Goal: Task Accomplishment & Management: Manage account settings

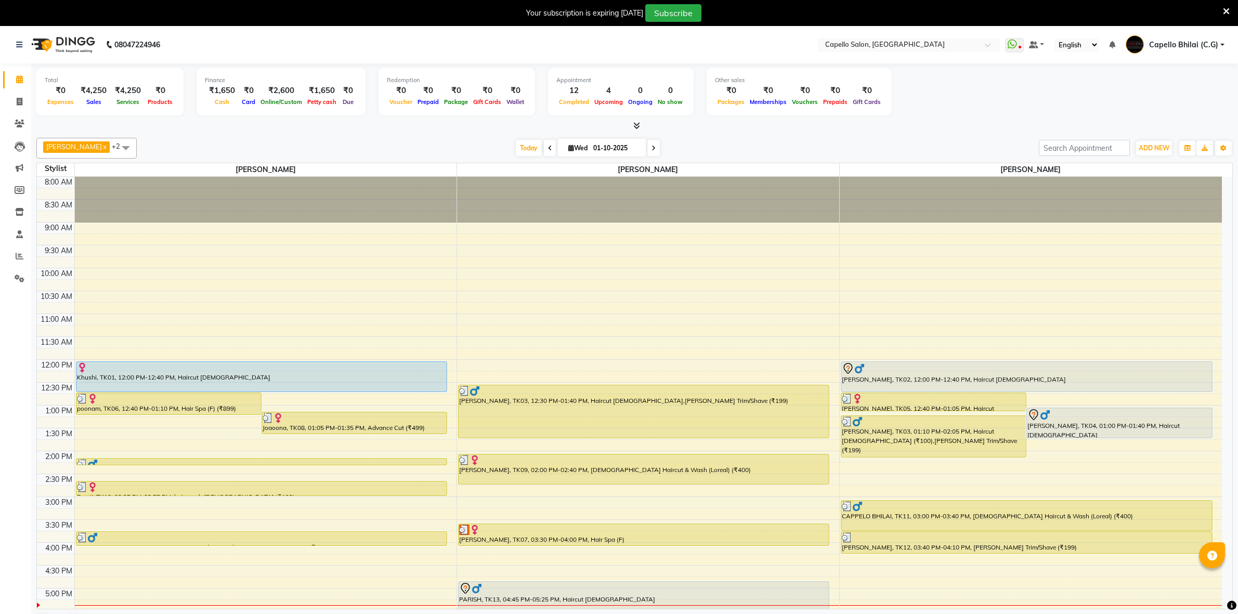
scroll to position [27, 0]
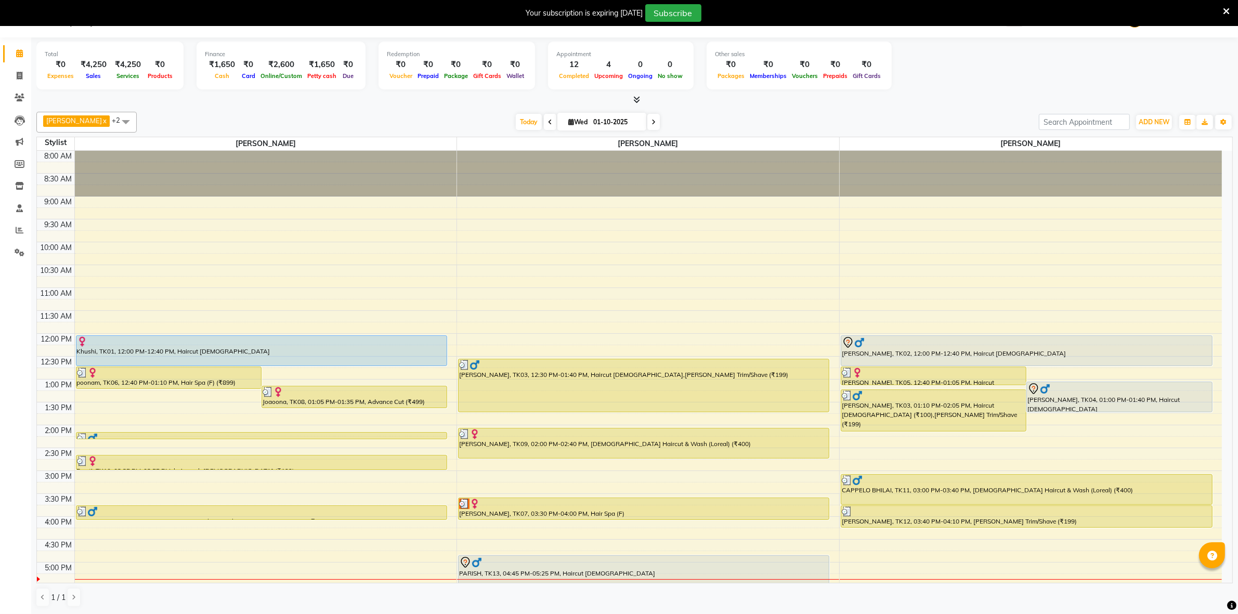
click at [576, 556] on div "PARISH, TK13, 04:45 PM-05:25 PM, Haircut [DEMOGRAPHIC_DATA]" at bounding box center [644, 570] width 370 height 29
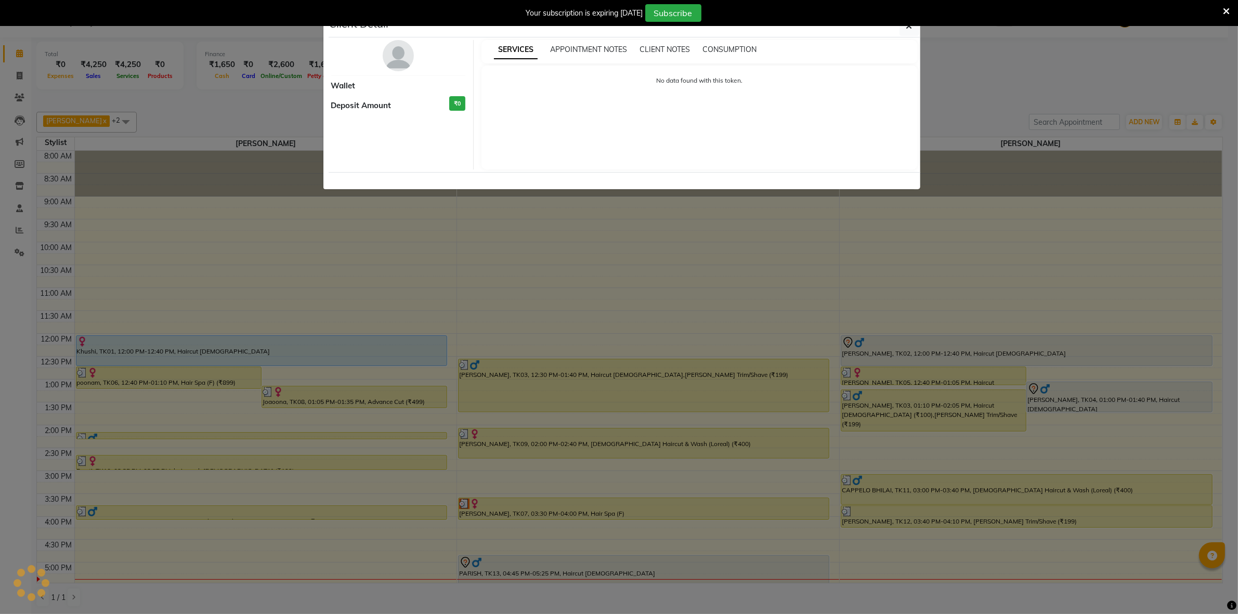
click at [576, 354] on ngb-modal-window "Client Detail Wallet Deposit Amount ₹0 SERVICES APPOINTMENT NOTES CLIENT NOTES …" at bounding box center [619, 307] width 1238 height 614
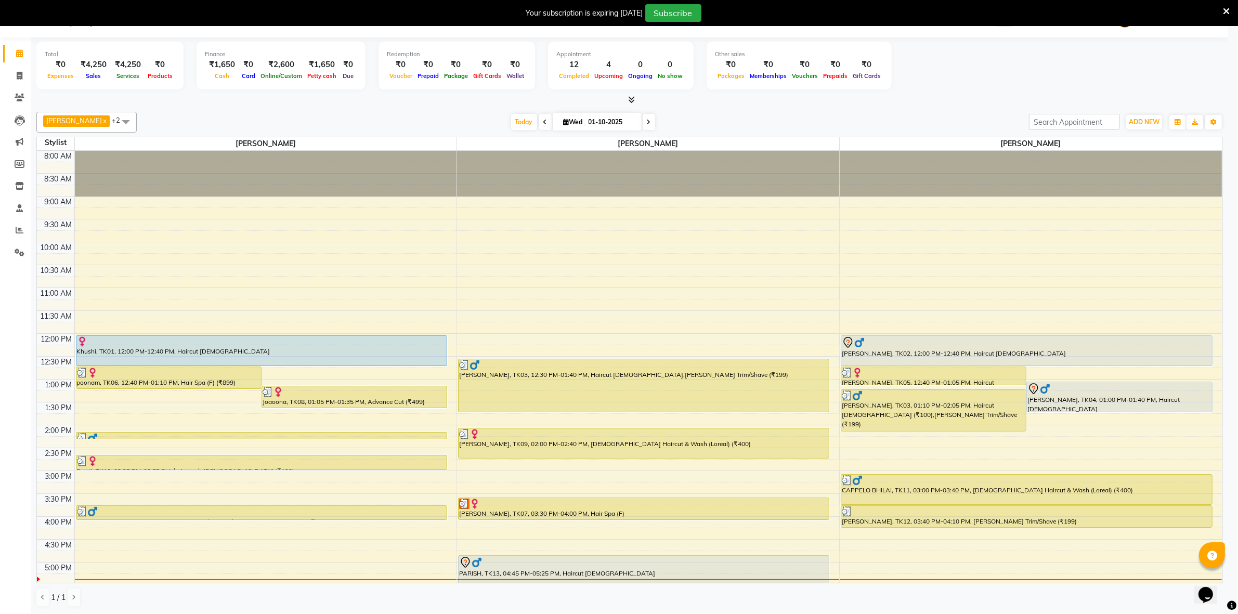
scroll to position [216, 0]
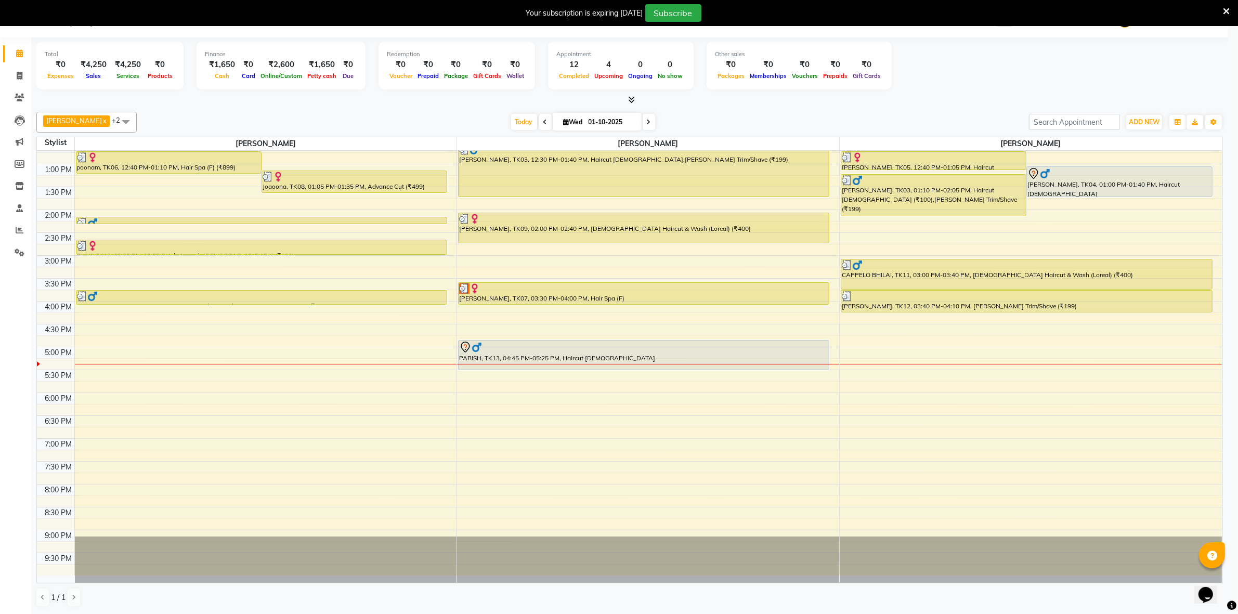
click at [576, 354] on div "PARISH, TK13, 04:45 PM-05:25 PM, Haircut male" at bounding box center [644, 355] width 370 height 29
select select "7"
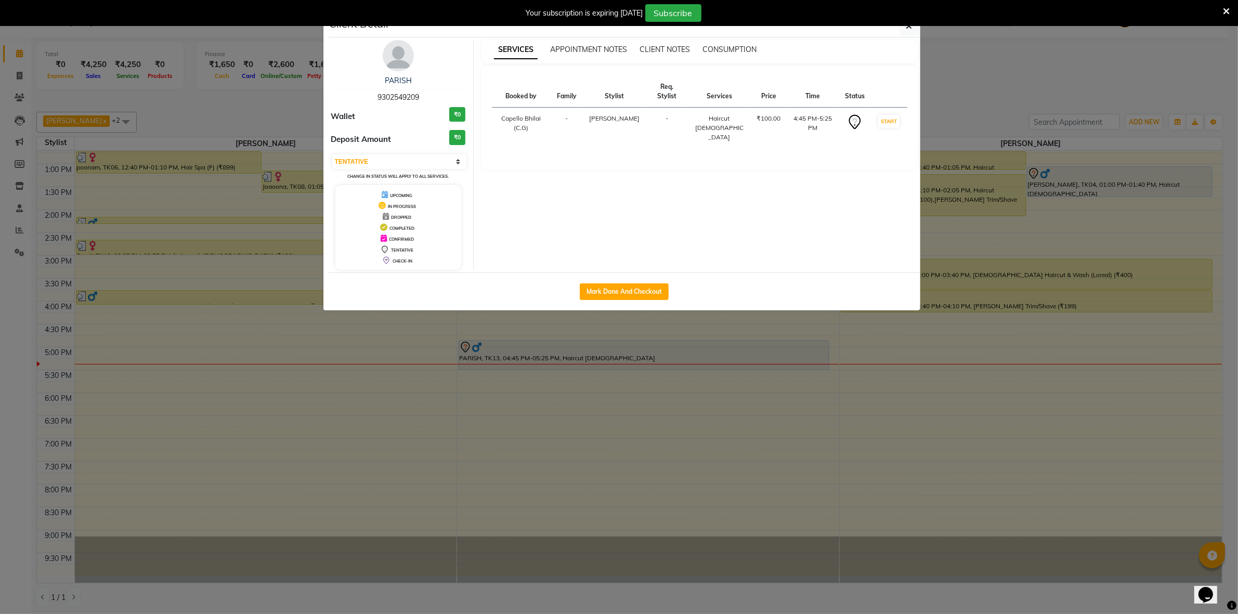
scroll to position [0, 0]
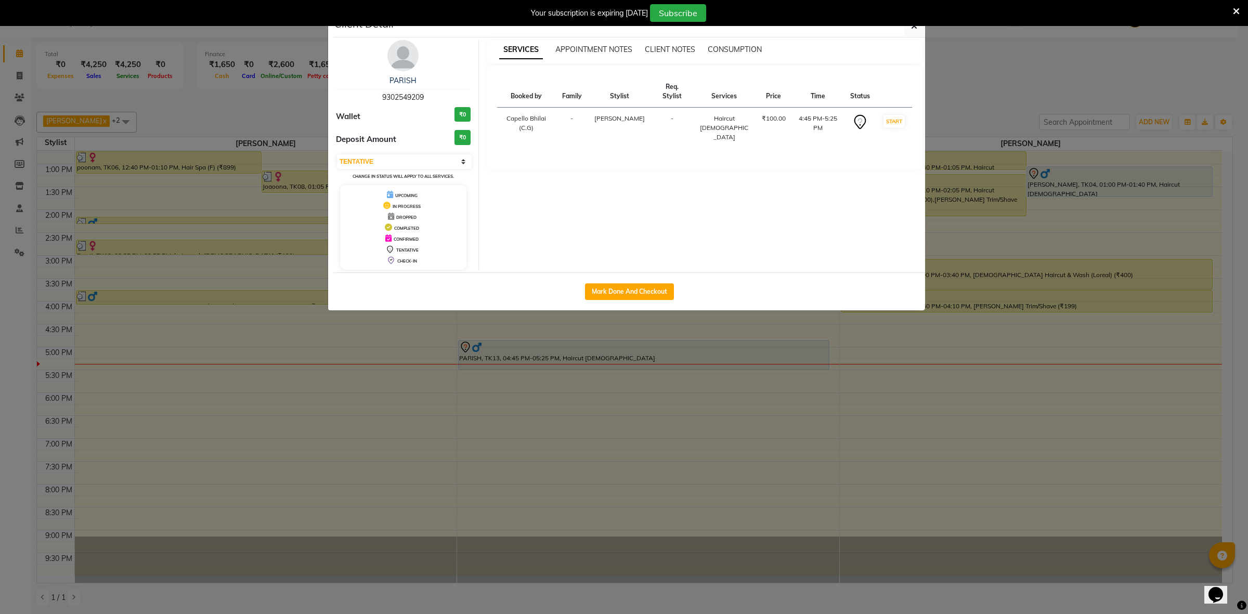
click at [637, 285] on button "Mark Done And Checkout" at bounding box center [629, 291] width 89 height 17
click at [635, 290] on button "Mark Done And Checkout" at bounding box center [629, 291] width 89 height 17
select select "service"
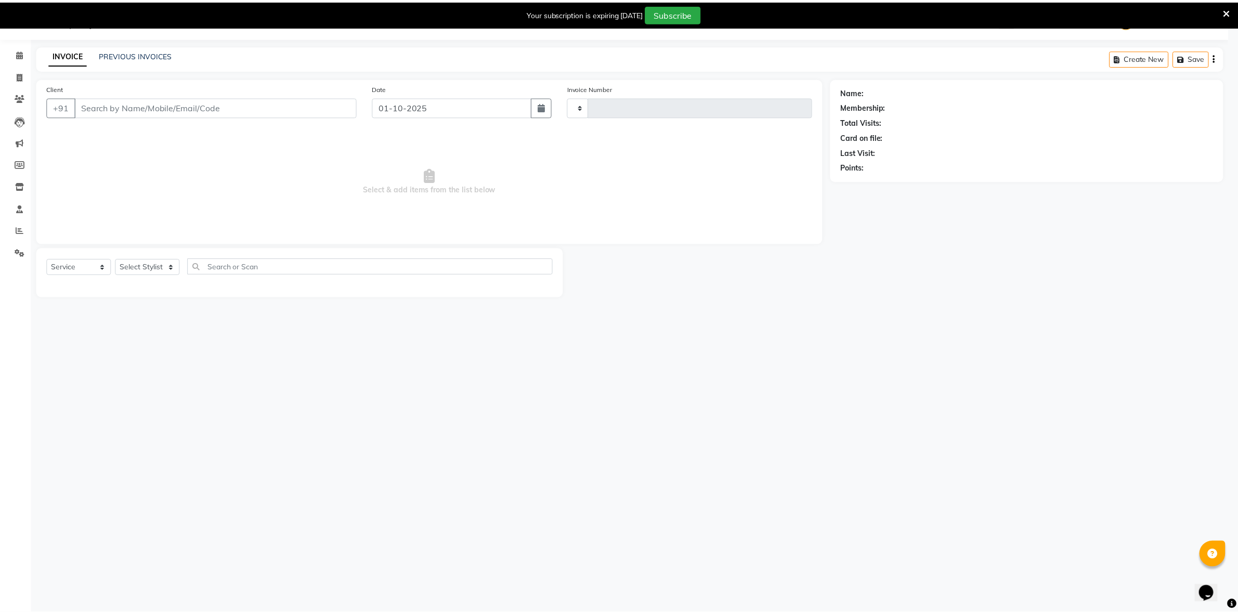
scroll to position [26, 0]
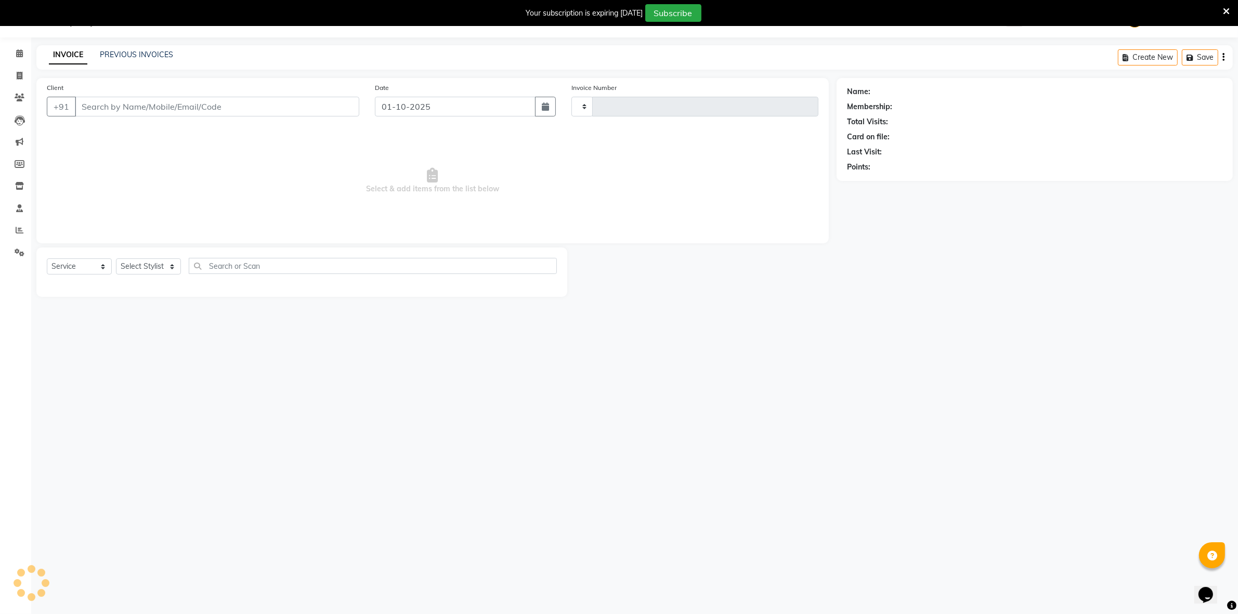
type input "2545"
select select "809"
type input "9302549209"
select select "17882"
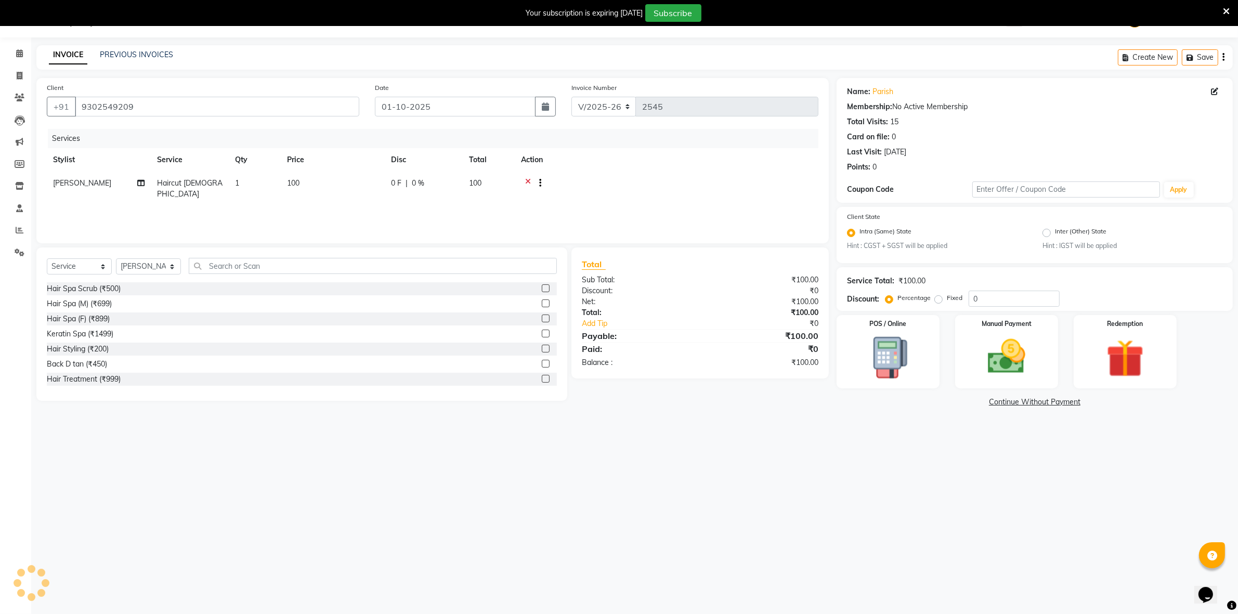
click at [1225, 8] on icon at bounding box center [1226, 11] width 7 height 9
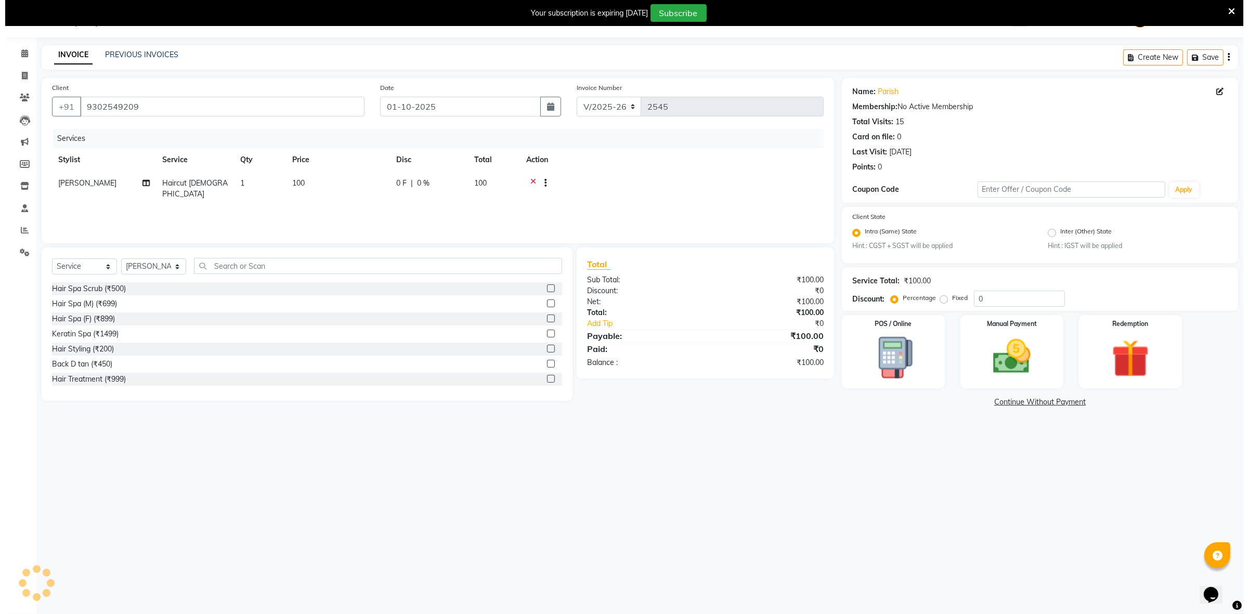
scroll to position [0, 0]
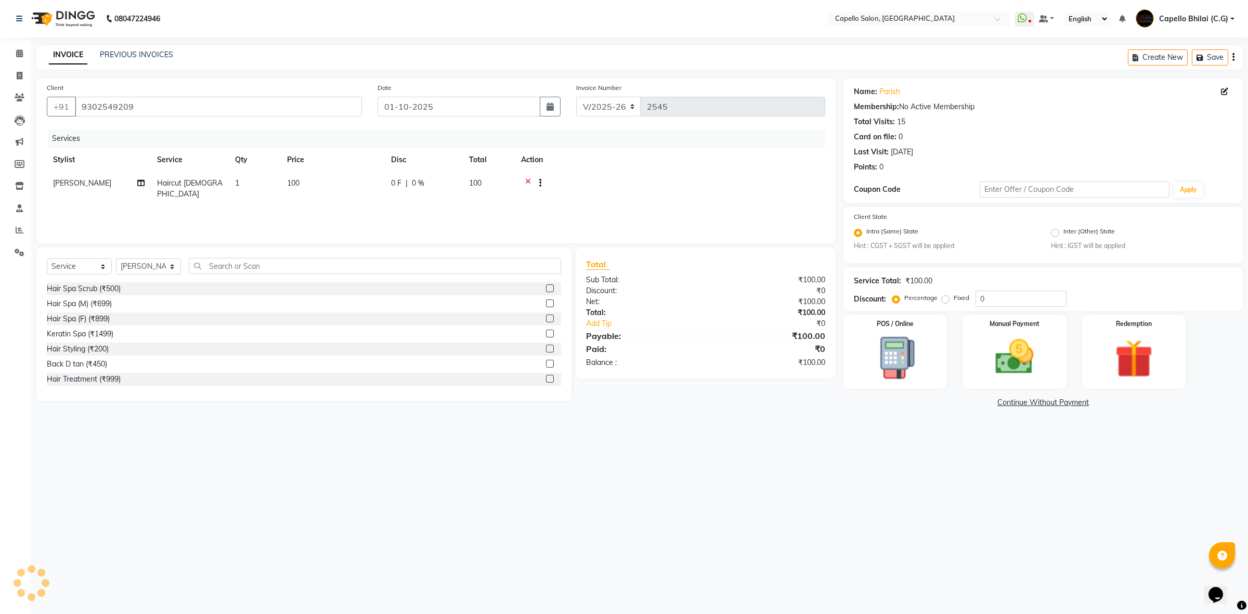
click at [321, 177] on td "100" at bounding box center [333, 189] width 104 height 34
select select "17882"
drag, startPoint x: 365, startPoint y: 180, endPoint x: 305, endPoint y: 192, distance: 61.0
click at [305, 192] on tr "ADMIN Anjali Tandia Ashish Kadwe Capello Bhilai (C.G) Nazma Sheikh Nitish Sen P…" at bounding box center [436, 194] width 779 height 44
type input "200"
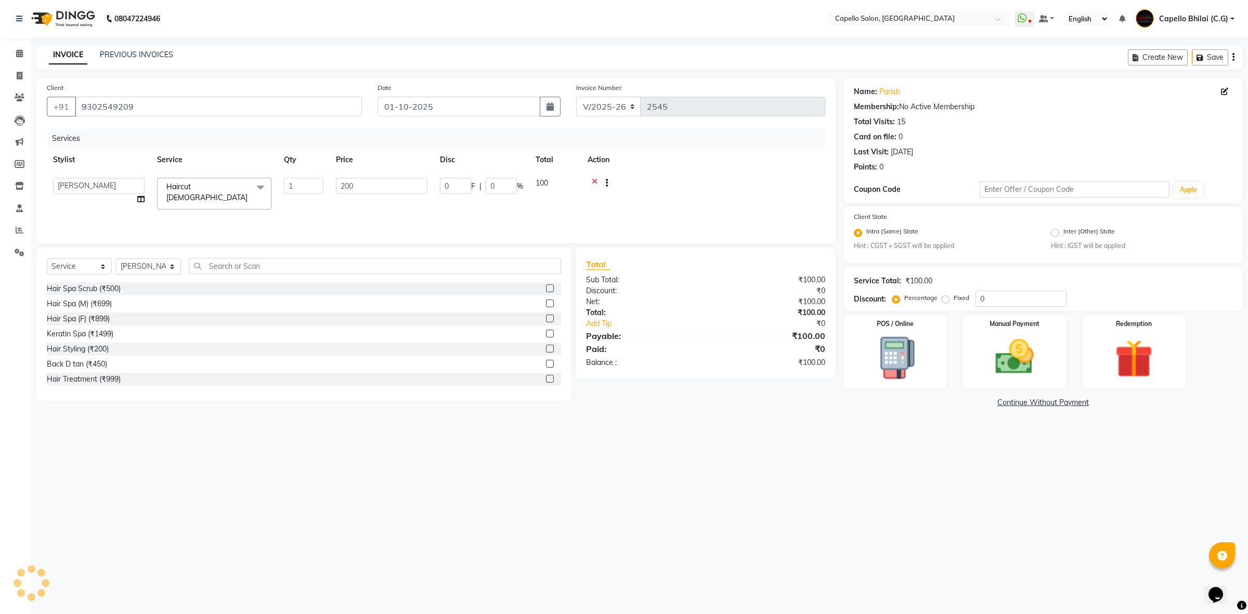
click at [833, 469] on div "08047224946 Select Location × Capello Salon, Bhilai WhatsApp Status ✕ Status: D…" at bounding box center [624, 307] width 1248 height 614
click at [1023, 363] on img at bounding box center [1015, 357] width 64 height 46
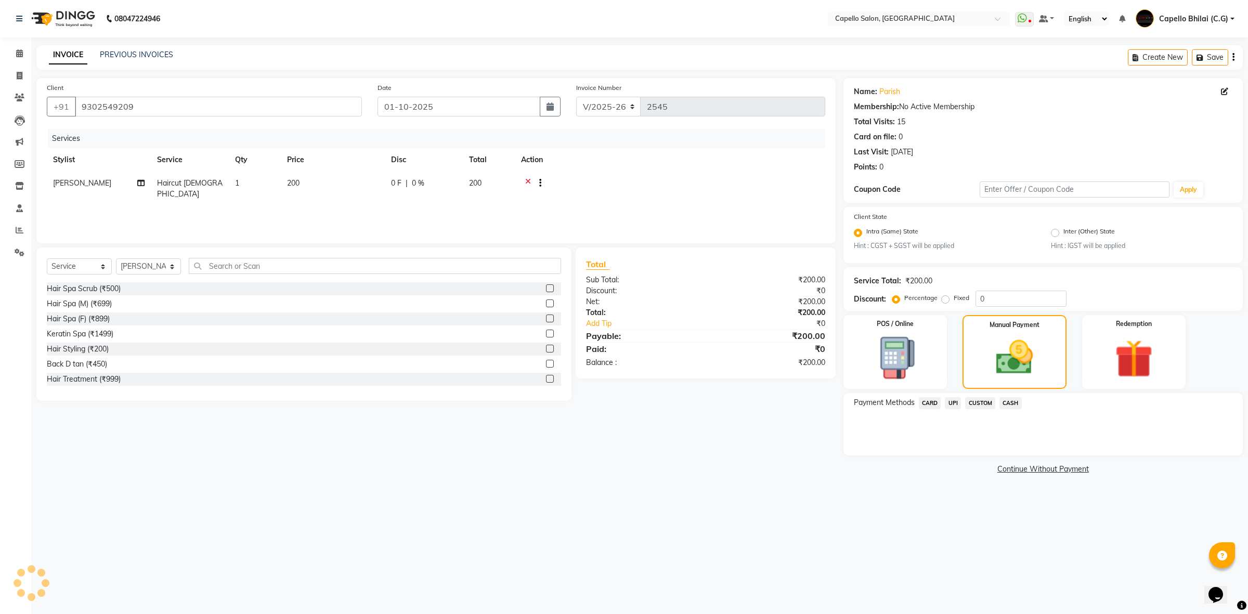
click at [952, 405] on span "UPI" at bounding box center [953, 403] width 16 height 12
click at [1028, 463] on div "Payment Methods CARD UPI CUSTOM CASH Amount: 200 Note: Add Payment" at bounding box center [1043, 432] width 399 height 78
click at [1025, 459] on button "Add Payment" at bounding box center [1109, 458] width 248 height 16
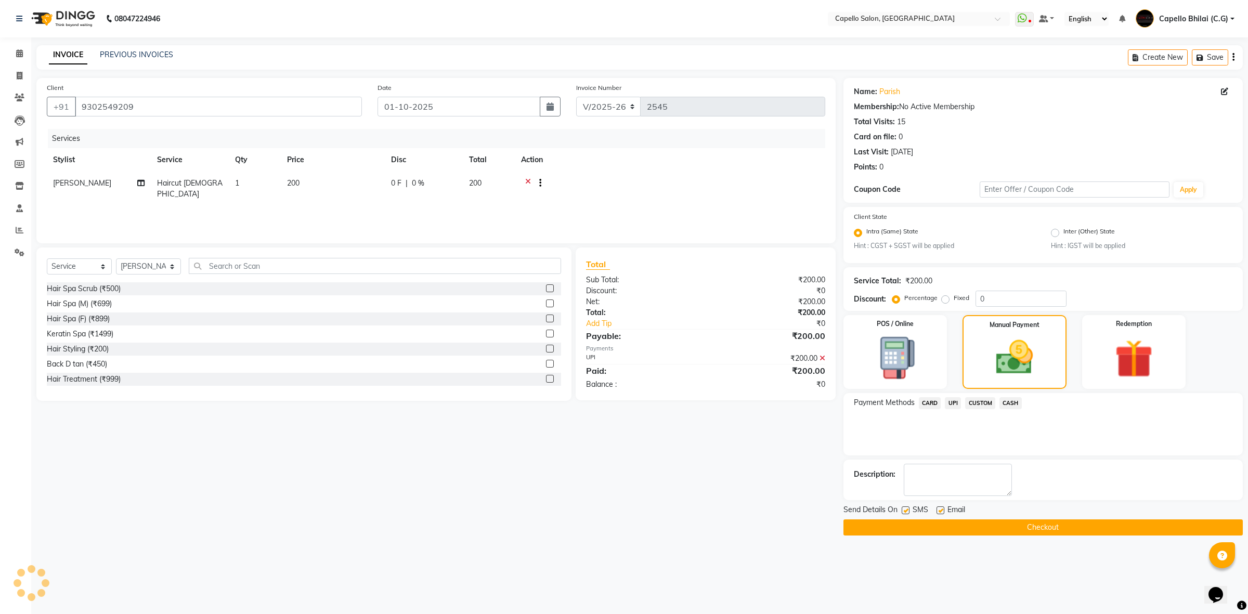
click at [971, 529] on button "Checkout" at bounding box center [1043, 528] width 399 height 16
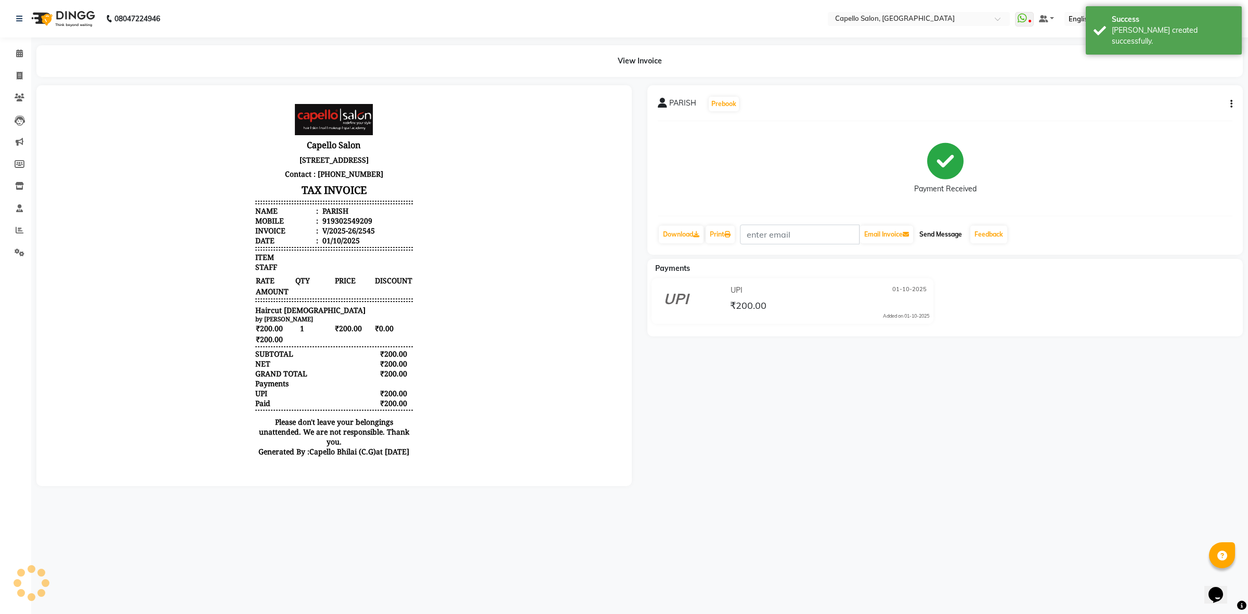
click at [960, 226] on button "Send Message" at bounding box center [940, 235] width 51 height 18
click at [950, 239] on button "Send Message" at bounding box center [940, 235] width 51 height 18
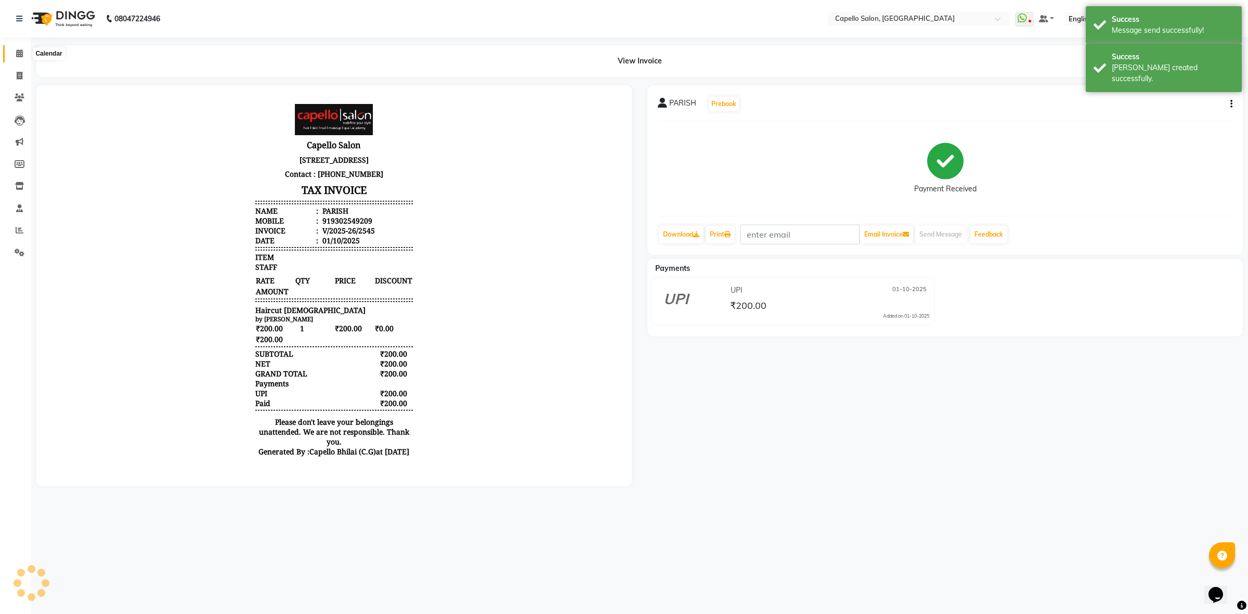
click at [18, 48] on span at bounding box center [19, 54] width 18 height 12
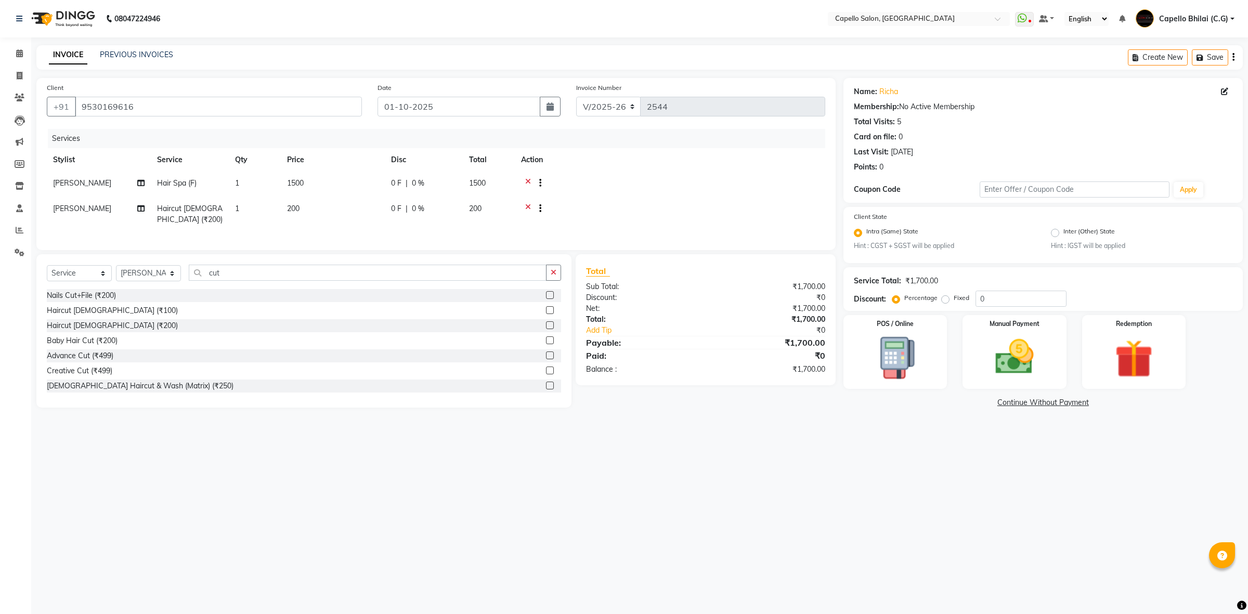
select select "809"
select select "service"
click at [146, 281] on select "Select Stylist ADMIN Anjali Tandia Ashish Kadwe Capello Bhilai (C.G) Nazma Shei…" at bounding box center [148, 273] width 65 height 16
select select "21871"
click at [116, 275] on select "Select Stylist ADMIN Anjali Tandia Ashish Kadwe Capello Bhilai (C.G) Nazma Shei…" at bounding box center [148, 273] width 65 height 16
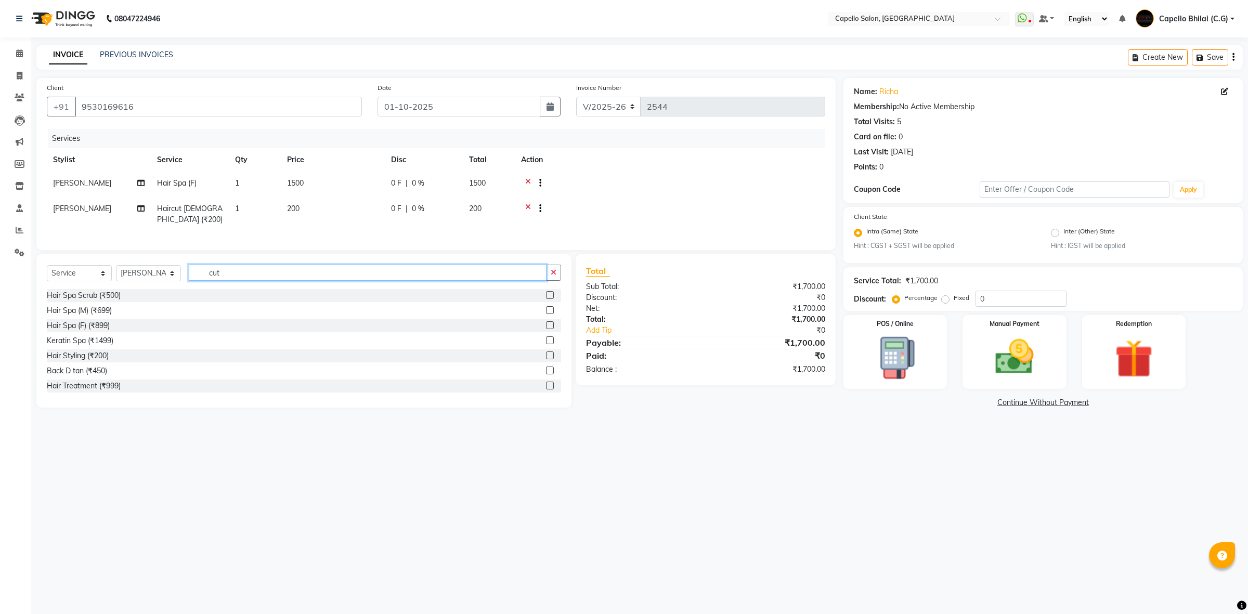
drag, startPoint x: 255, startPoint y: 290, endPoint x: 175, endPoint y: 282, distance: 80.4
click at [175, 282] on div "Select Service Product Membership Package Voucher Prepaid Gift Card Select Styl…" at bounding box center [304, 277] width 514 height 24
type input "ey"
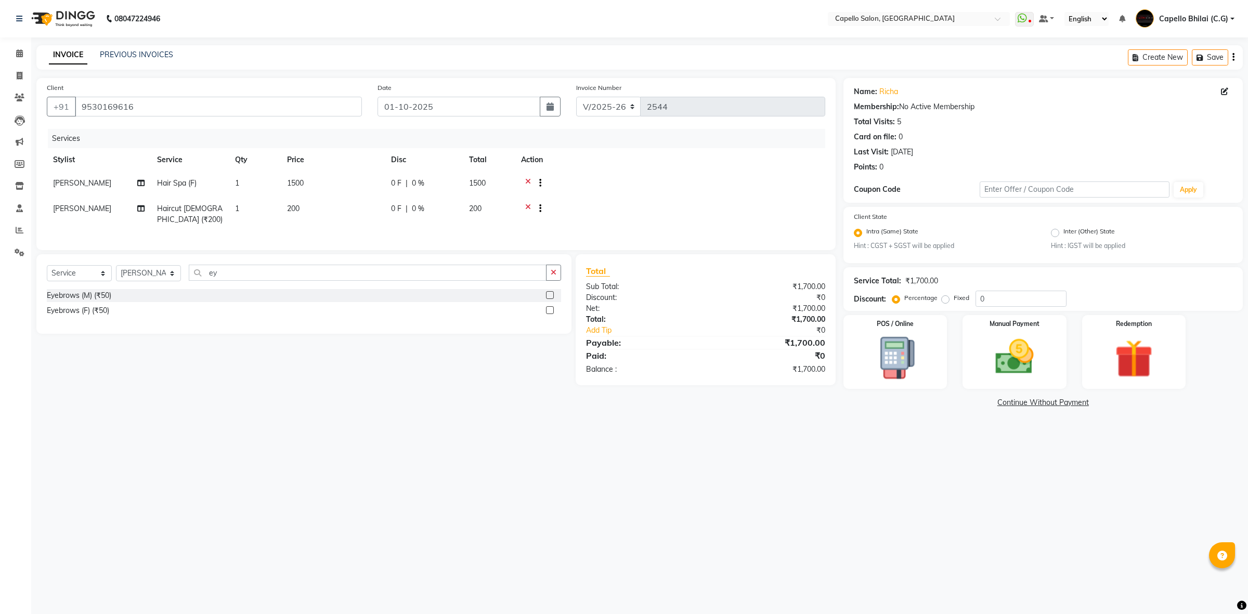
drag, startPoint x: 81, startPoint y: 321, endPoint x: 291, endPoint y: 293, distance: 212.0
click at [83, 316] on div "Eyebrows (F) (₹50)" at bounding box center [78, 310] width 62 height 11
checkbox input "false"
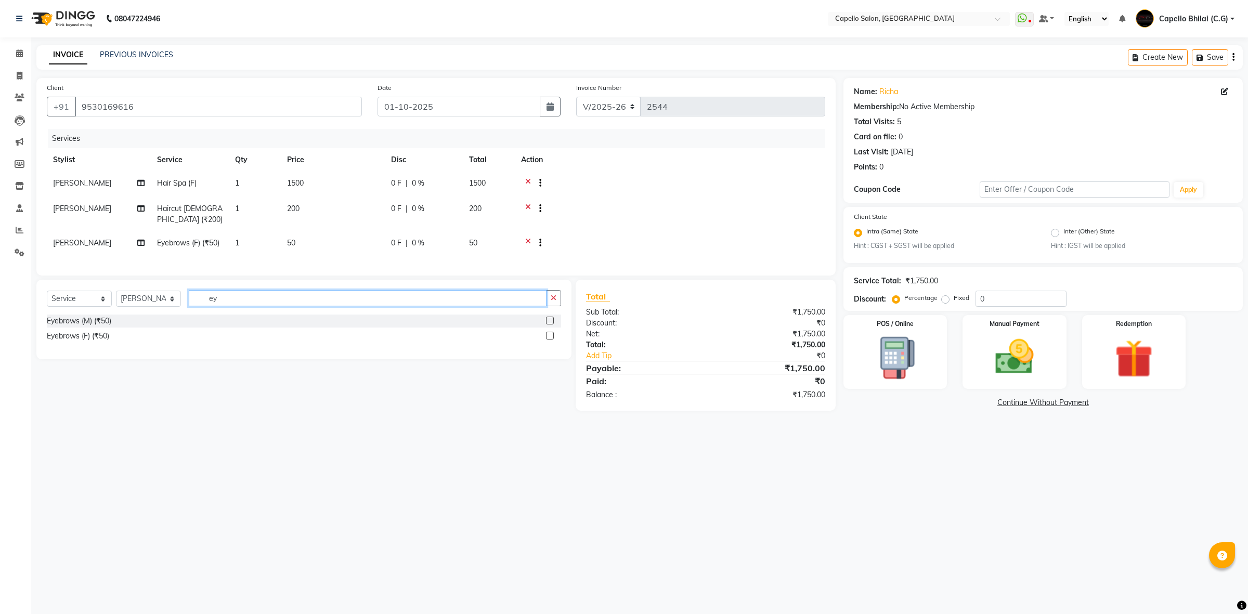
drag, startPoint x: 225, startPoint y: 313, endPoint x: 165, endPoint y: 314, distance: 59.8
click at [167, 314] on div "Select Service Product Membership Package Voucher Prepaid Gift Card Select Styl…" at bounding box center [304, 302] width 514 height 24
type input "fo"
click at [82, 327] on div "Forehead (₹50)" at bounding box center [72, 321] width 51 height 11
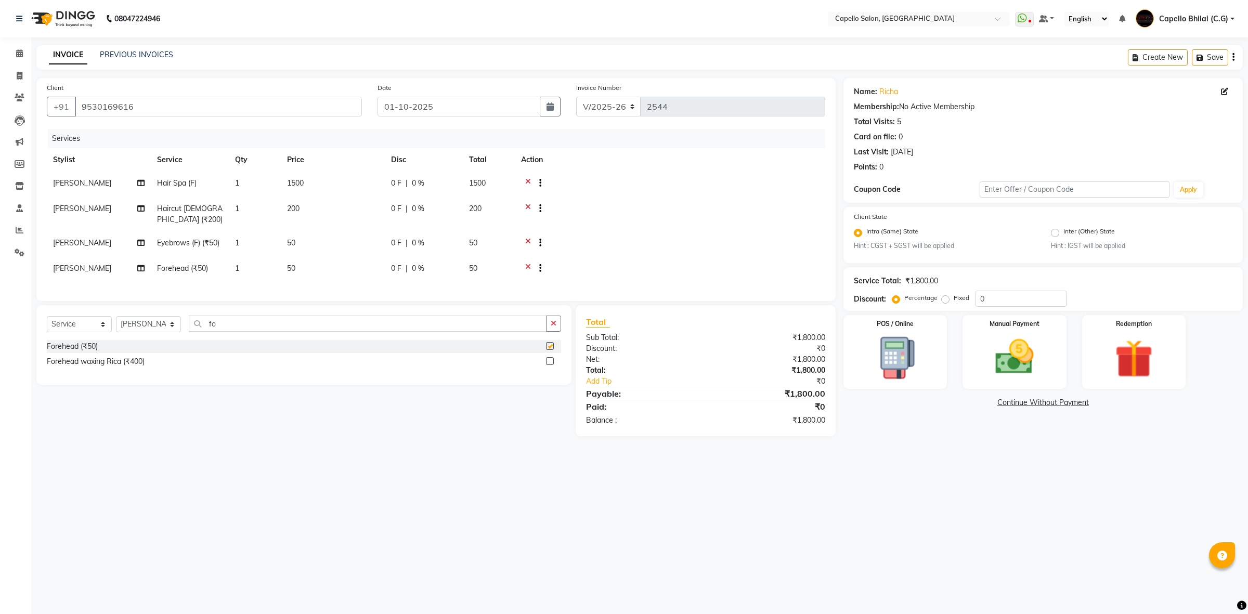
checkbox input "false"
drag, startPoint x: 259, startPoint y: 350, endPoint x: 175, endPoint y: 349, distance: 83.8
click at [175, 340] on div "Select Service Product Membership Package Voucher Prepaid Gift Card Select Styl…" at bounding box center [304, 328] width 514 height 24
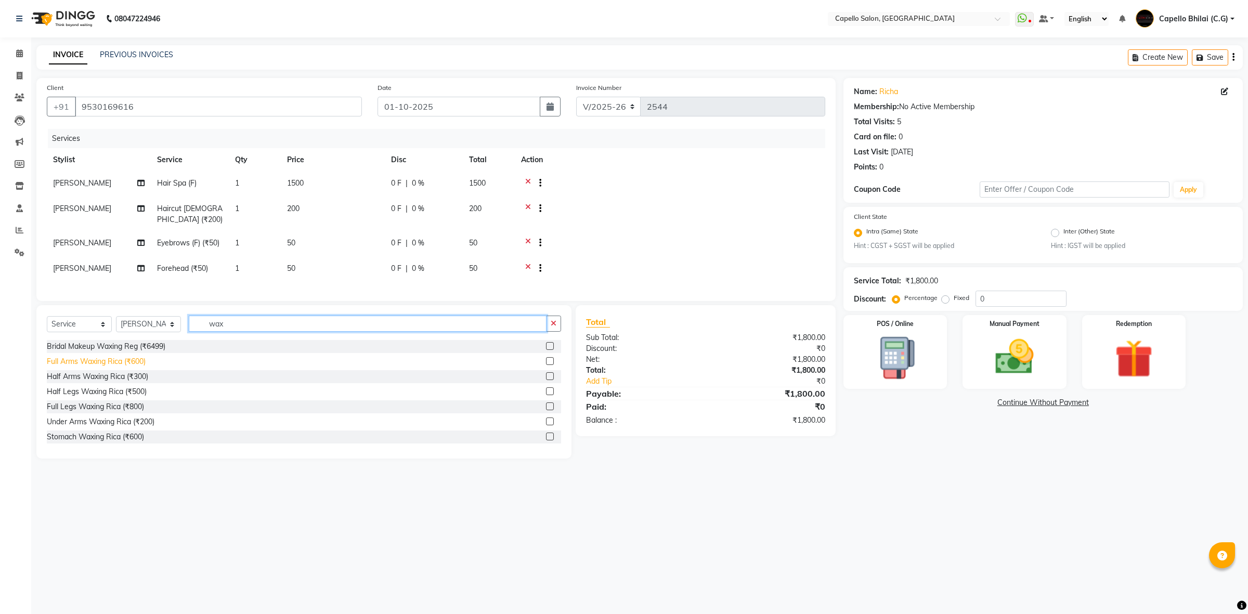
type input "wax"
click at [99, 367] on div "Full Arms Waxing Rica (₹600)" at bounding box center [96, 361] width 99 height 11
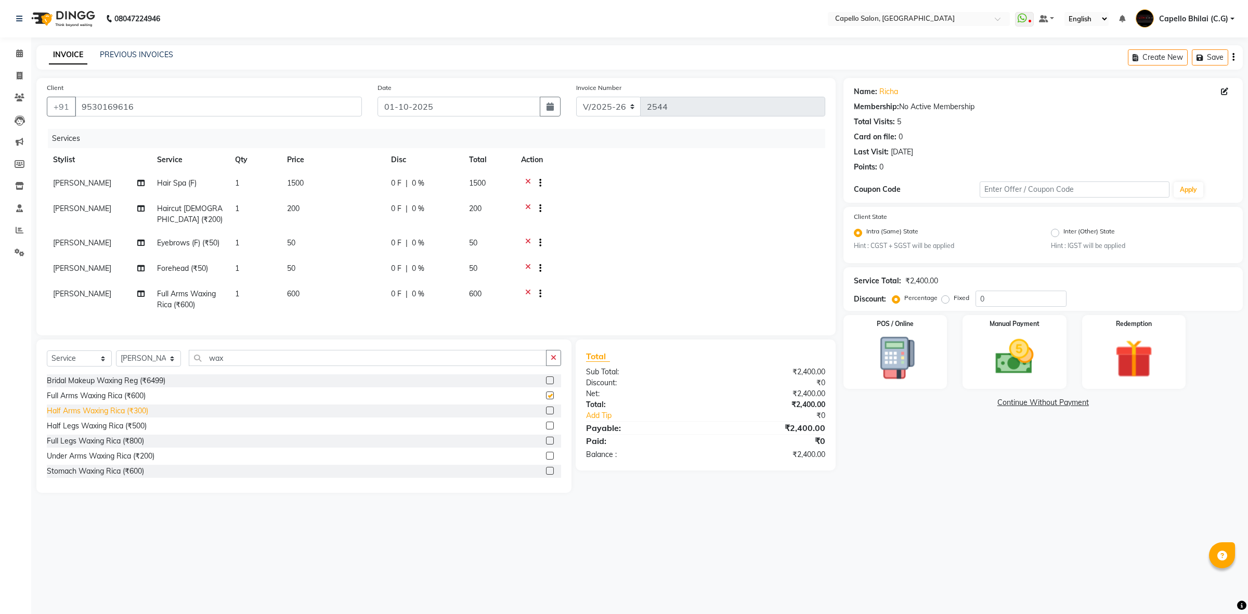
checkbox input "false"
click at [99, 462] on div "Under Arms Waxing Rica (₹200)" at bounding box center [101, 456] width 108 height 11
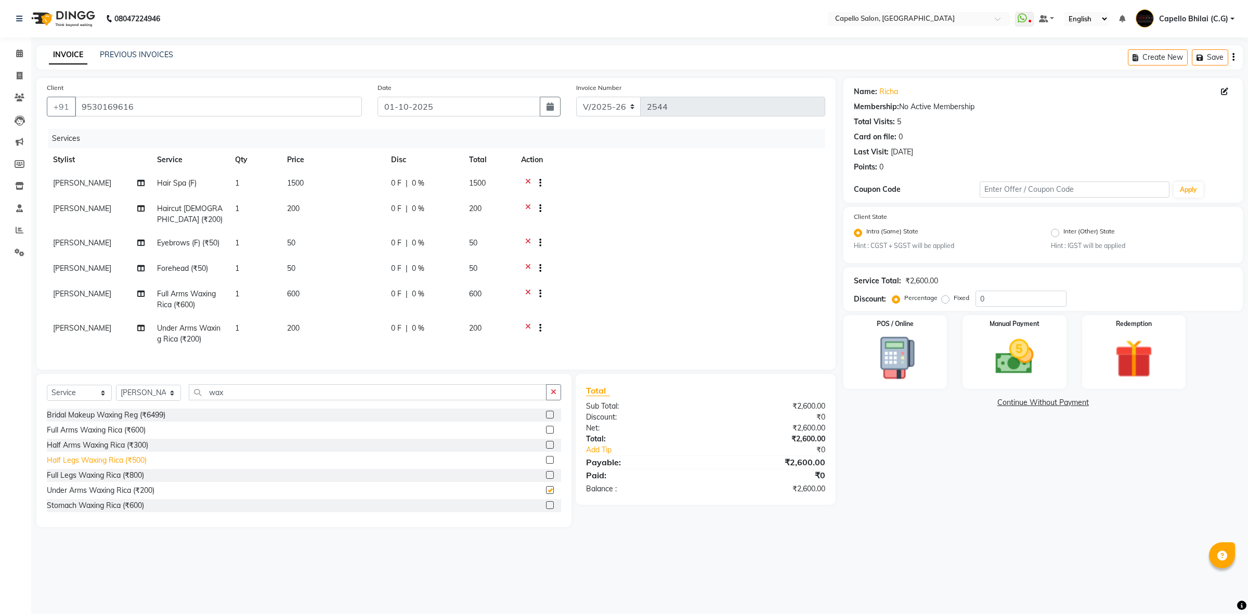
checkbox input "false"
click at [102, 466] on div "Bkn wax Rica (₹1200)" at bounding box center [83, 460] width 73 height 11
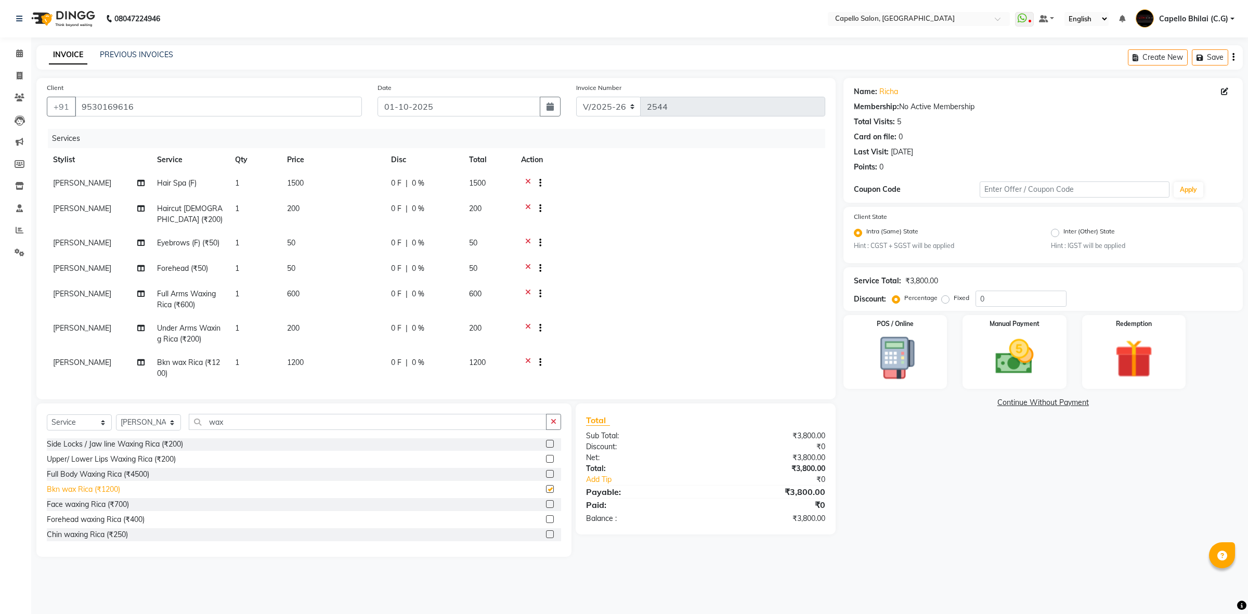
checkbox input "false"
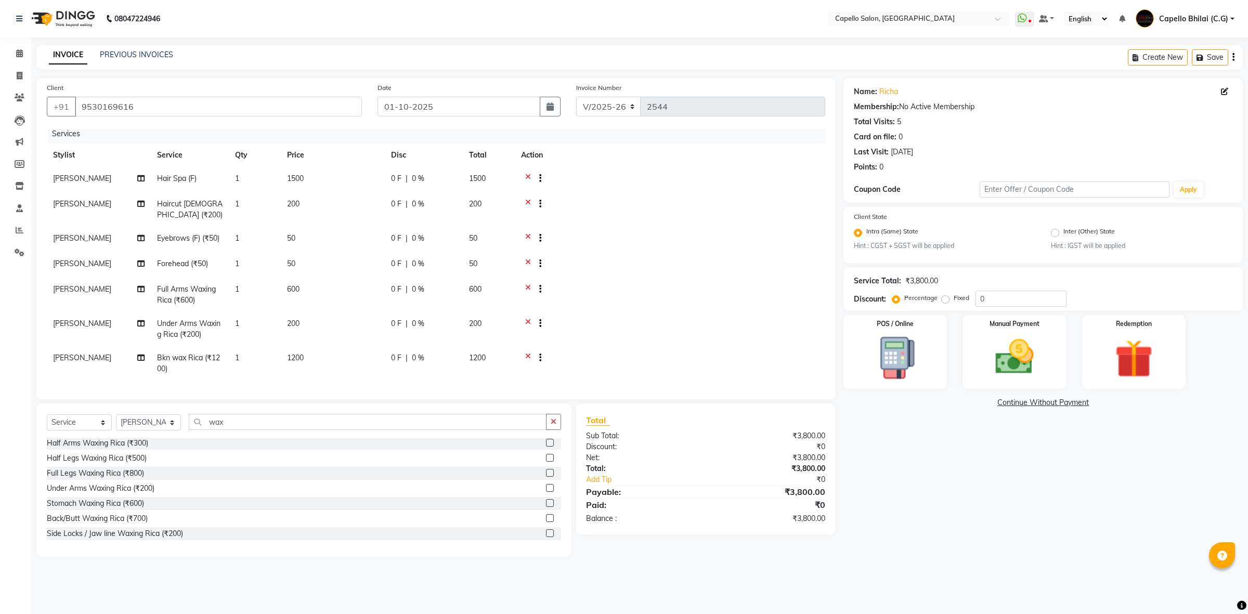
scroll to position [0, 0]
click at [128, 506] on div "Full Legs Waxing Rica (₹800)" at bounding box center [95, 505] width 97 height 11
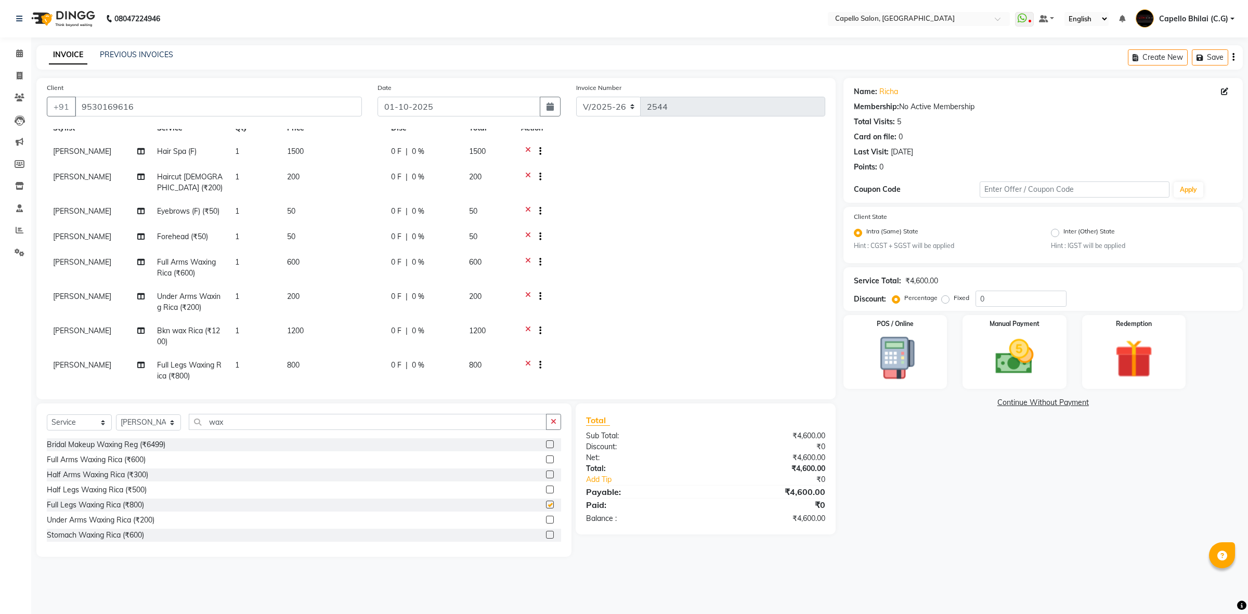
checkbox input "false"
click at [528, 205] on icon at bounding box center [528, 209] width 6 height 13
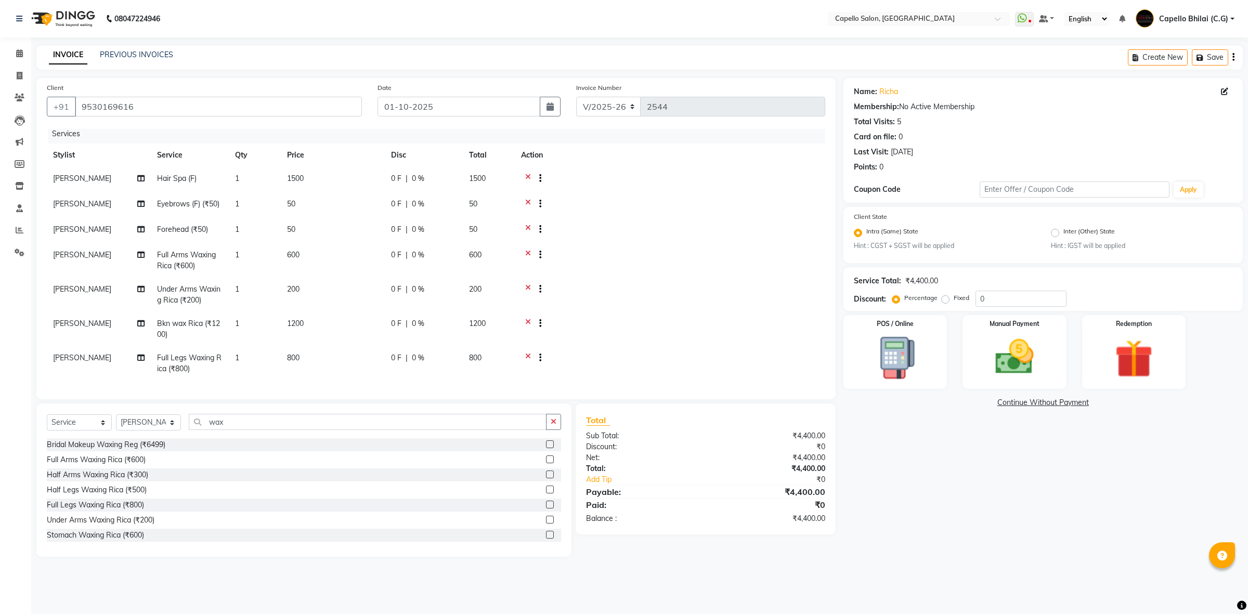
scroll to position [32, 0]
click at [1031, 365] on img at bounding box center [1015, 357] width 64 height 46
click at [947, 397] on div "UPI" at bounding box center [951, 404] width 20 height 14
click at [948, 401] on span "UPI" at bounding box center [953, 403] width 16 height 12
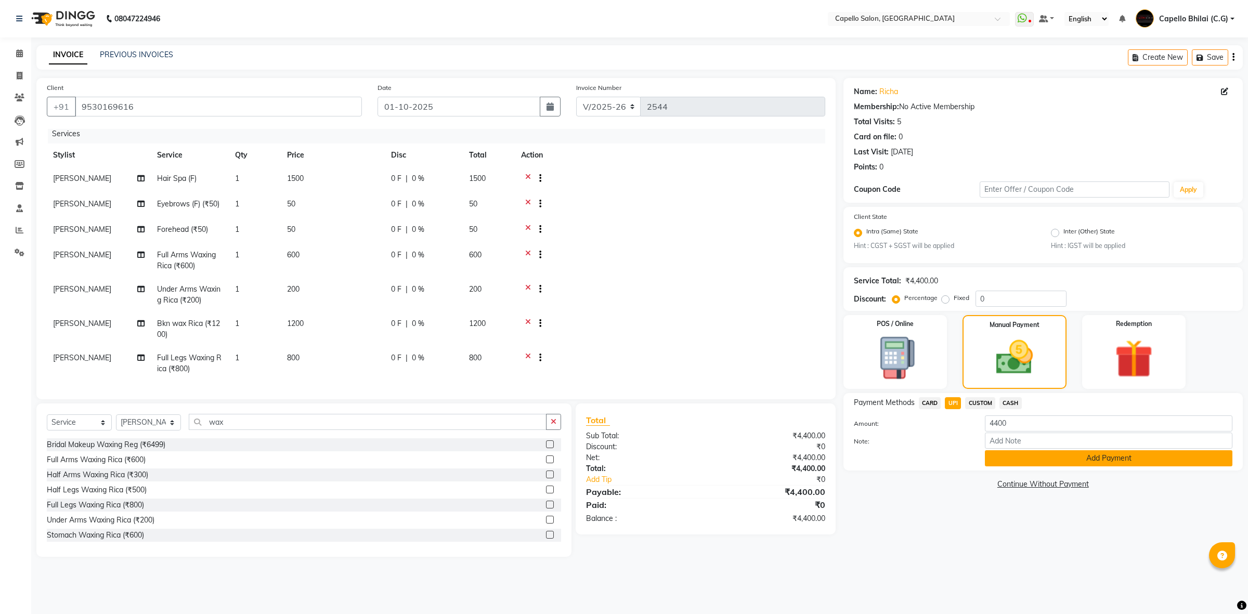
click at [1048, 459] on button "Add Payment" at bounding box center [1109, 458] width 248 height 16
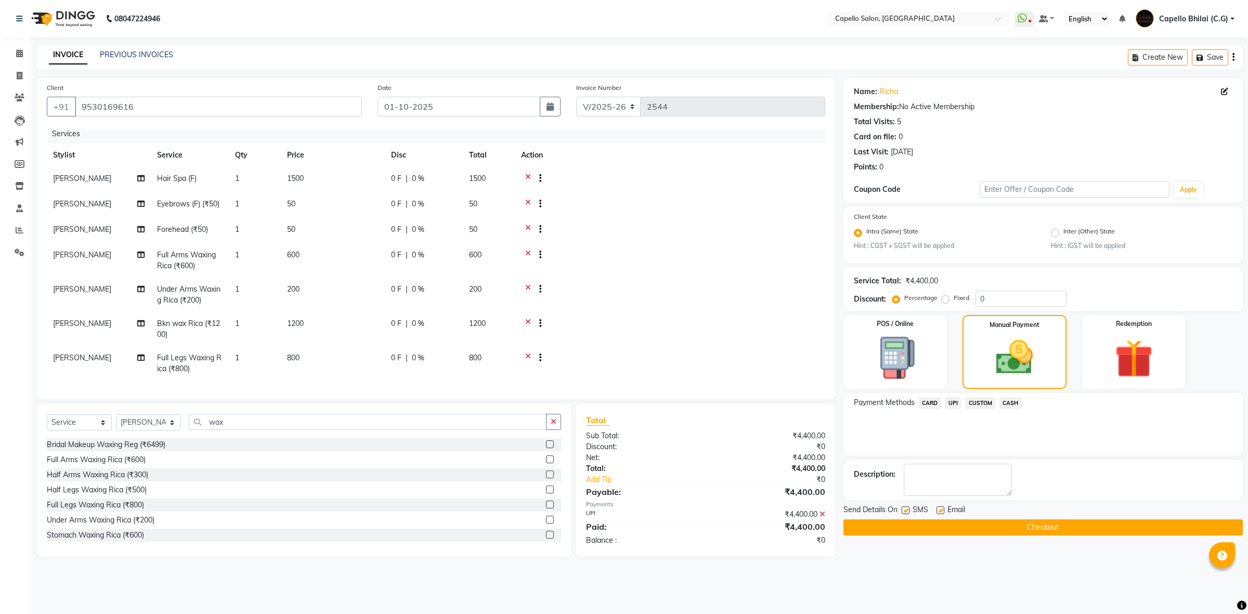
click at [893, 528] on button "Checkout" at bounding box center [1043, 528] width 399 height 16
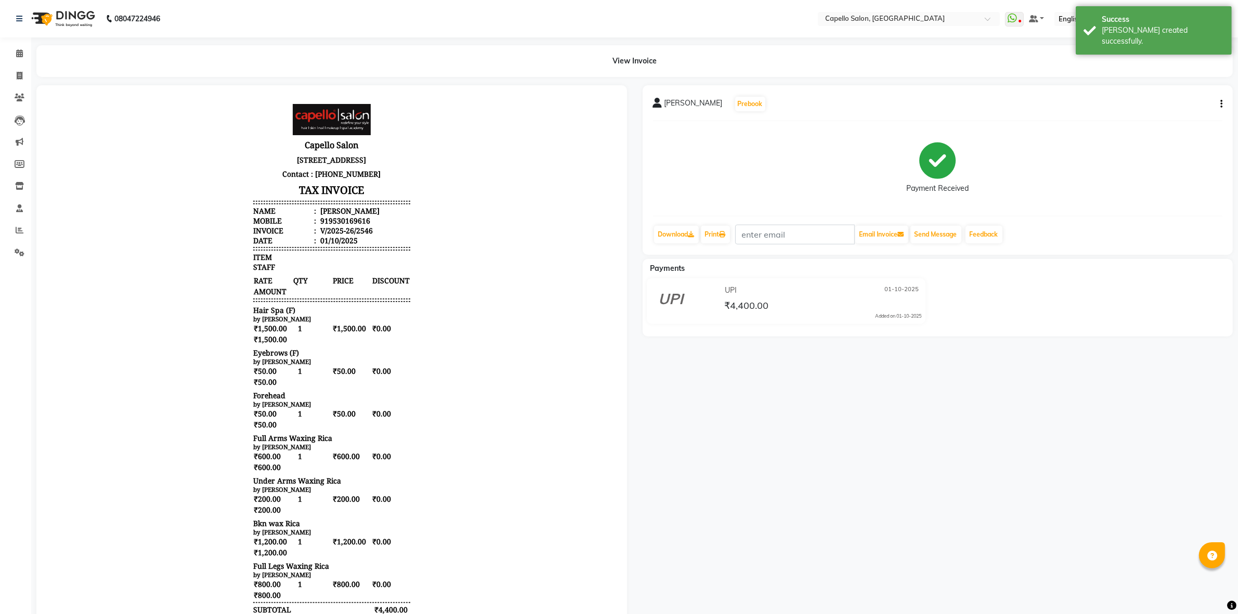
click at [935, 225] on div "Send Message" at bounding box center [936, 235] width 53 height 20
click at [935, 231] on button "Send Message" at bounding box center [936, 235] width 51 height 18
click at [22, 50] on icon at bounding box center [19, 53] width 7 height 8
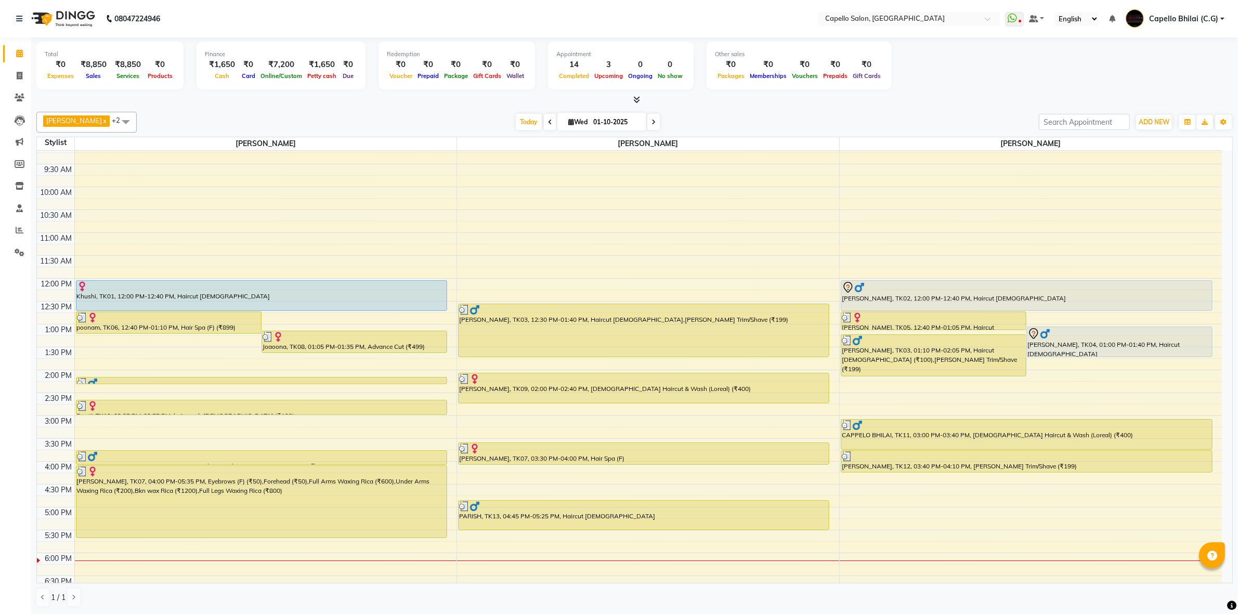
scroll to position [216, 0]
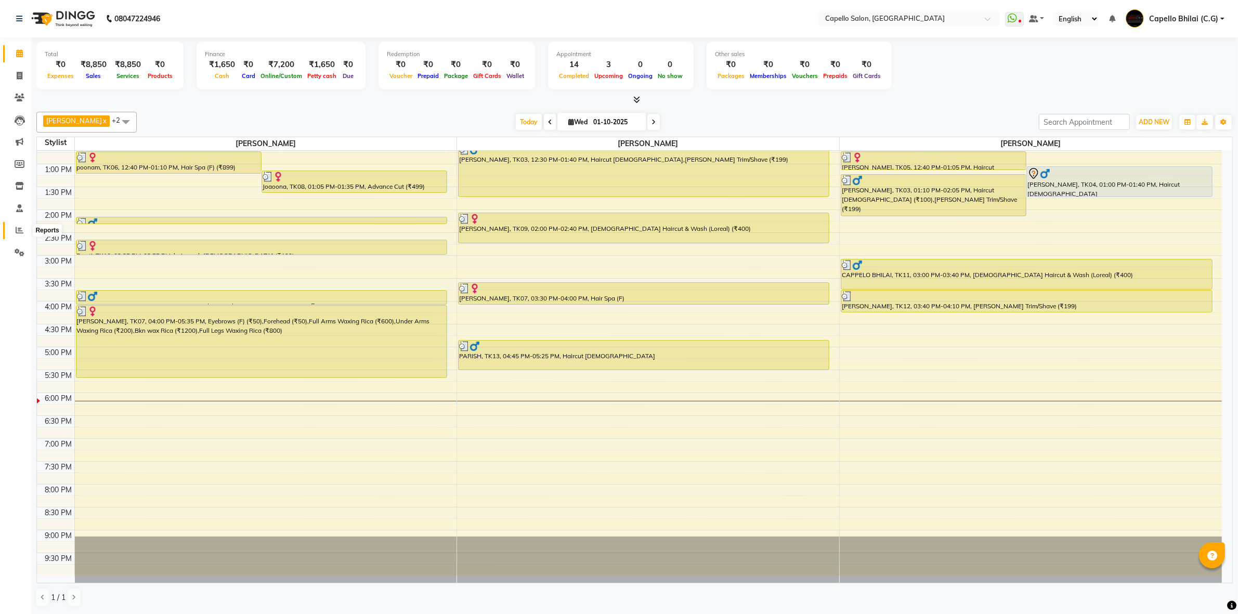
click at [21, 233] on icon at bounding box center [20, 230] width 8 height 8
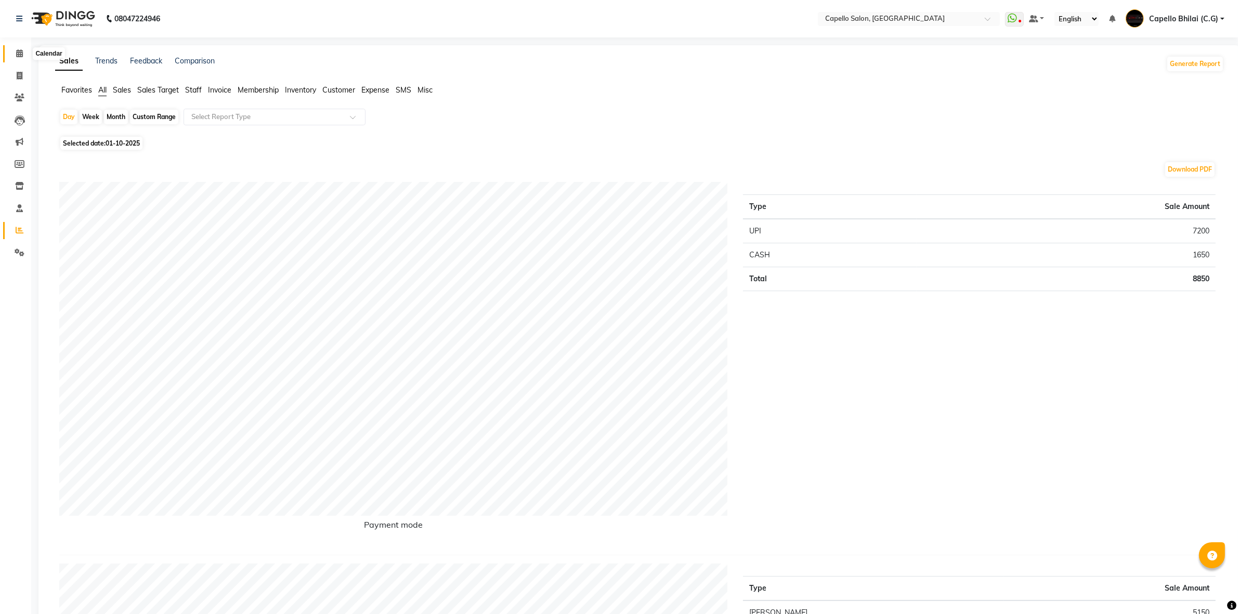
click at [22, 54] on icon at bounding box center [19, 53] width 7 height 8
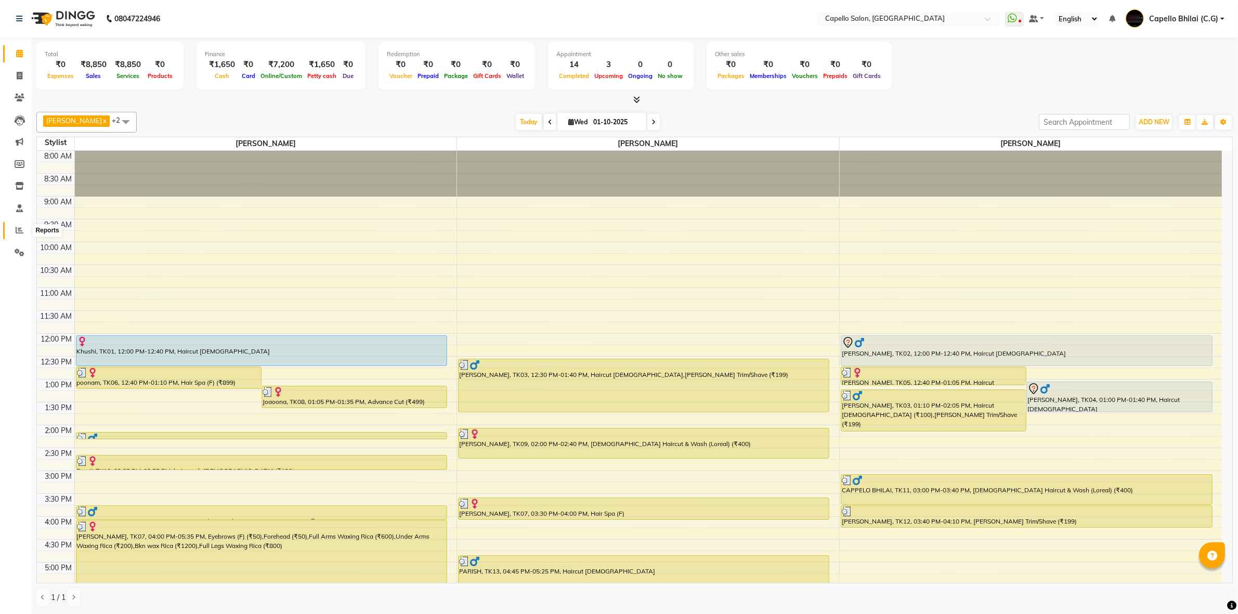
click at [13, 233] on span at bounding box center [19, 231] width 18 height 12
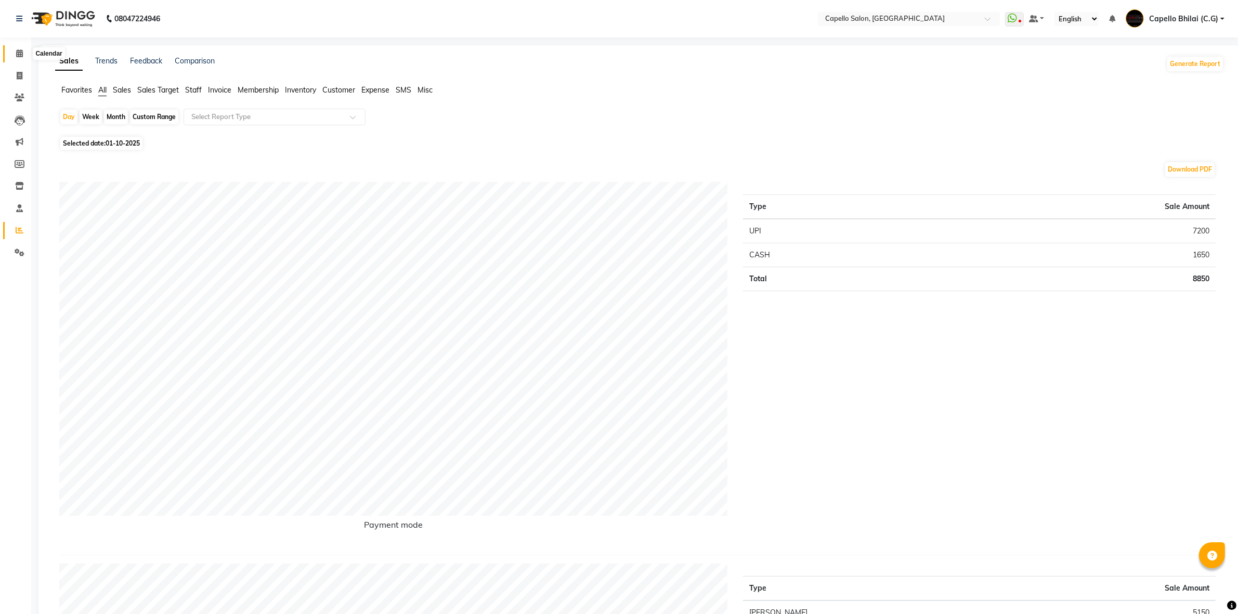
click at [17, 54] on icon at bounding box center [19, 53] width 7 height 8
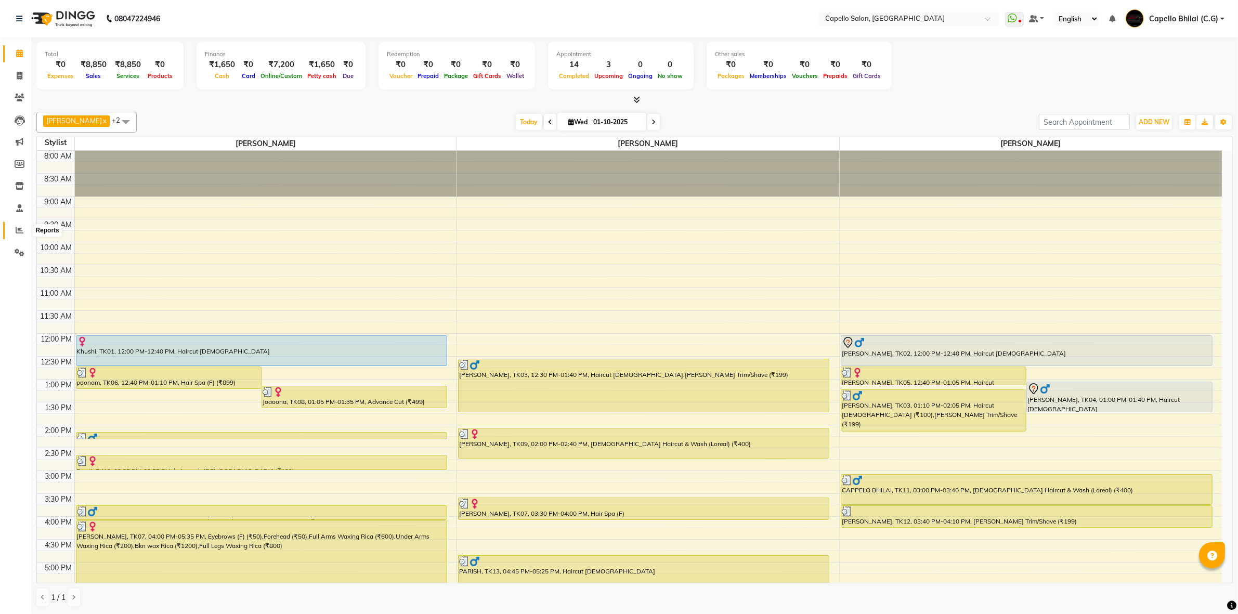
click at [17, 233] on icon at bounding box center [20, 230] width 8 height 8
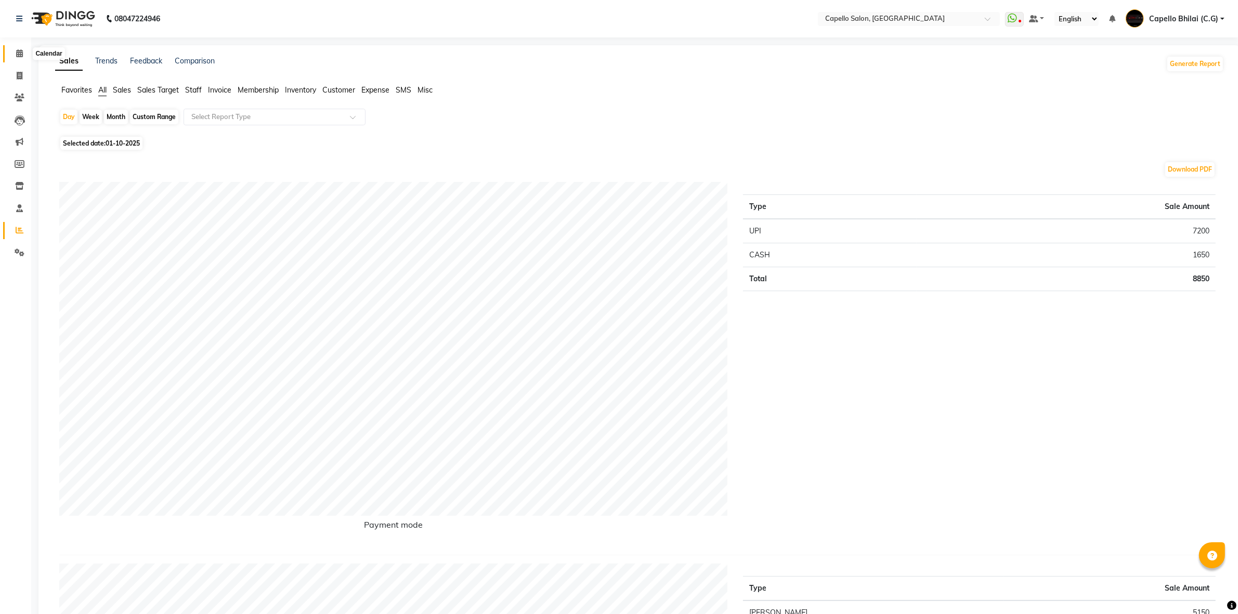
click at [14, 49] on span at bounding box center [19, 54] width 18 height 12
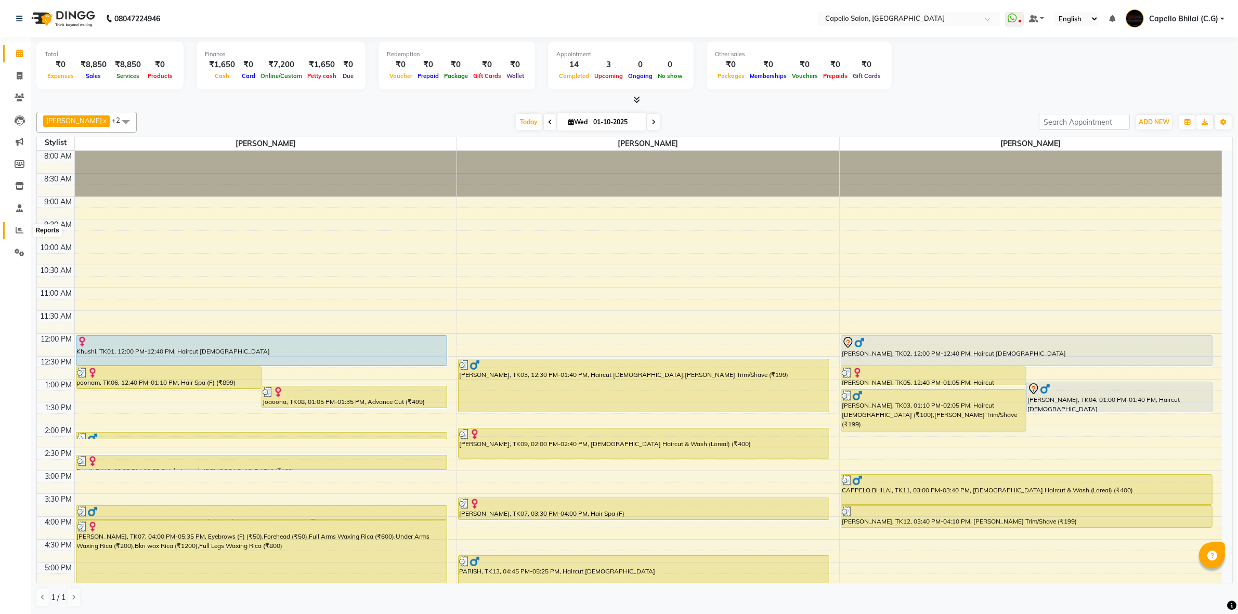
click at [18, 233] on icon at bounding box center [20, 230] width 8 height 8
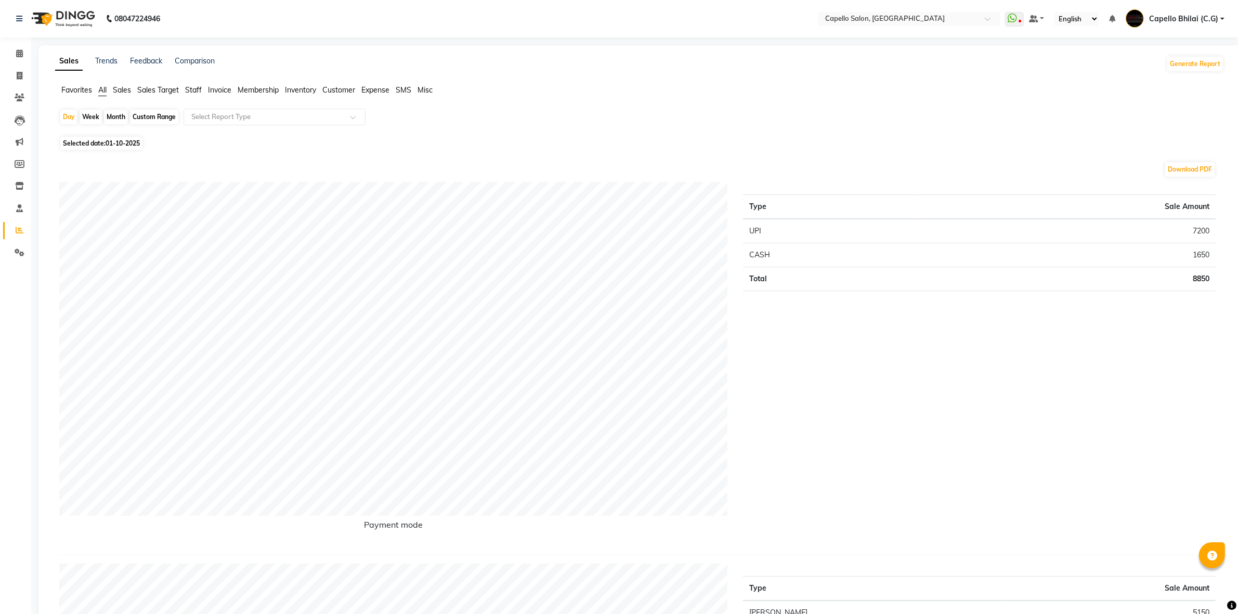
click at [195, 93] on span "Staff" at bounding box center [193, 89] width 17 height 9
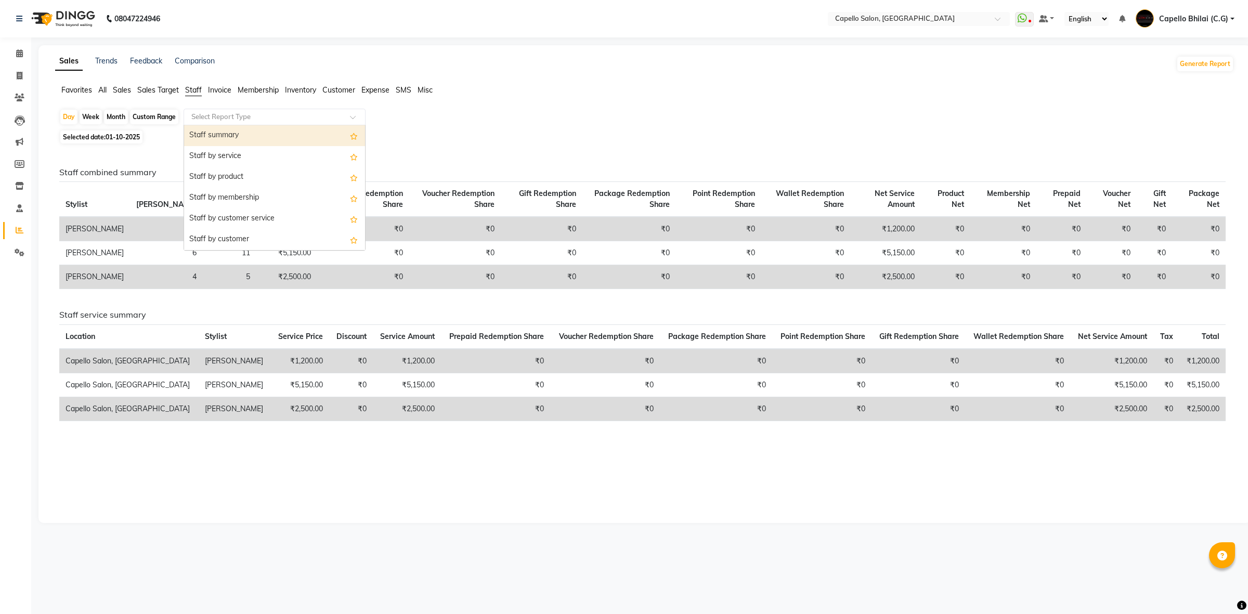
click at [197, 113] on input "text" at bounding box center [264, 117] width 150 height 10
click at [200, 152] on div "Staff by service" at bounding box center [274, 156] width 181 height 21
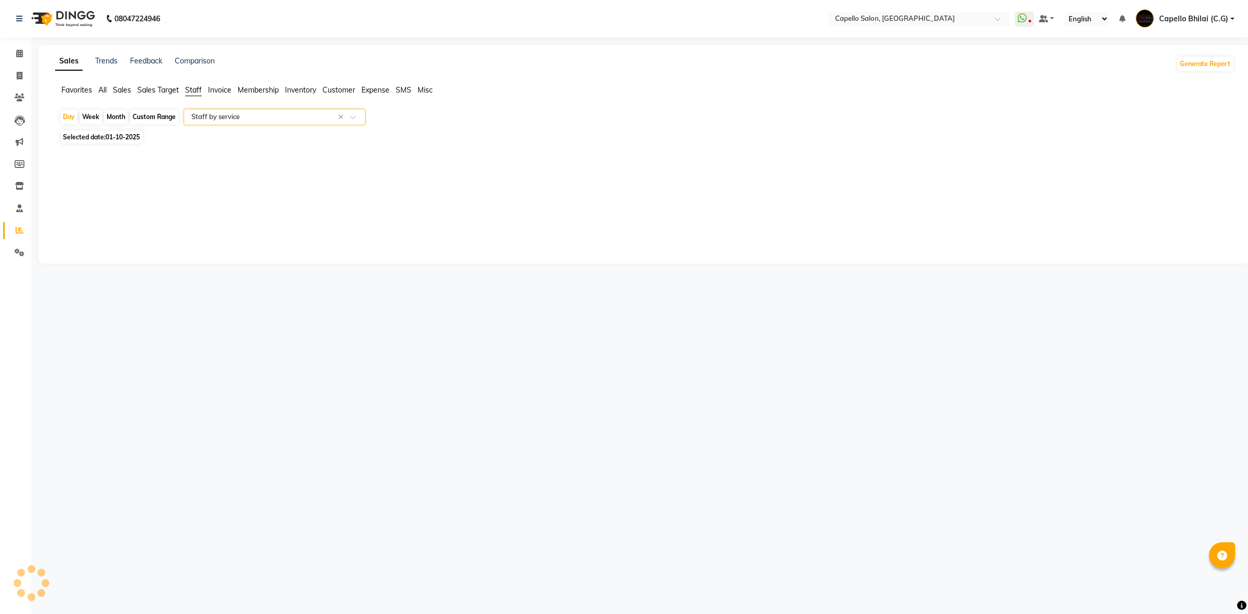
select select "full_report"
select select "csv"
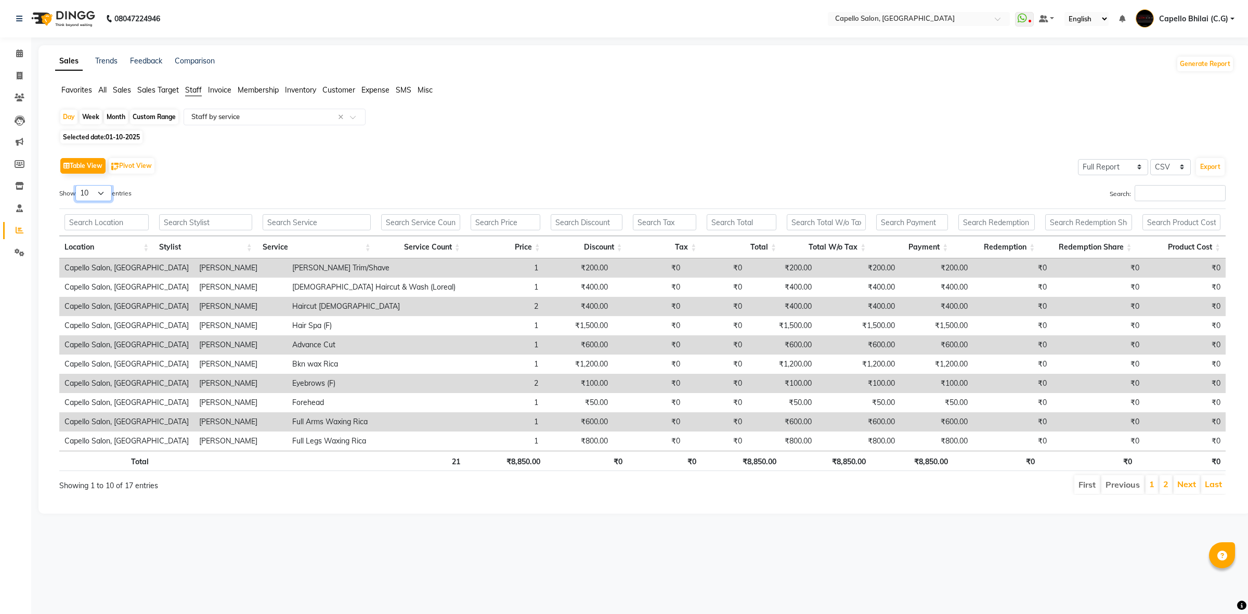
click at [102, 191] on select "10 25 50 100" at bounding box center [93, 193] width 36 height 16
select select "100"
click at [77, 185] on select "10 25 50 100" at bounding box center [93, 193] width 36 height 16
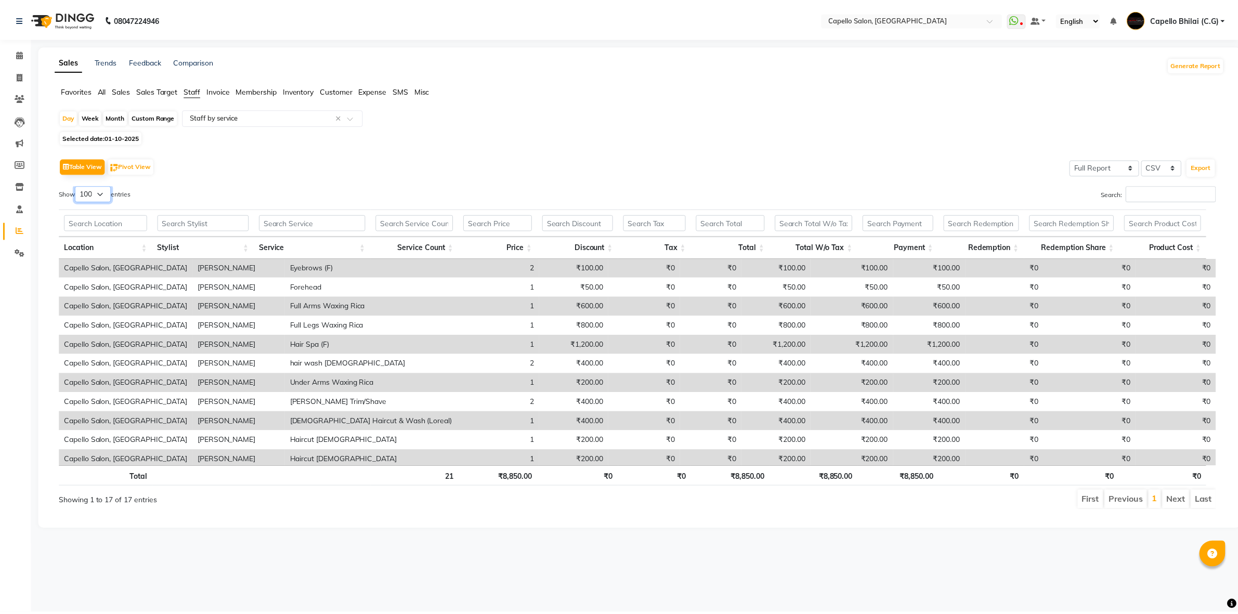
scroll to position [119, 0]
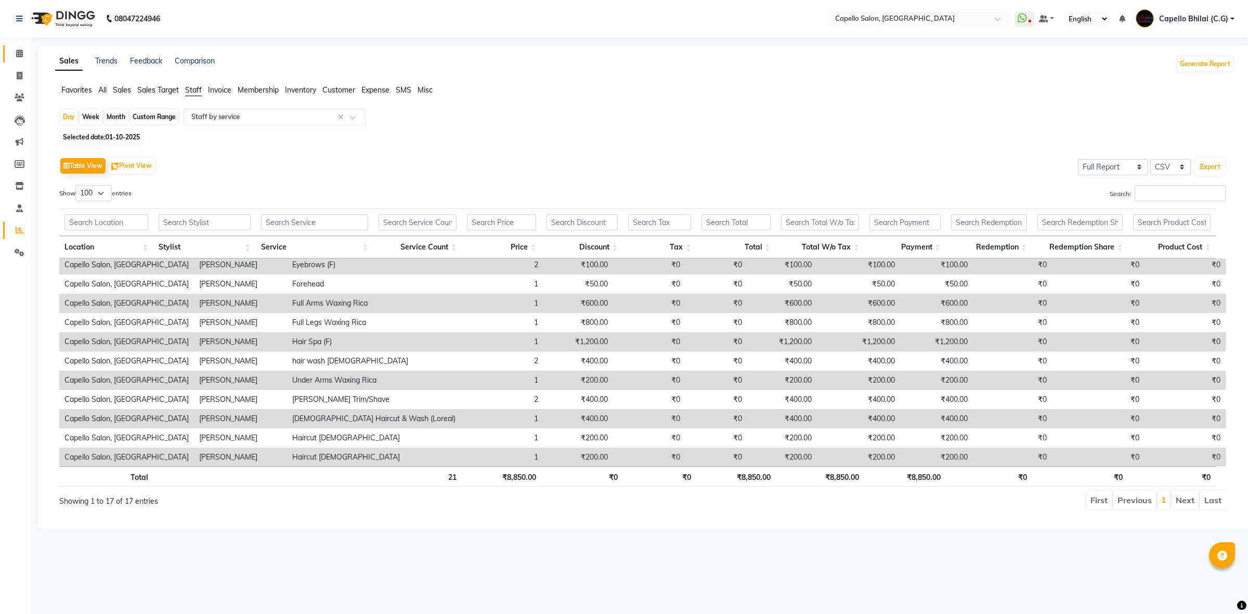
click at [19, 61] on link "Calendar" at bounding box center [15, 53] width 25 height 17
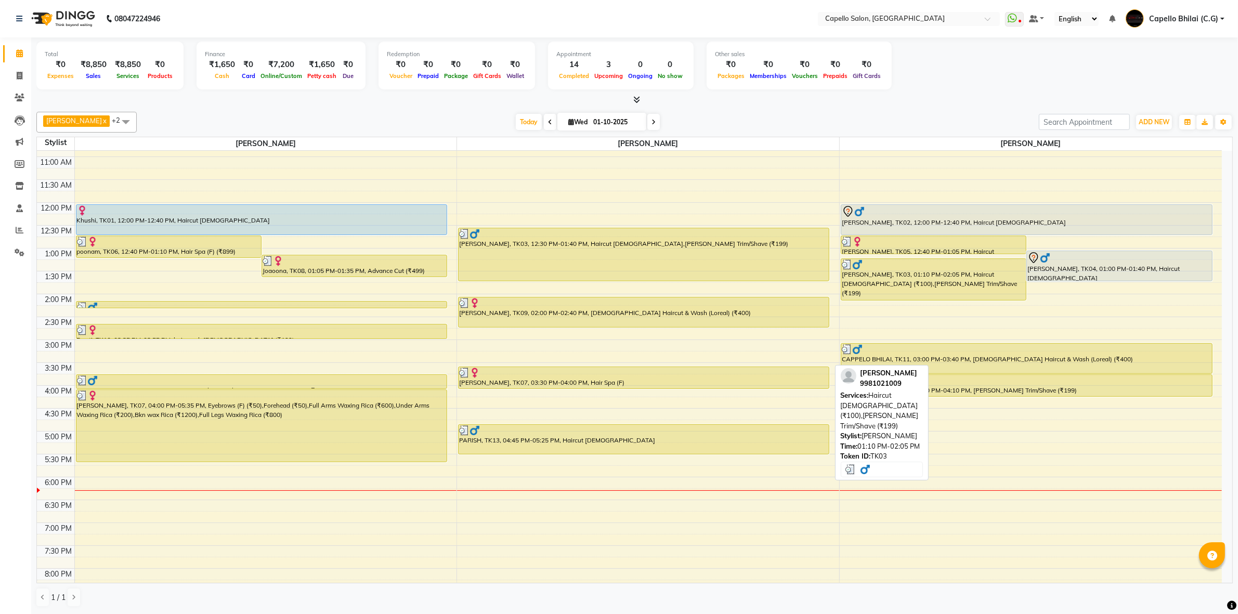
scroll to position [21, 0]
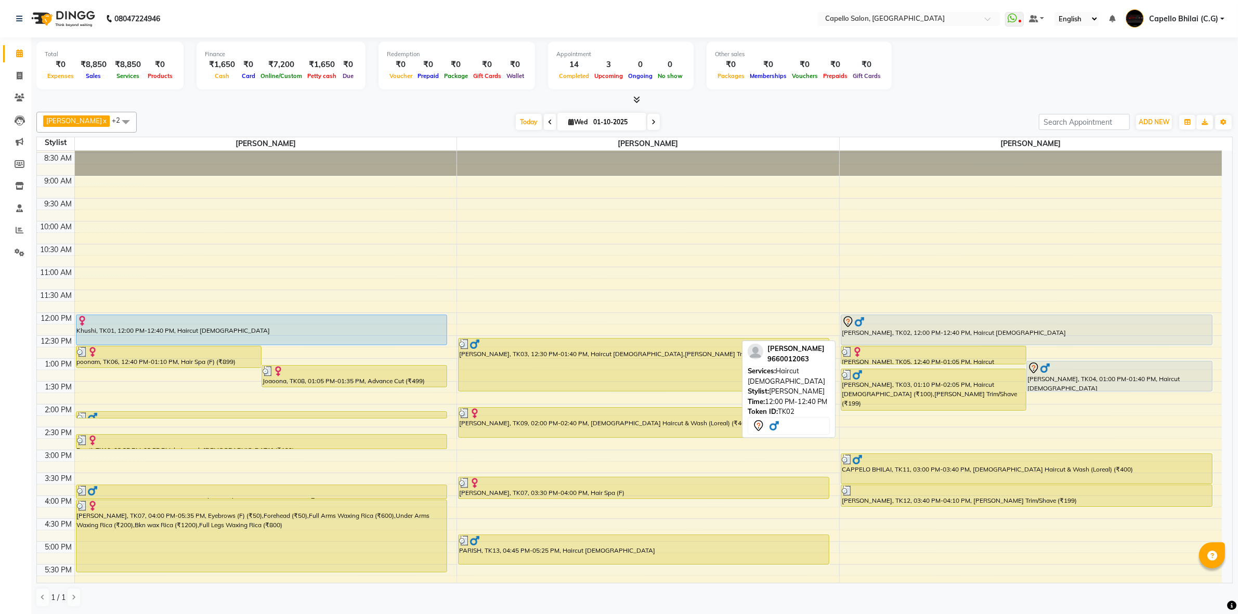
click at [909, 347] on div at bounding box center [934, 352] width 184 height 10
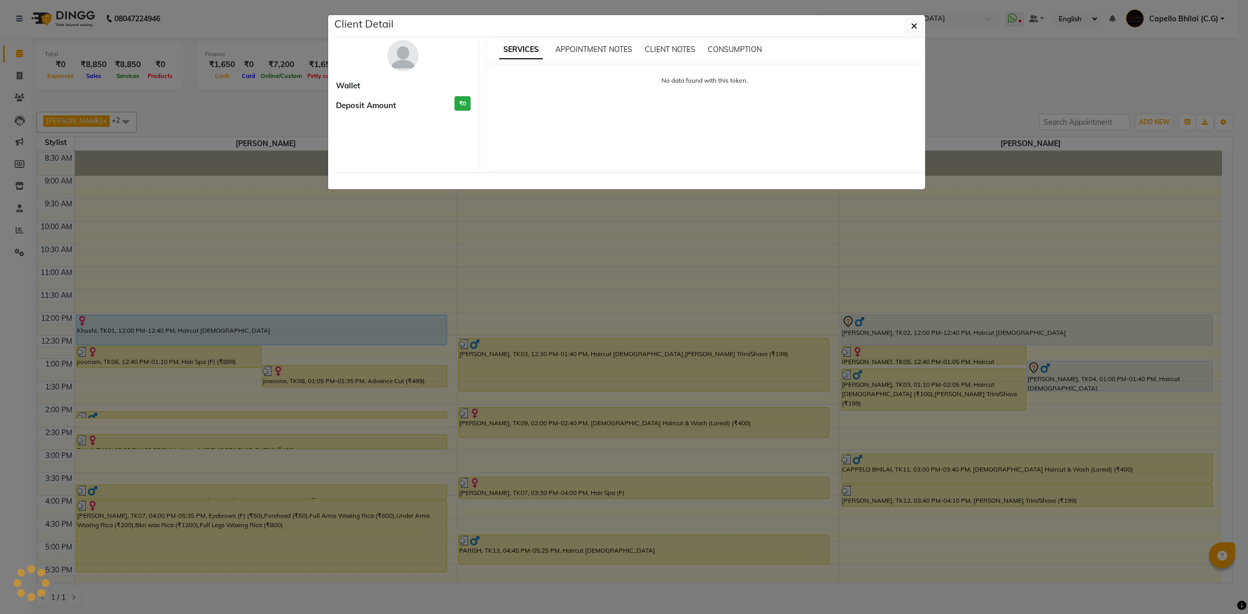
select select "3"
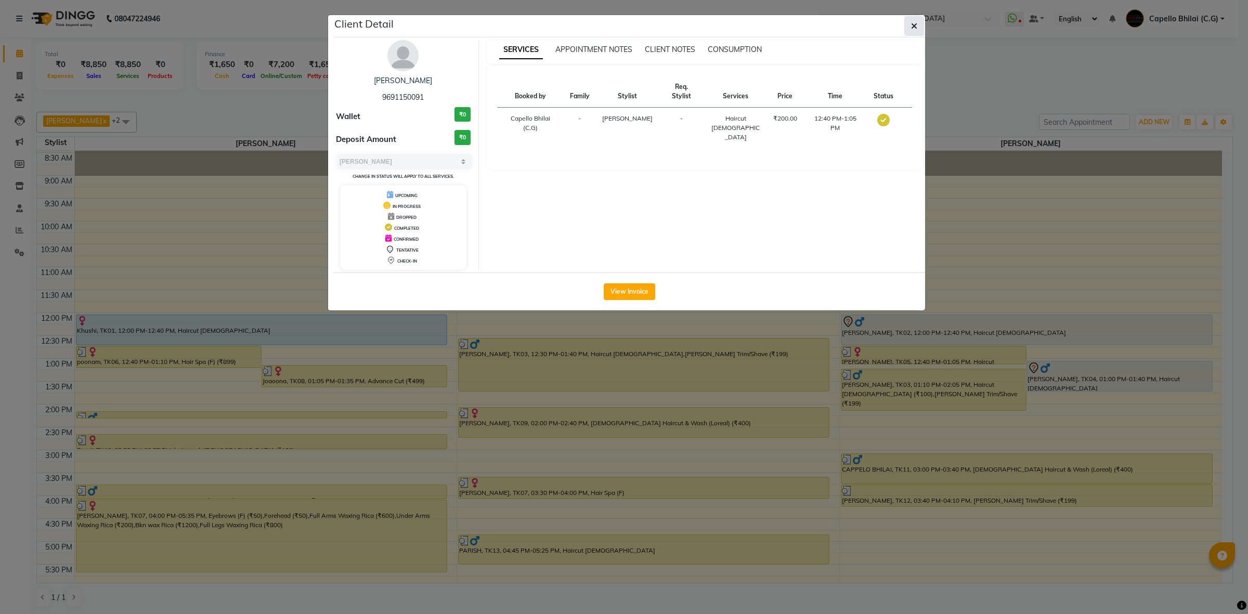
click at [911, 25] on icon "button" at bounding box center [914, 26] width 6 height 8
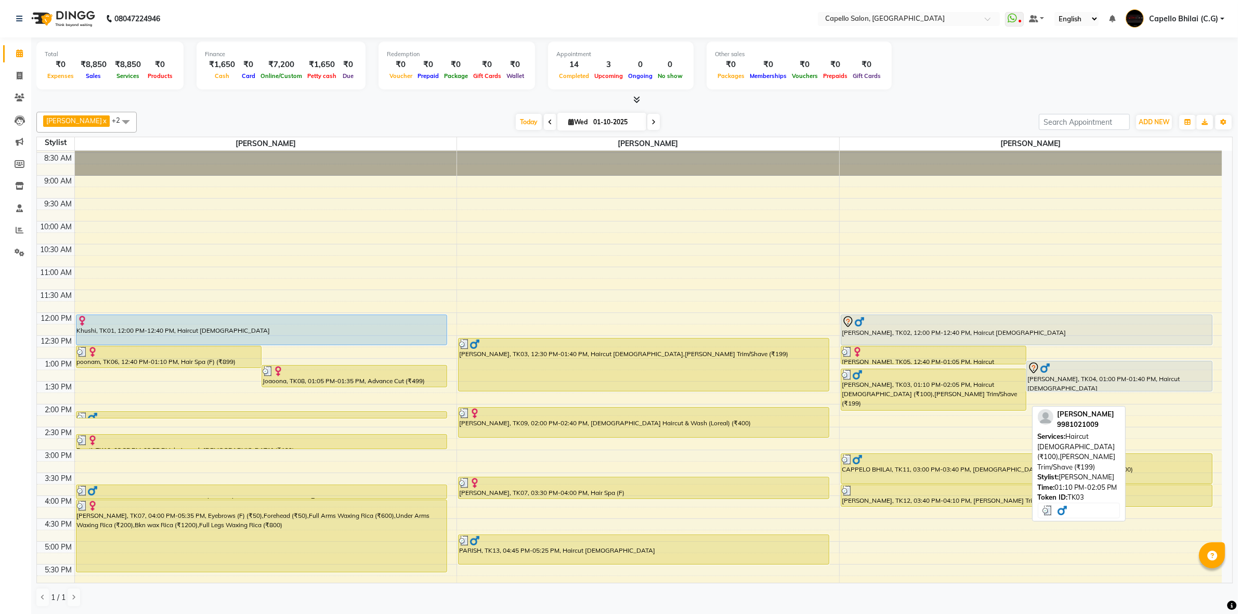
click at [879, 386] on div "Amaan, TK03, 01:10 PM-02:05 PM, Haircut male (₹100),Beard Trim/Shave (₹199)" at bounding box center [934, 389] width 185 height 41
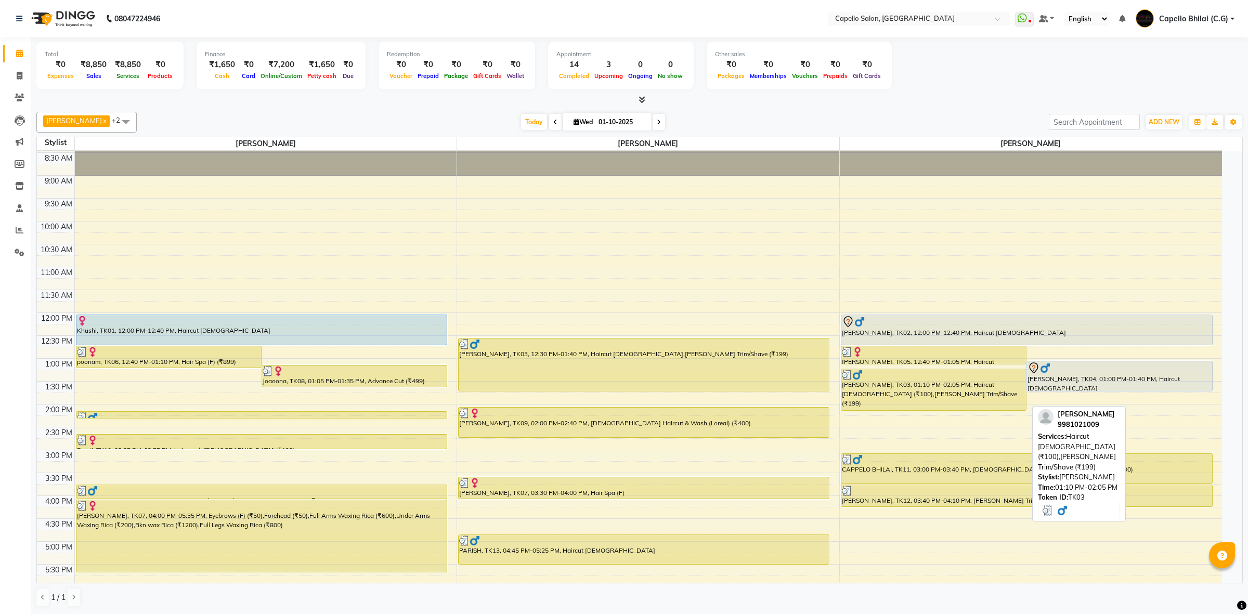
select select "3"
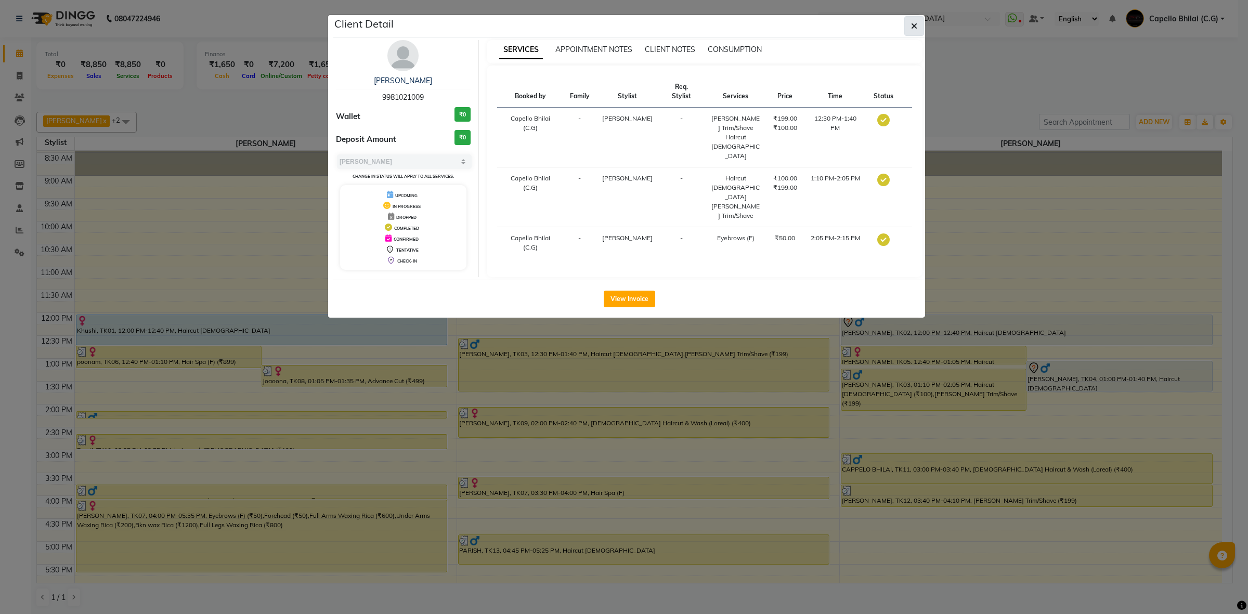
click at [914, 29] on icon "button" at bounding box center [914, 26] width 6 height 8
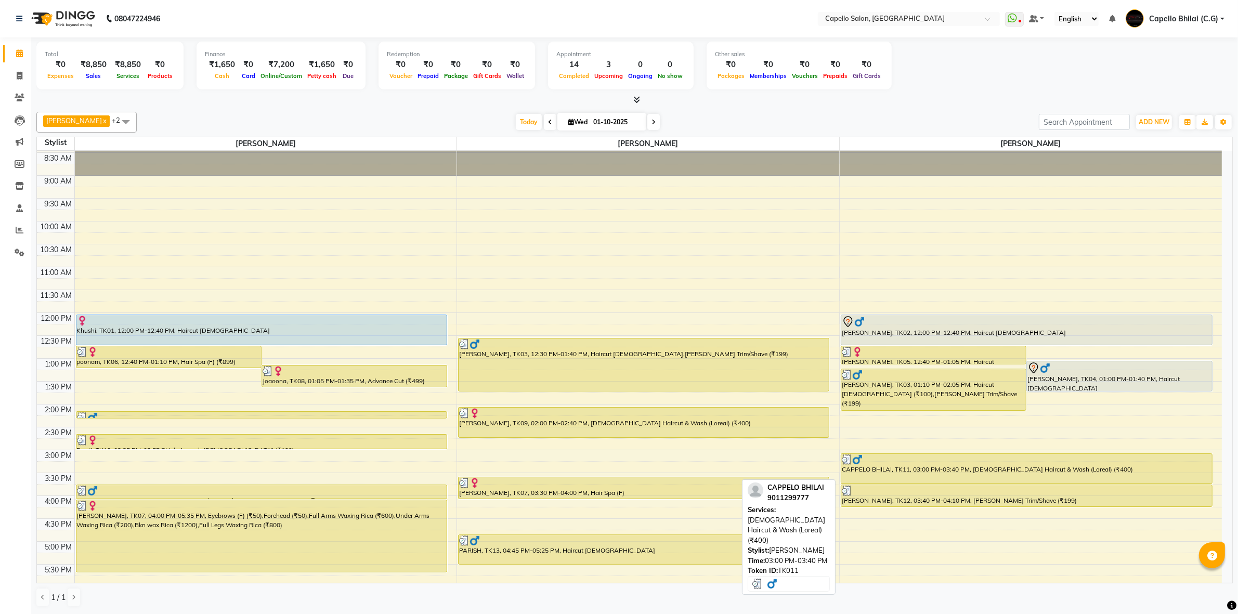
click at [910, 463] on div at bounding box center [1027, 460] width 370 height 10
select select "3"
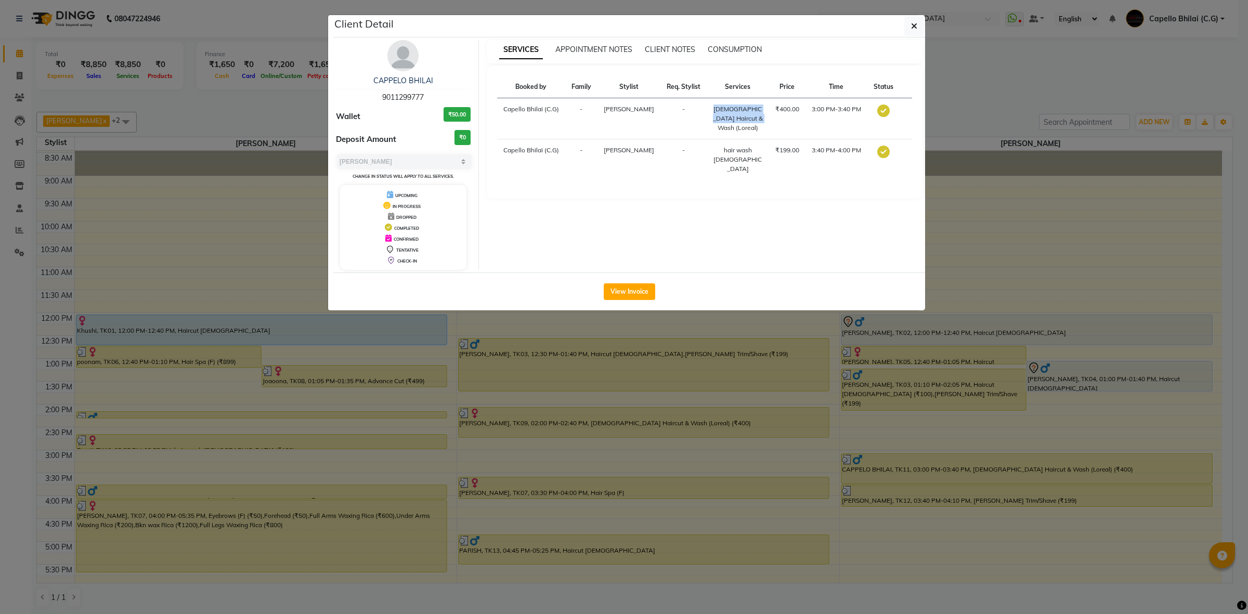
drag, startPoint x: 713, startPoint y: 123, endPoint x: 753, endPoint y: 139, distance: 43.9
click at [753, 139] on tr "Capello Bhilai (C.G) - Nitish Sen - Female Haircut & Wash (Loreal) ₹400.00 3:00…" at bounding box center [705, 118] width 416 height 41
click at [914, 30] on icon "button" at bounding box center [914, 26] width 6 height 8
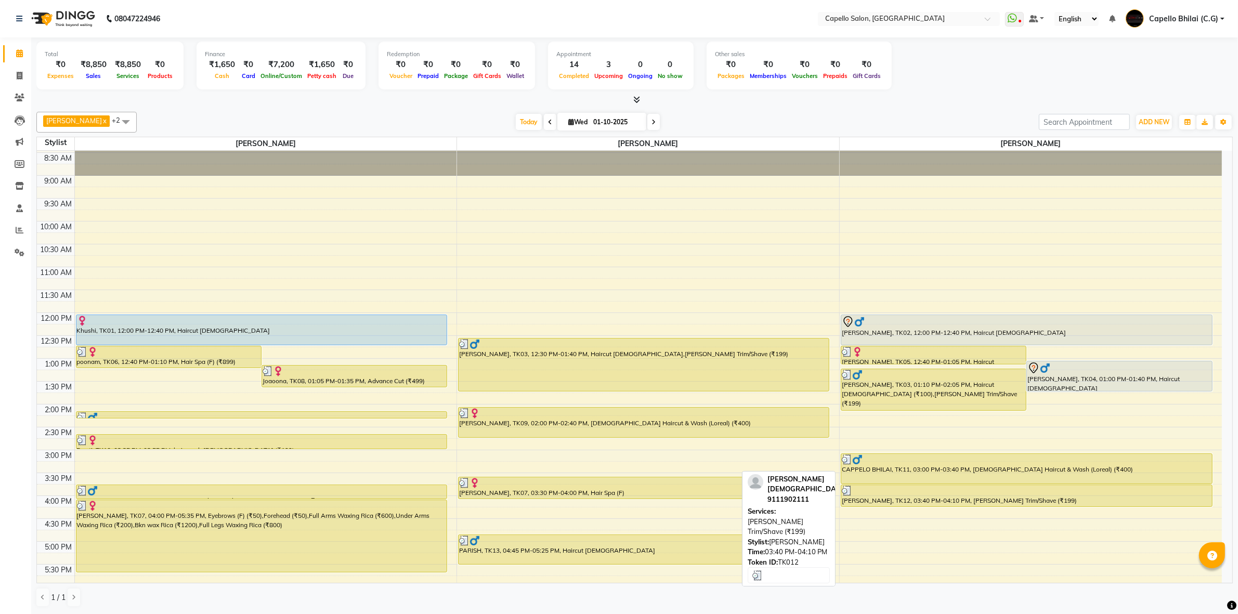
click at [934, 498] on div "Ankit Jain, TK12, 03:40 PM-04:10 PM, Beard Trim/Shave (₹199)" at bounding box center [1027, 495] width 371 height 21
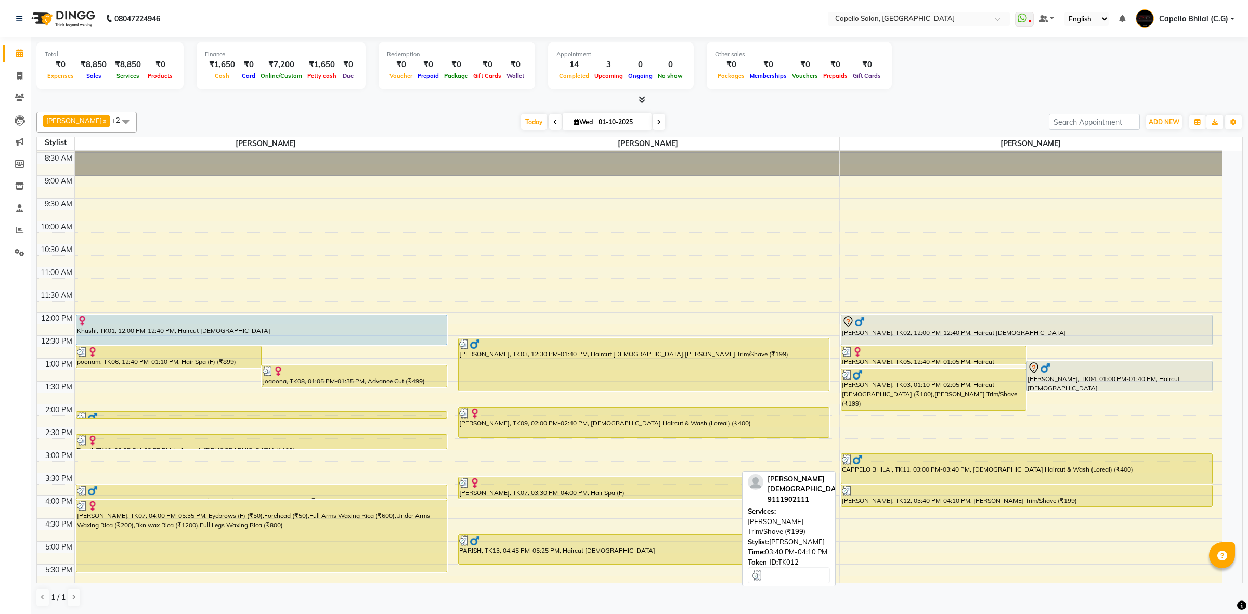
select select "3"
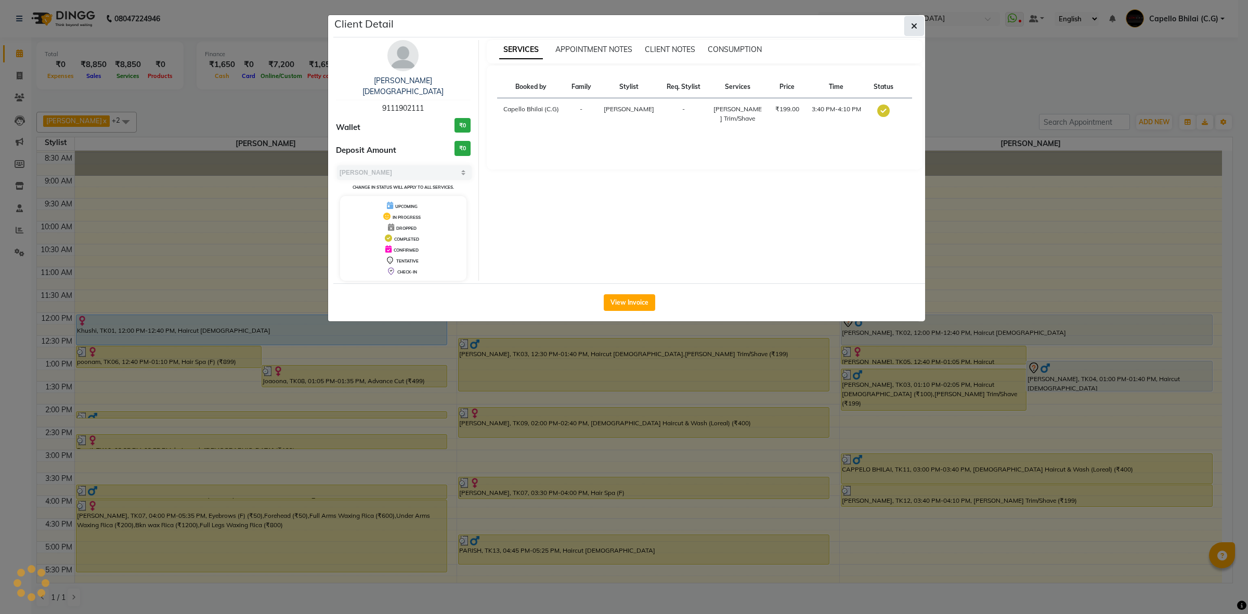
click at [914, 31] on button "button" at bounding box center [915, 26] width 20 height 20
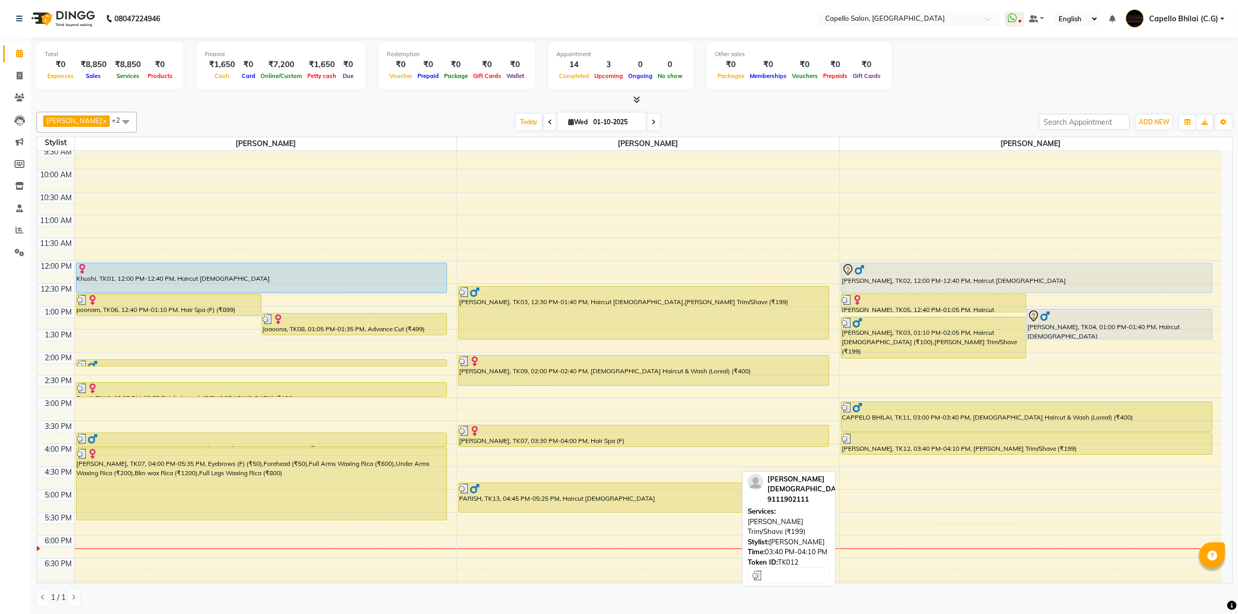
scroll to position [151, 0]
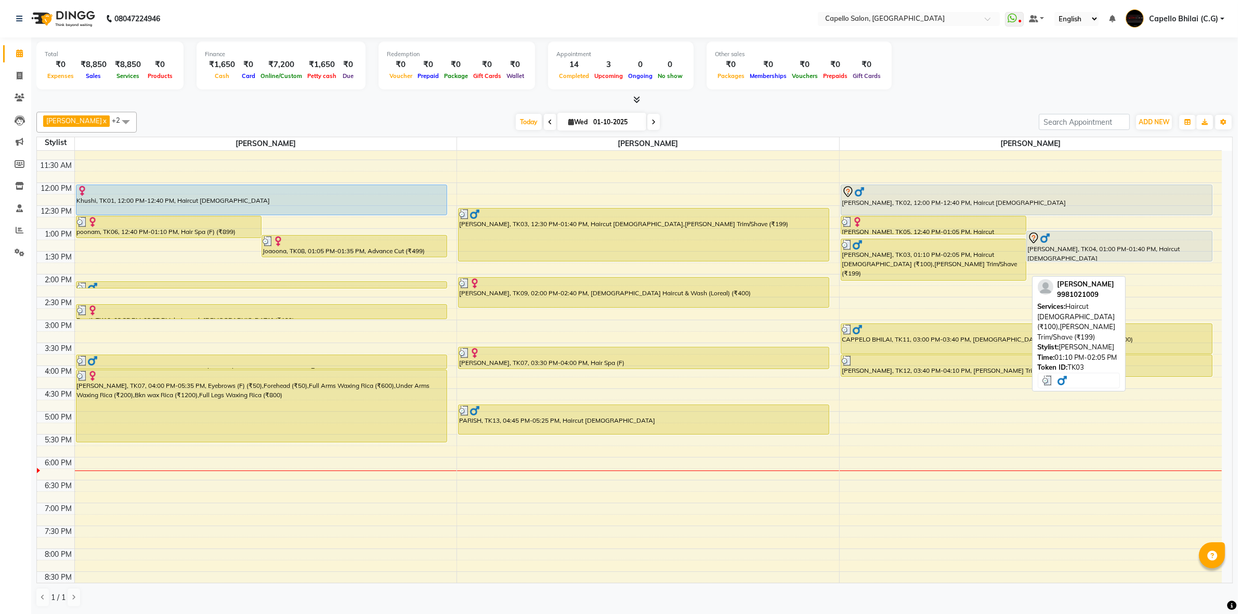
click at [895, 268] on div "Amaan, TK03, 01:10 PM-02:05 PM, Haircut male (₹100),Beard Trim/Shave (₹199)" at bounding box center [934, 259] width 185 height 41
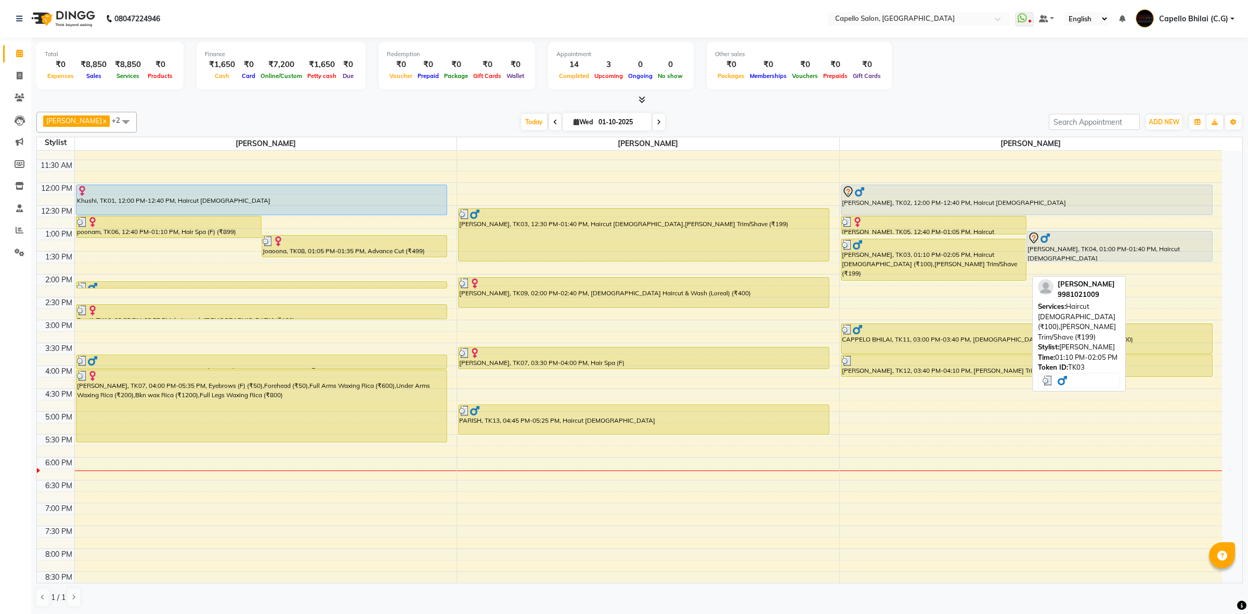
select select "3"
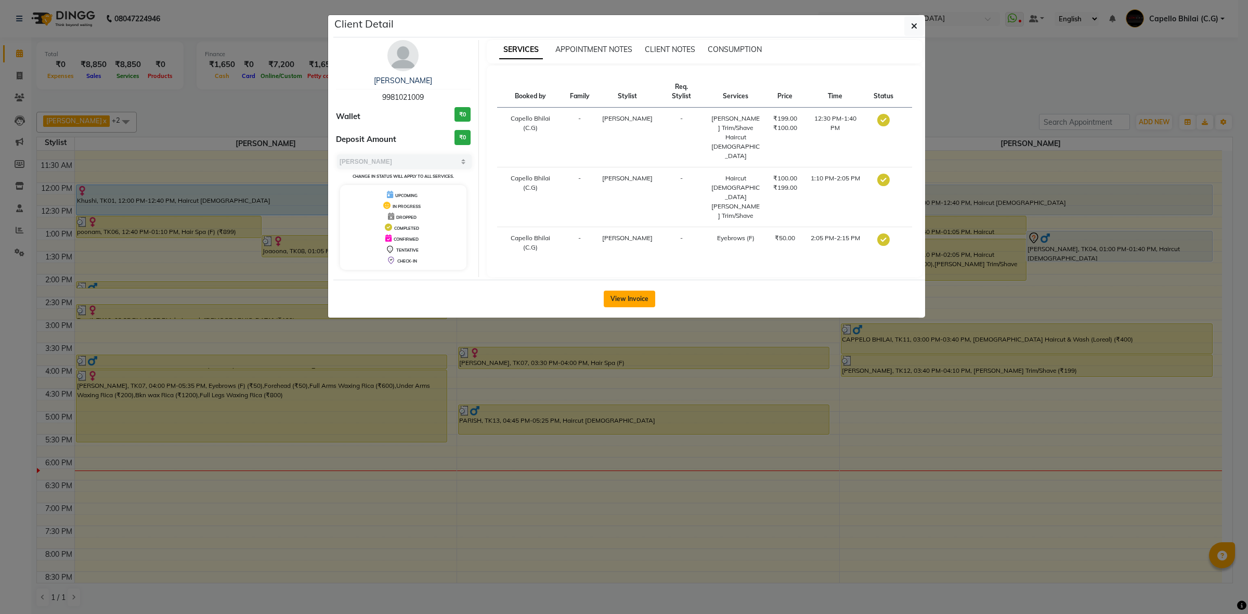
click at [628, 295] on button "View Invoice" at bounding box center [629, 299] width 51 height 17
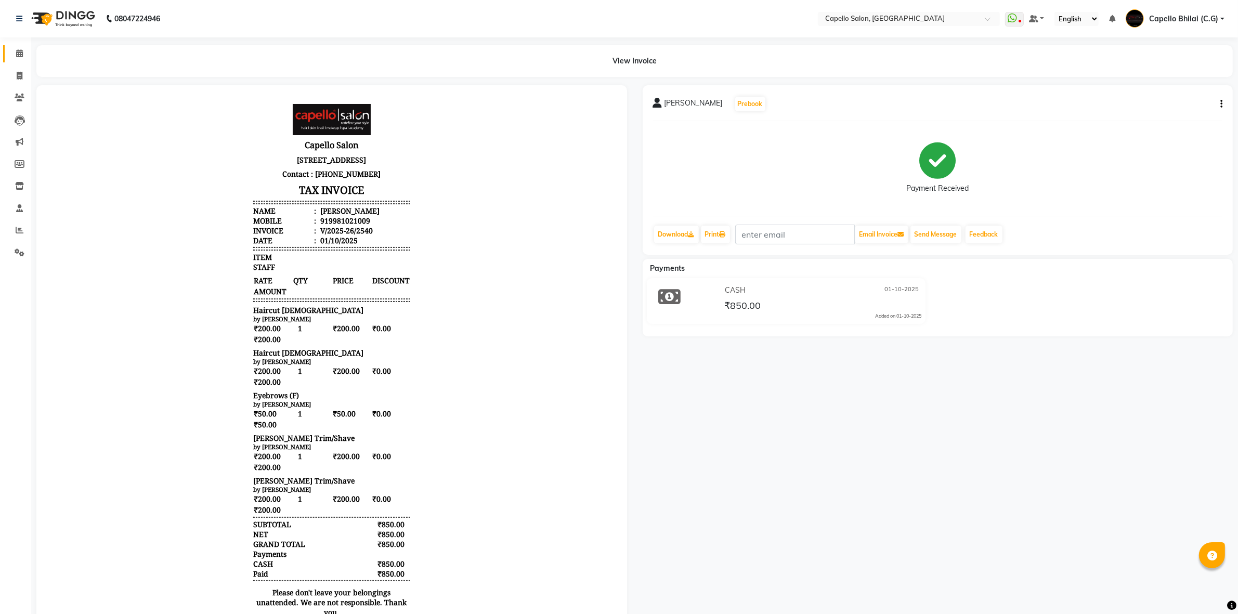
scroll to position [8, 0]
click at [12, 57] on span at bounding box center [19, 54] width 18 height 12
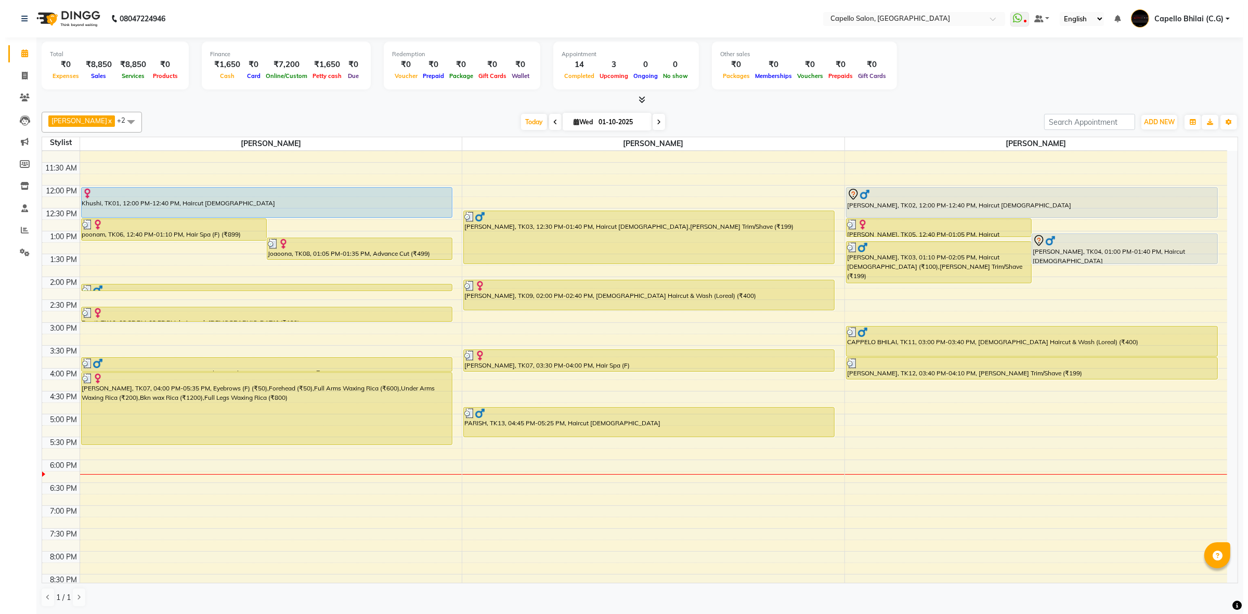
scroll to position [86, 0]
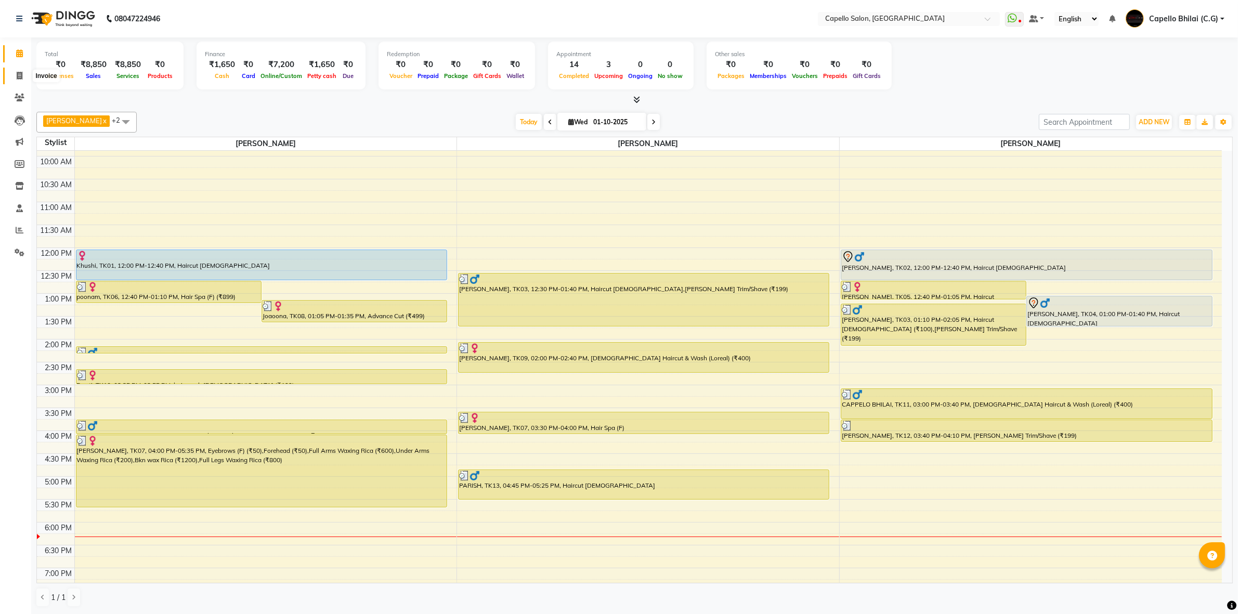
click at [25, 75] on span at bounding box center [19, 76] width 18 height 12
select select "service"
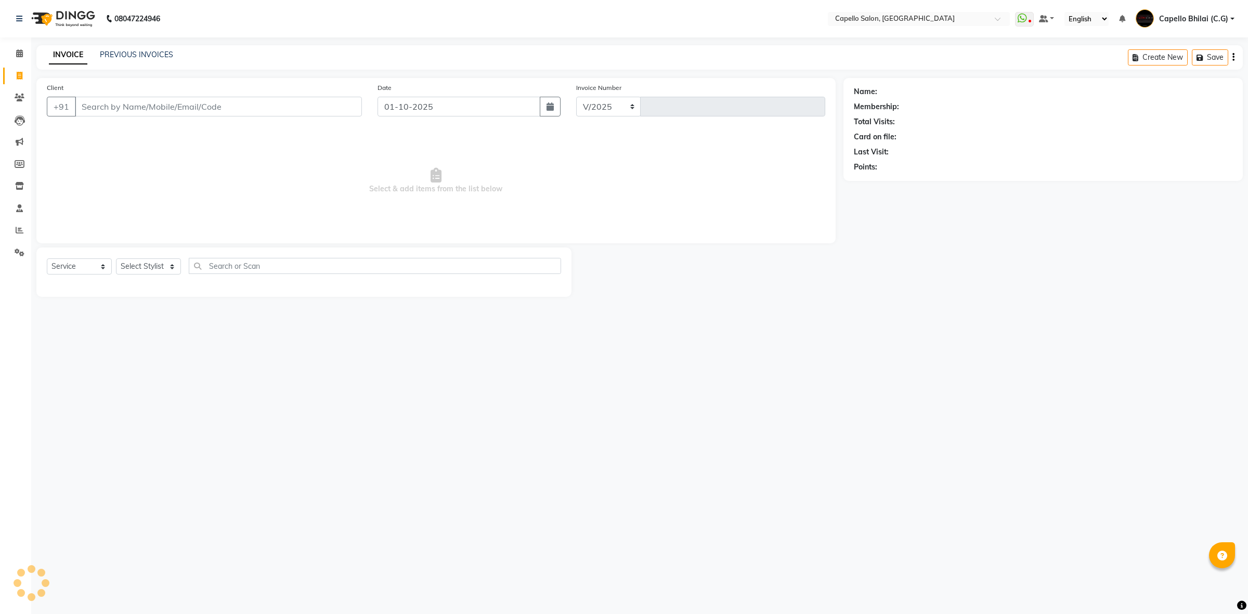
select select "809"
type input "2547"
click at [120, 112] on input "Client" at bounding box center [218, 107] width 287 height 20
click at [151, 269] on select "Select Stylist ADMIN Anjali Tandia Ashish Kadwe Capello Bhilai (C.G) Nazma Shei…" at bounding box center [148, 267] width 65 height 16
select select "60545"
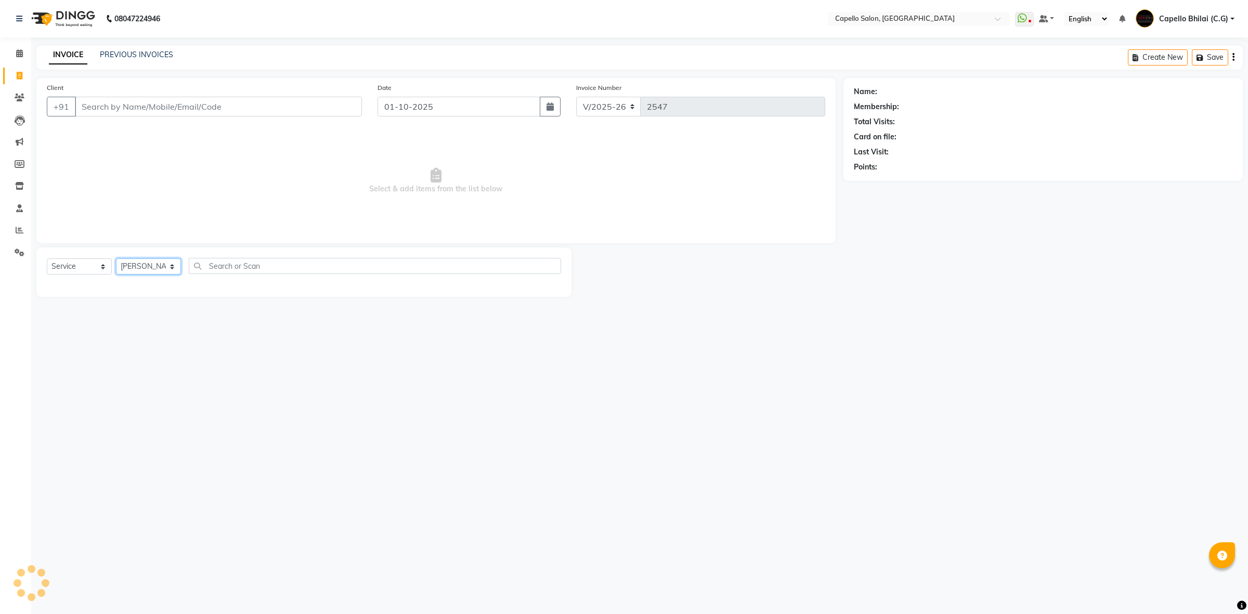
click at [116, 259] on select "Select Stylist ADMIN Anjali Tandia Ashish Kadwe Capello Bhilai (C.G) Nazma Shei…" at bounding box center [148, 267] width 65 height 16
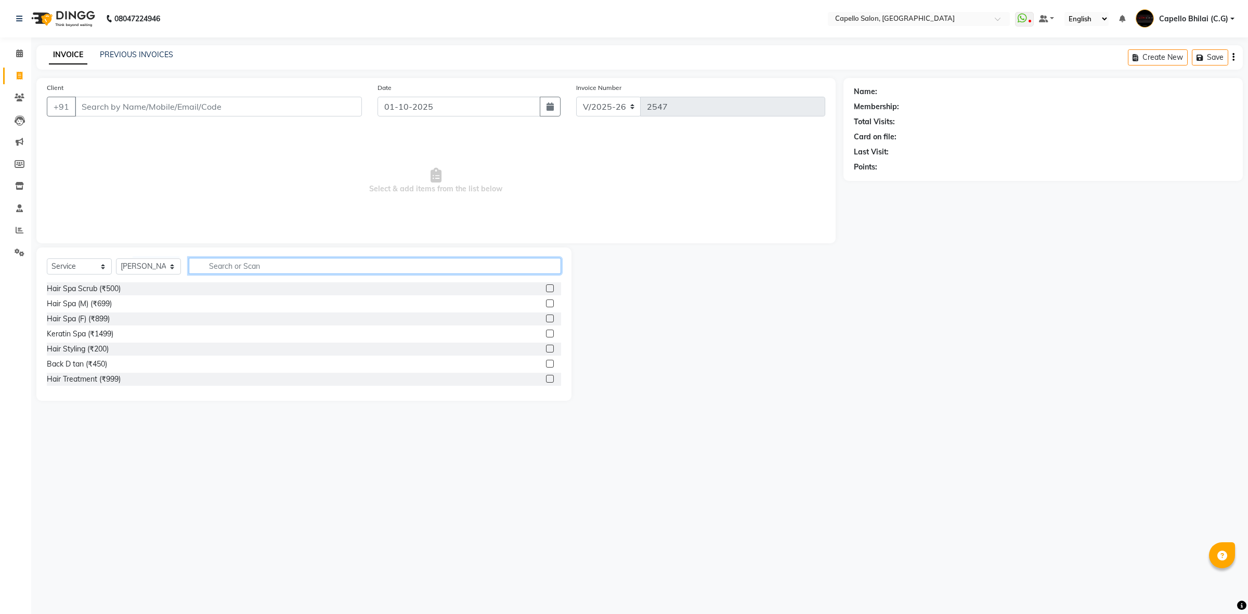
click at [255, 265] on input "text" at bounding box center [375, 266] width 372 height 16
type input "cut"
click at [79, 309] on div "Haircut male (₹100)" at bounding box center [304, 304] width 514 height 13
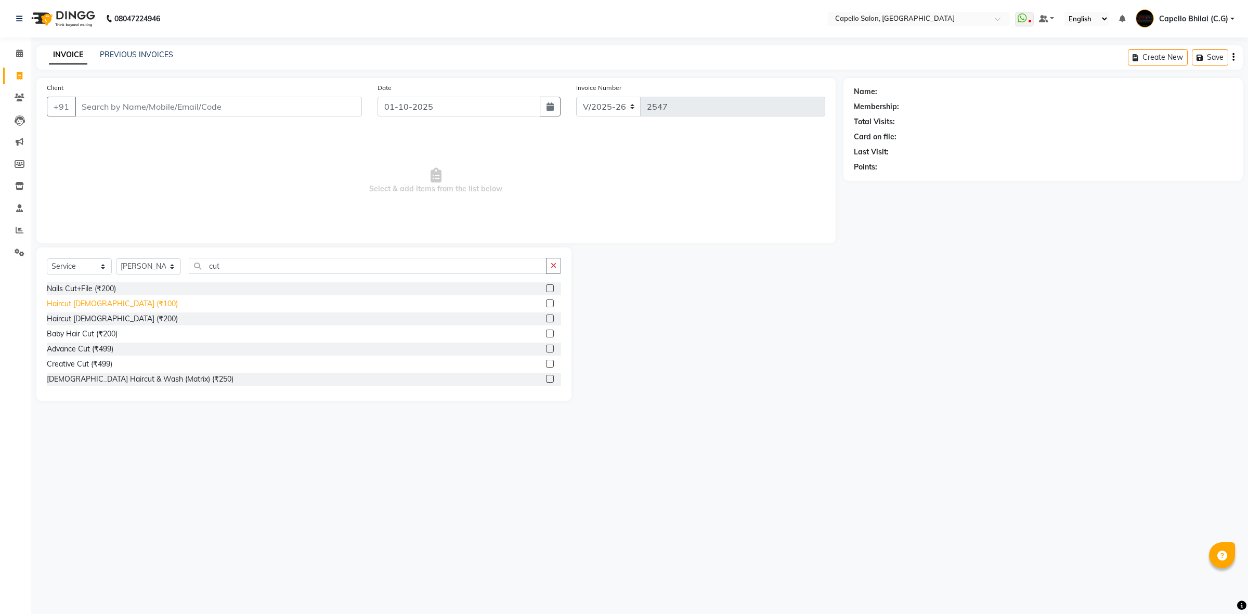
click at [85, 304] on div "Haircut male (₹100)" at bounding box center [112, 304] width 131 height 11
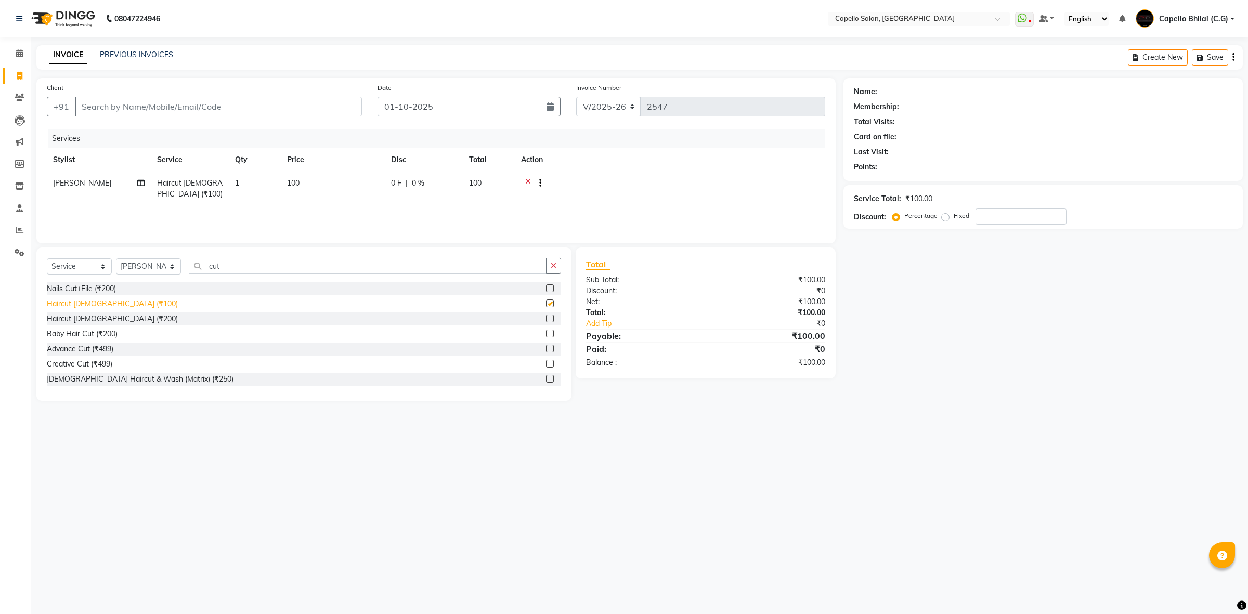
checkbox input "false"
click at [329, 180] on td "100" at bounding box center [333, 189] width 104 height 34
select select "60545"
drag, startPoint x: 385, startPoint y: 176, endPoint x: 295, endPoint y: 196, distance: 91.6
click at [295, 196] on tr "ADMIN Anjali Tandia Ashish Kadwe Capello Bhilai (C.G) Nazma Sheikh Nitish Sen P…" at bounding box center [436, 199] width 779 height 55
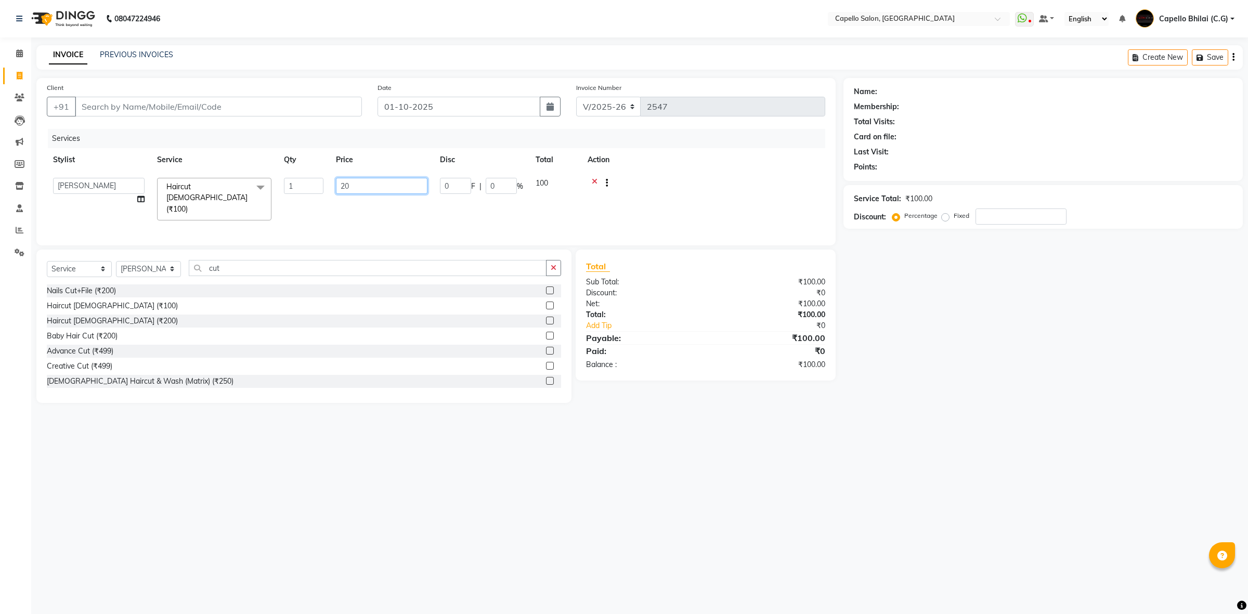
type input "200"
click at [712, 462] on div "08047224946 Select Location × Capello Salon, Bhilai WhatsApp Status ✕ Status: D…" at bounding box center [624, 307] width 1248 height 614
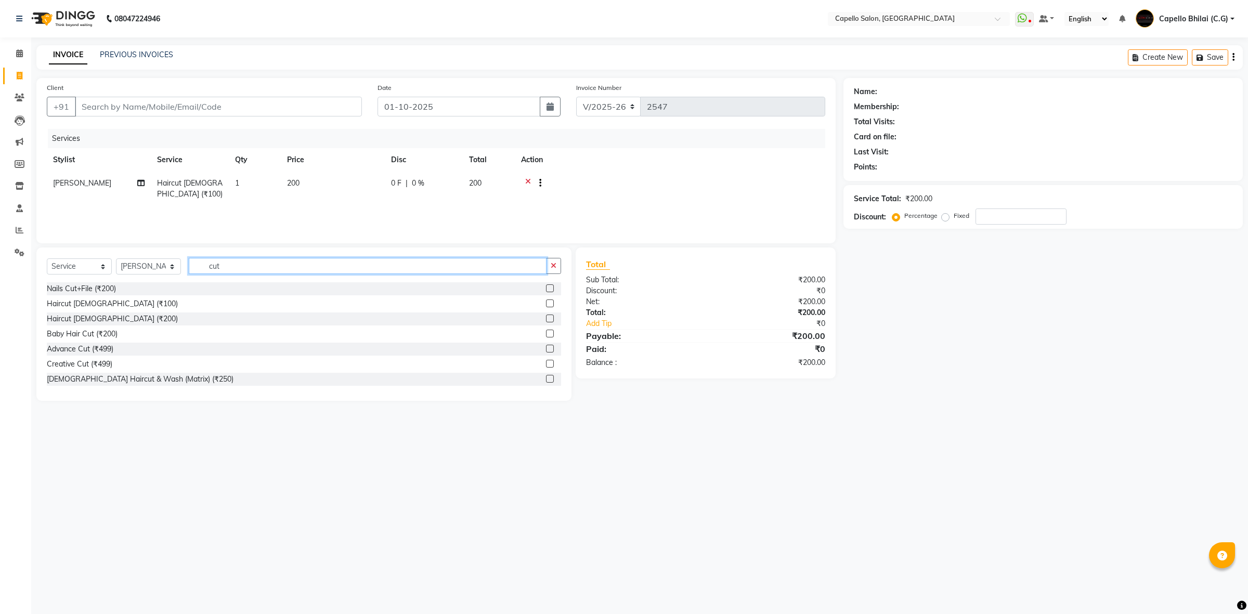
click at [242, 268] on input "cut" at bounding box center [368, 266] width 358 height 16
click at [220, 113] on input "Client" at bounding box center [218, 107] width 287 height 20
type input "9"
type input "0"
type input "9011299777"
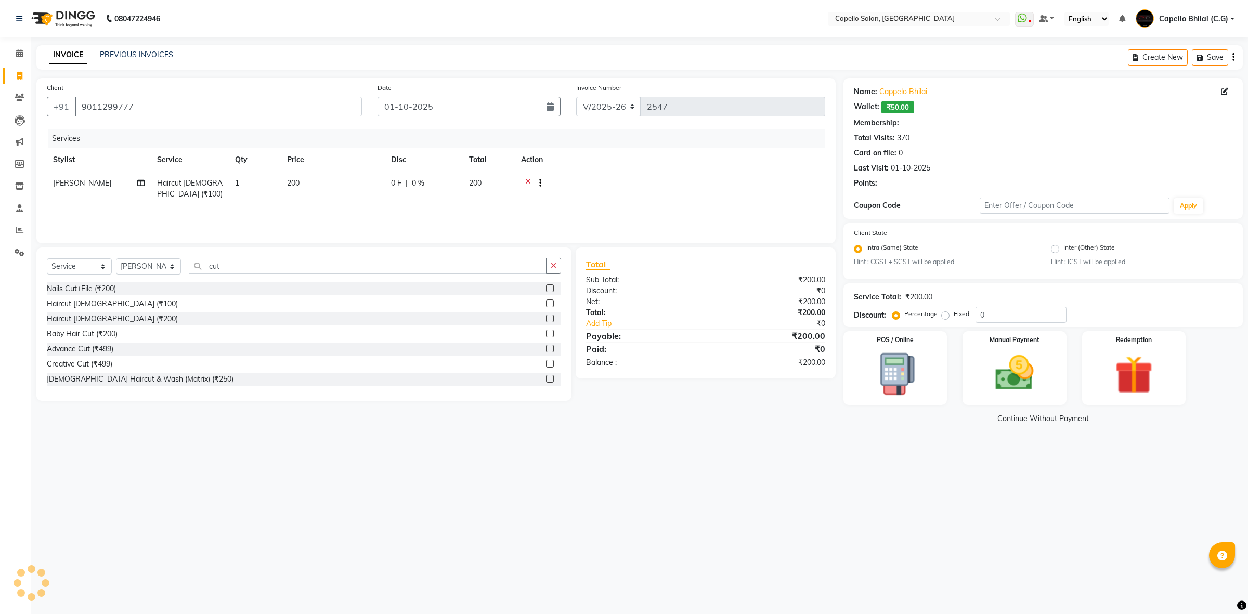
select select "1: Object"
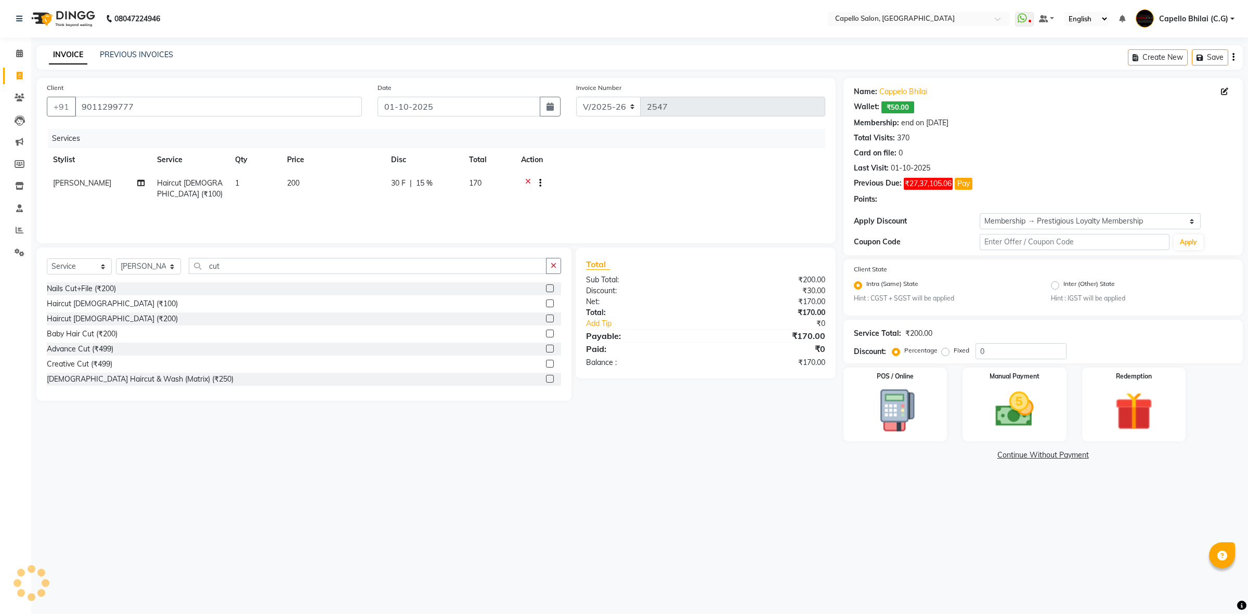
type input "15"
click at [873, 557] on div "08047224946 Select Location × Capello Salon, Bhilai WhatsApp Status ✕ Status: D…" at bounding box center [624, 307] width 1248 height 614
click at [479, 191] on td "170" at bounding box center [489, 189] width 52 height 34
select select "60545"
click at [445, 183] on input "30" at bounding box center [455, 186] width 31 height 16
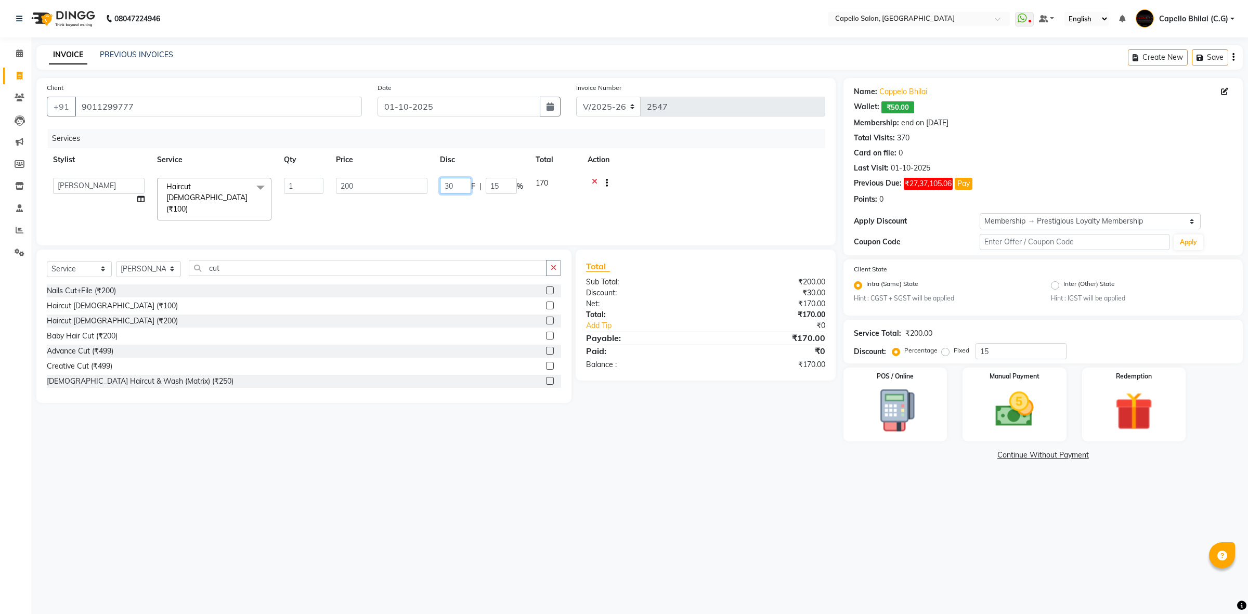
drag, startPoint x: 457, startPoint y: 183, endPoint x: 398, endPoint y: 198, distance: 60.8
click at [398, 198] on tr "ADMIN Anjali Tandia Ashish Kadwe Capello Bhilai (C.G) Nazma Sheikh Nitish Sen P…" at bounding box center [436, 199] width 779 height 55
type input "0"
click at [753, 498] on div "08047224946 Select Location × Capello Salon, Bhilai WhatsApp Status ✕ Status: D…" at bounding box center [624, 307] width 1248 height 614
click at [989, 406] on img at bounding box center [1015, 410] width 64 height 46
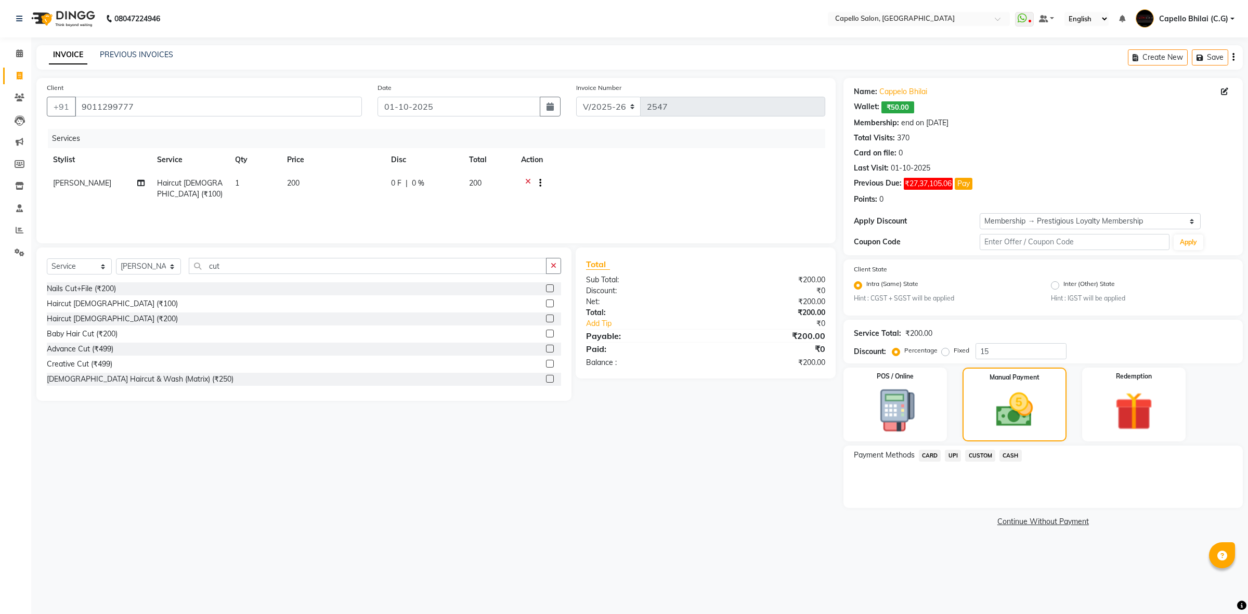
click at [953, 454] on span "UPI" at bounding box center [953, 456] width 16 height 12
click at [1015, 515] on button "Add Payment" at bounding box center [1109, 511] width 248 height 16
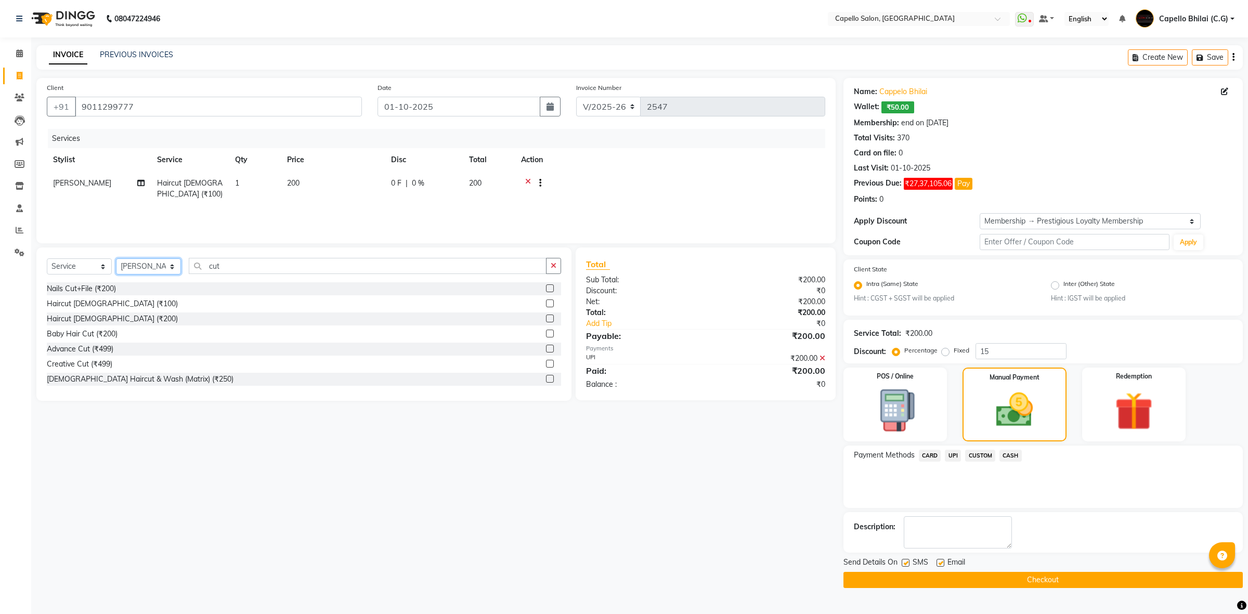
click at [152, 261] on select "Select Stylist ADMIN Anjali Tandia Ashish Kadwe Capello Bhilai (C.G) Nazma Shei…" at bounding box center [148, 267] width 65 height 16
select select "21871"
click at [116, 259] on select "Select Stylist ADMIN Anjali Tandia Ashish Kadwe Capello Bhilai (C.G) Nazma Shei…" at bounding box center [148, 267] width 65 height 16
drag, startPoint x: 248, startPoint y: 264, endPoint x: 220, endPoint y: 262, distance: 28.7
click at [220, 262] on input "cut" at bounding box center [368, 266] width 358 height 16
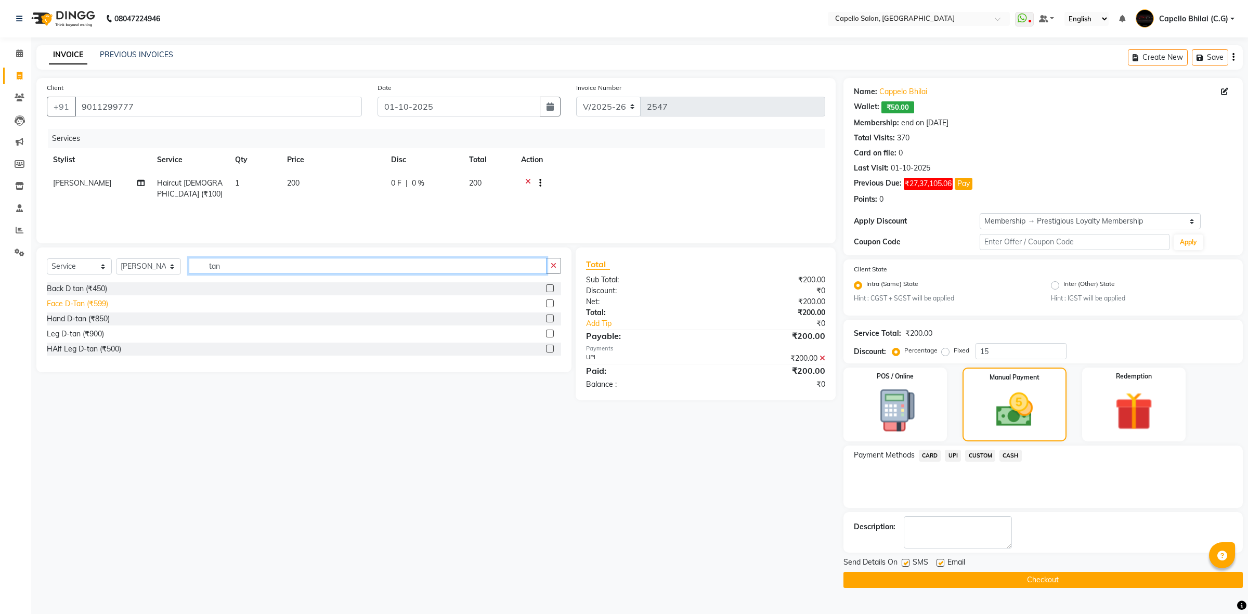
type input "tan"
click at [90, 305] on div "Face D-Tan (₹599)" at bounding box center [77, 304] width 61 height 11
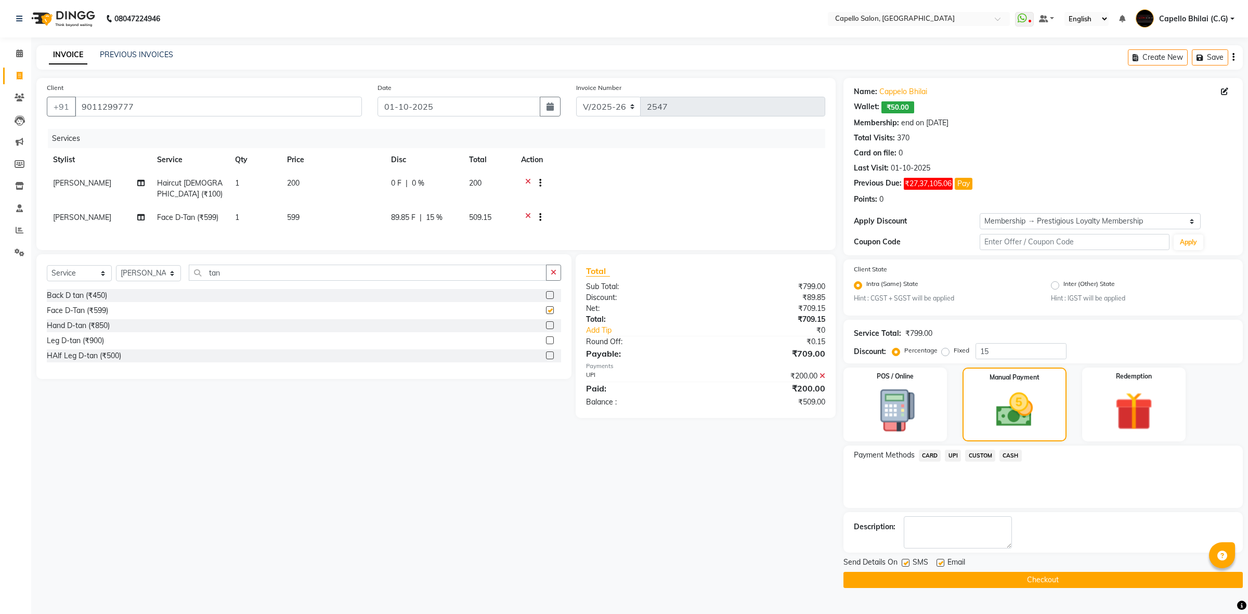
checkbox input "false"
click at [314, 214] on td "599" at bounding box center [333, 218] width 104 height 25
select select "21871"
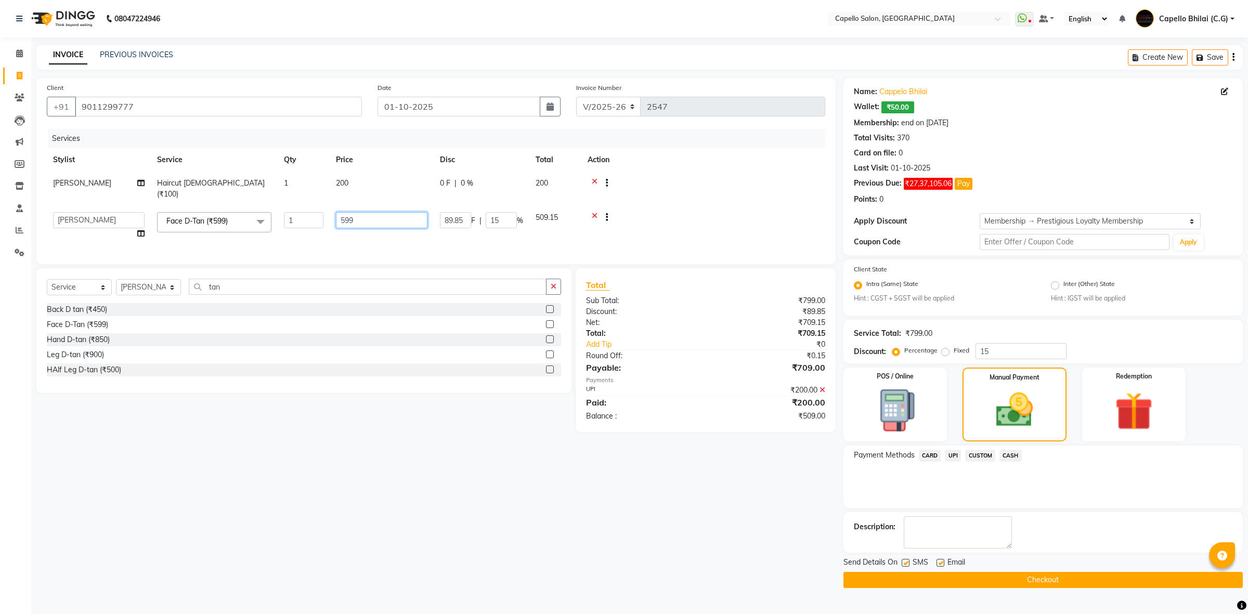
drag, startPoint x: 356, startPoint y: 214, endPoint x: 327, endPoint y: 218, distance: 30.0
click at [327, 218] on tr "ADMIN Anjali Tandia Ashish Kadwe Capello Bhilai (C.G) Nazma Sheikh Nitish Sen P…" at bounding box center [436, 226] width 779 height 40
type input "500"
click at [621, 478] on div "Client +91 9011299777 Date 01-10-2025 Invoice Number V/2025 V/2025-26 2547 Serv…" at bounding box center [436, 333] width 815 height 510
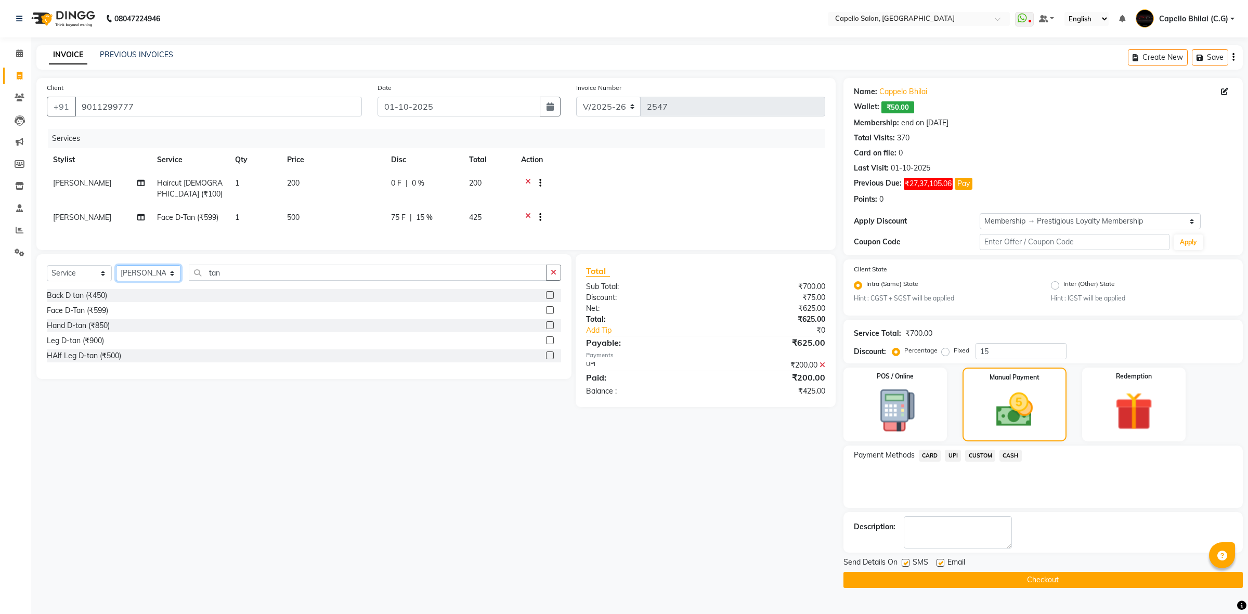
click at [160, 281] on select "Select Stylist ADMIN Anjali Tandia Ashish Kadwe Capello Bhilai (C.G) Nazma Shei…" at bounding box center [148, 273] width 65 height 16
select select "60545"
click at [116, 281] on select "Select Stylist ADMIN Anjali Tandia Ashish Kadwe Capello Bhilai (C.G) Nazma Shei…" at bounding box center [148, 273] width 65 height 16
click at [201, 289] on div "Select Service Product Membership Package Voucher Prepaid Gift Card Select Styl…" at bounding box center [303, 330] width 535 height 153
drag, startPoint x: 238, startPoint y: 281, endPoint x: 176, endPoint y: 295, distance: 63.4
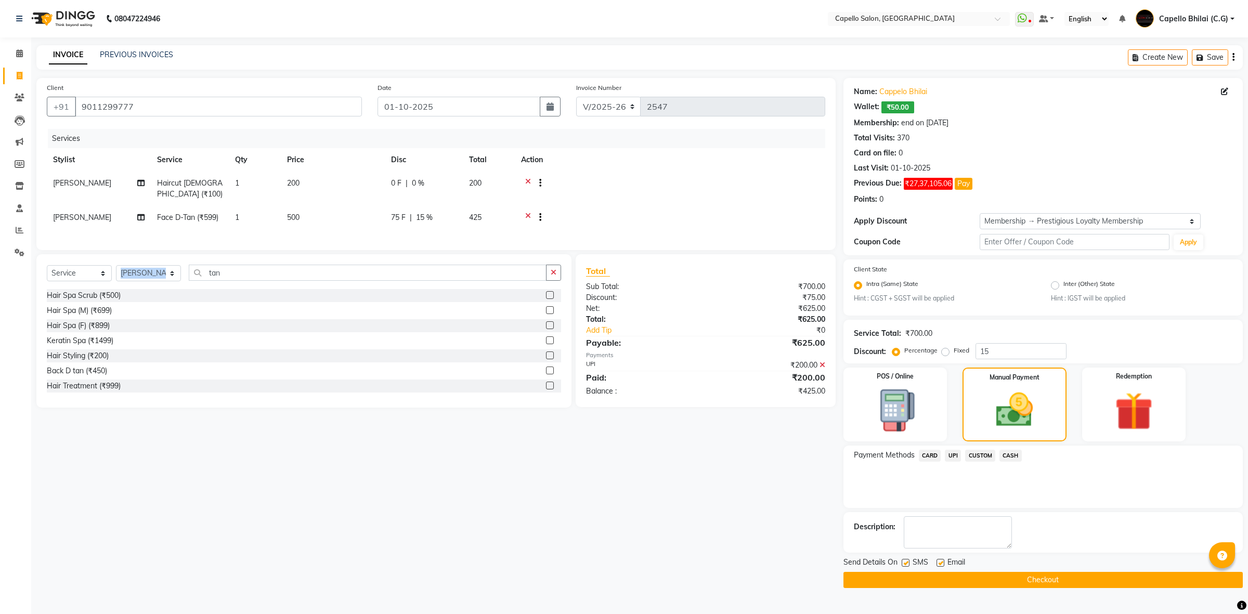
click at [176, 295] on div "Select Service Product Membership Package Voucher Prepaid Gift Card Select Styl…" at bounding box center [303, 330] width 535 height 153
drag, startPoint x: 234, startPoint y: 290, endPoint x: 180, endPoint y: 298, distance: 54.1
click at [180, 289] on div "Select Service Product Membership Package Voucher Prepaid Gift Card Select Styl…" at bounding box center [304, 277] width 514 height 24
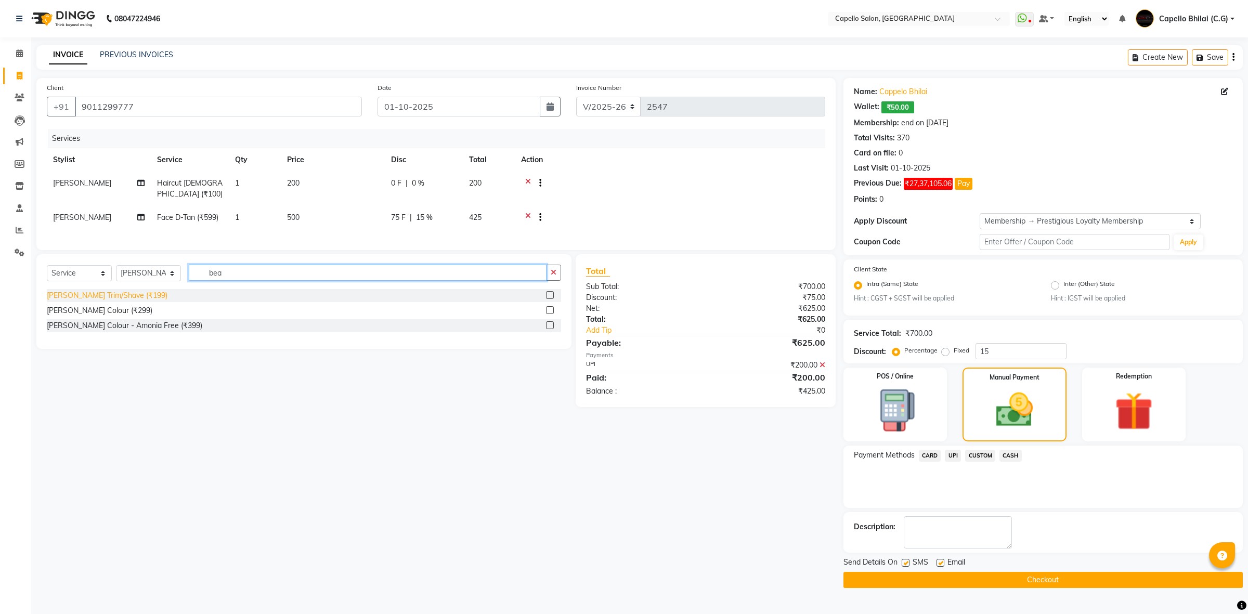
type input "bea"
click at [129, 301] on div "Beard Trim/Shave (₹199)" at bounding box center [107, 295] width 121 height 11
checkbox input "false"
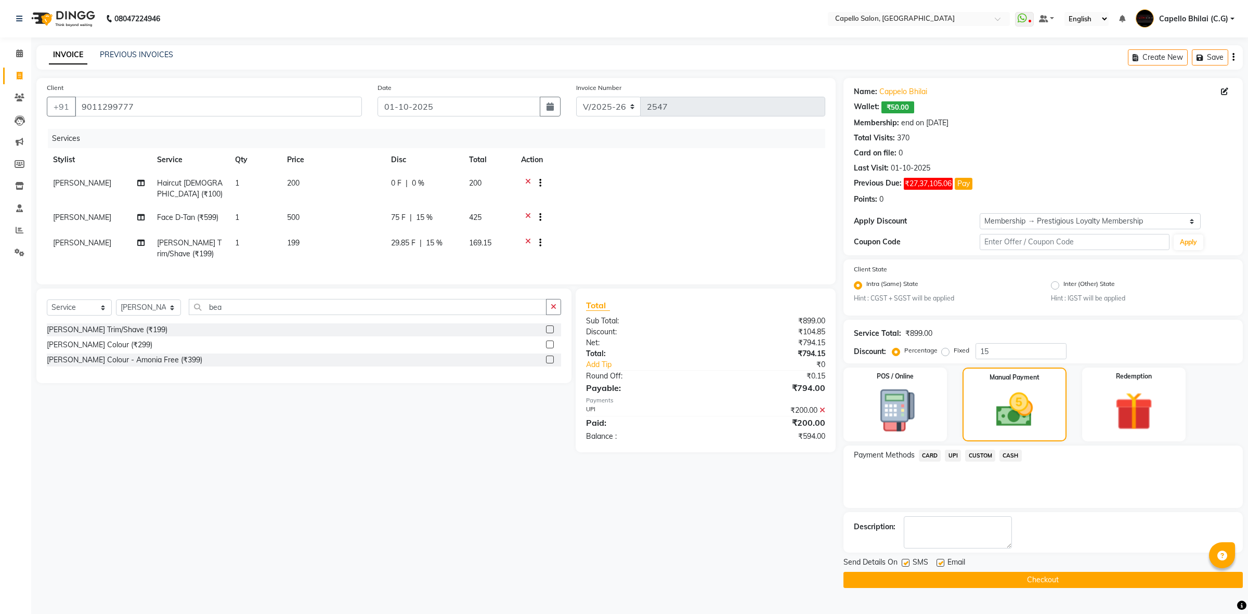
drag, startPoint x: 316, startPoint y: 259, endPoint x: 380, endPoint y: 255, distance: 64.1
click at [323, 259] on td "199" at bounding box center [333, 248] width 104 height 34
select select "60545"
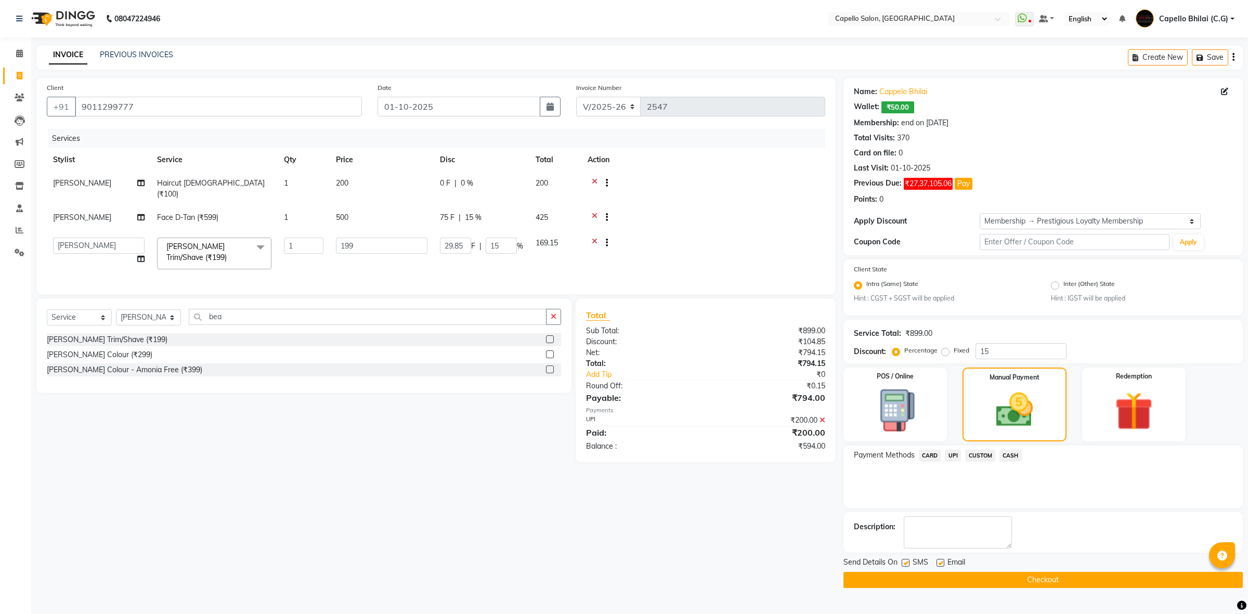
drag, startPoint x: 380, startPoint y: 255, endPoint x: 336, endPoint y: 254, distance: 43.7
click at [336, 254] on td "199" at bounding box center [382, 253] width 104 height 44
drag, startPoint x: 385, startPoint y: 243, endPoint x: 300, endPoint y: 243, distance: 85.3
click at [300, 243] on tr "ADMIN Anjali Tandia Ashish Kadwe Capello Bhilai (C.G) Nazma Sheikh Nitish Sen P…" at bounding box center [436, 253] width 779 height 44
type input "200"
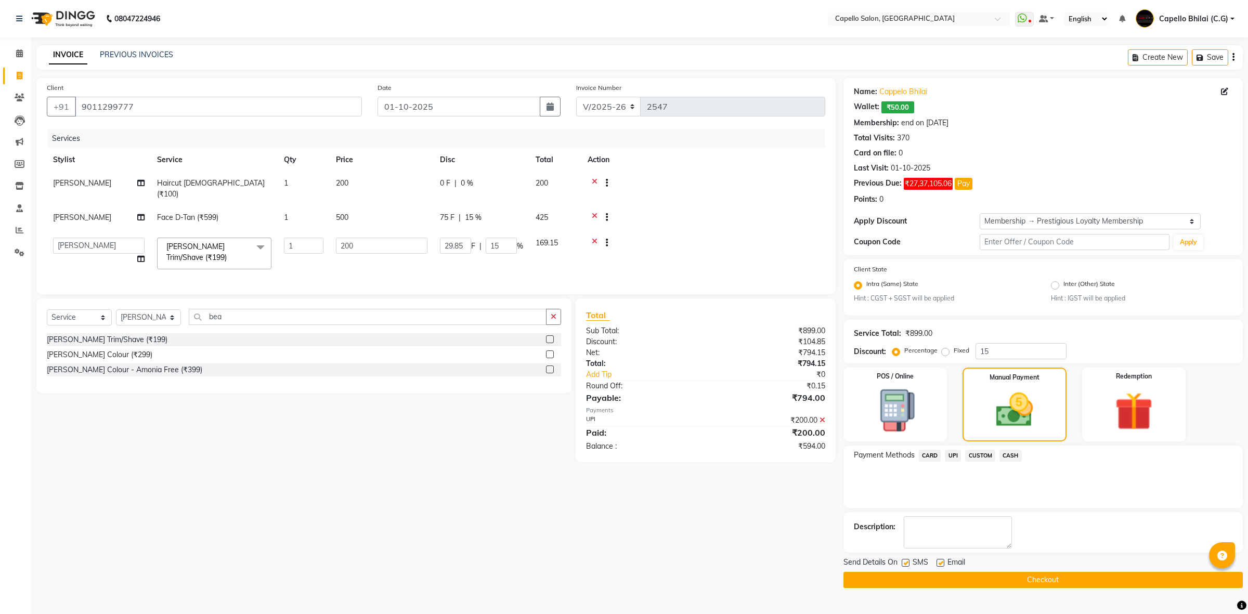
click at [760, 466] on div "Client +91 9011299777 Date 01-10-2025 Invoice Number V/2025 V/2025-26 2547 Serv…" at bounding box center [436, 333] width 815 height 510
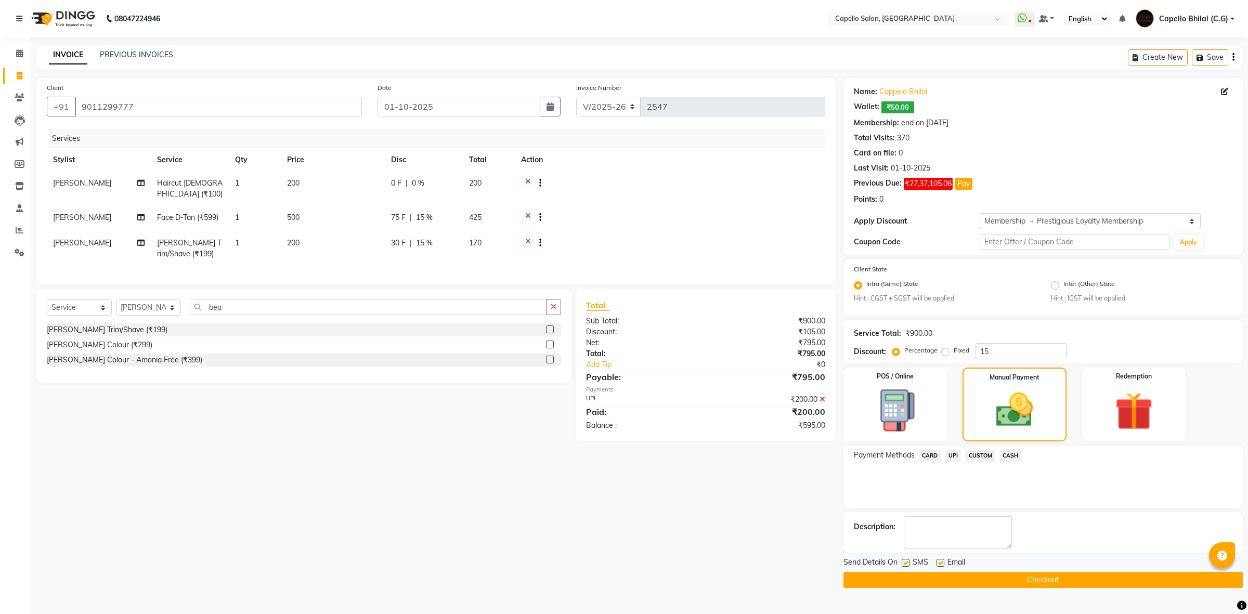
click at [417, 245] on td "30 F | 15 %" at bounding box center [424, 248] width 78 height 34
select select "60545"
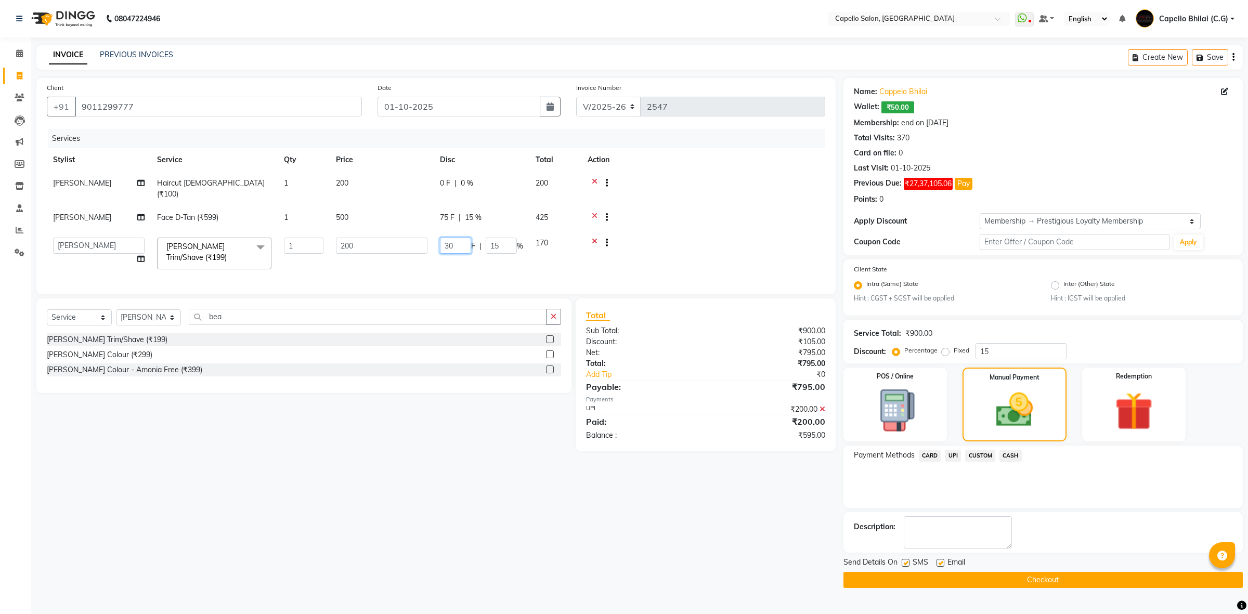
click at [435, 241] on td "30 F | 15 %" at bounding box center [482, 253] width 96 height 44
type input "0"
click at [682, 404] on div "Payments" at bounding box center [705, 399] width 239 height 9
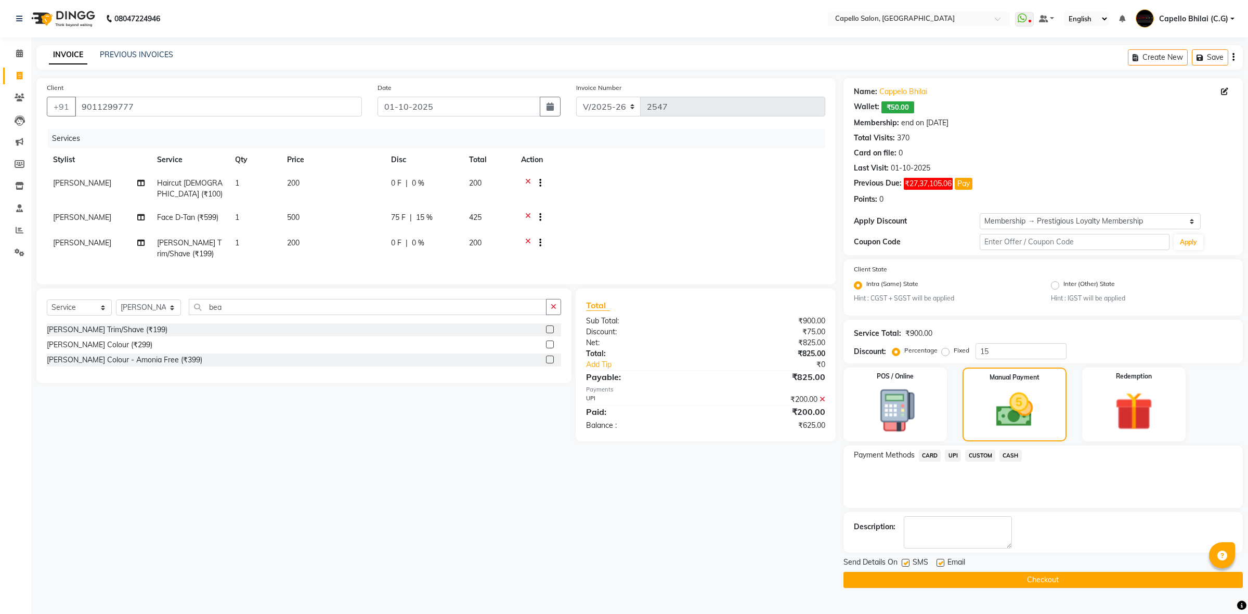
click at [167, 259] on span "Beard Trim/Shave (₹199)" at bounding box center [189, 248] width 64 height 20
select select "60545"
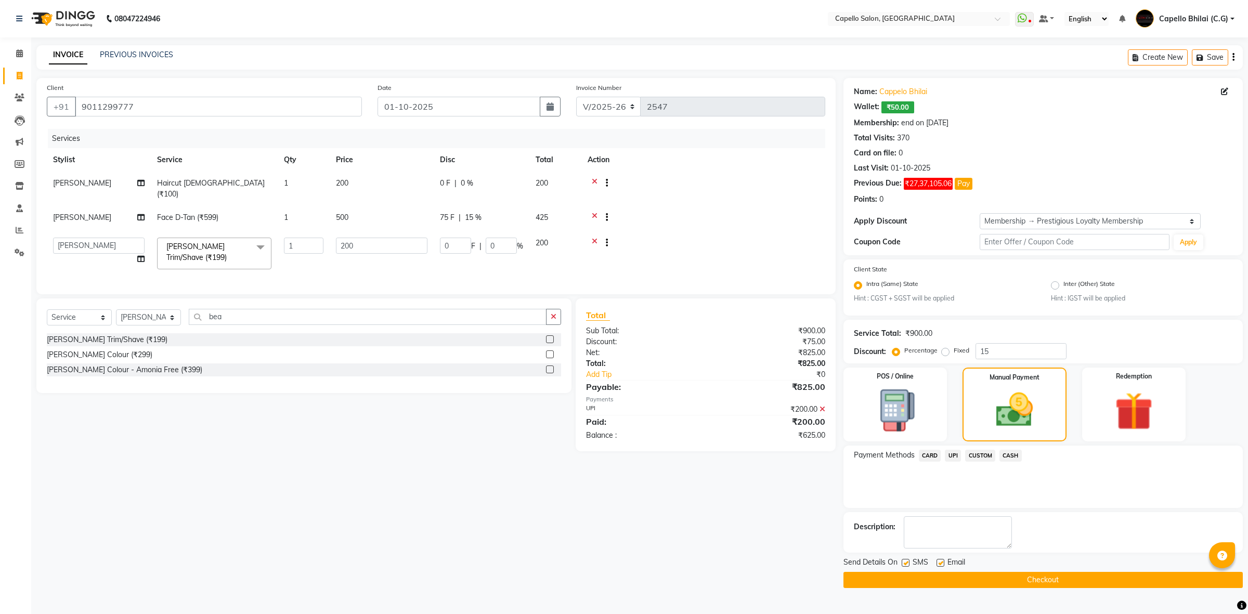
click at [171, 255] on span "Beard Trim/Shave (₹199)" at bounding box center [196, 252] width 60 height 20
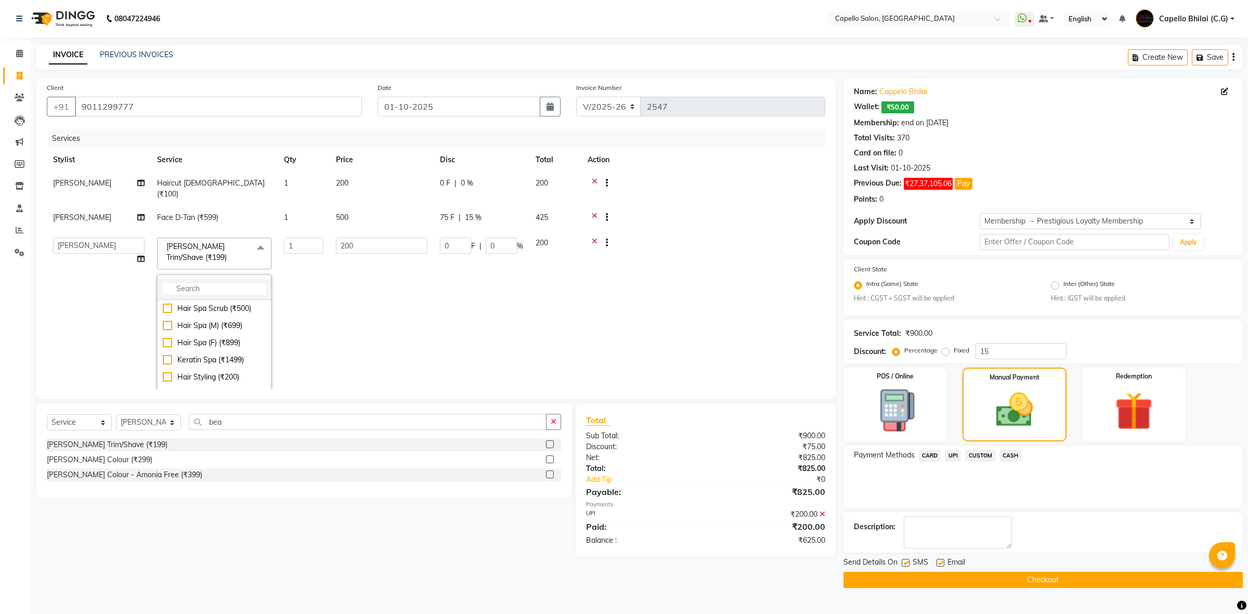
click at [182, 293] on input "multiselect-search" at bounding box center [214, 288] width 103 height 11
click at [595, 240] on icon at bounding box center [595, 244] width 6 height 13
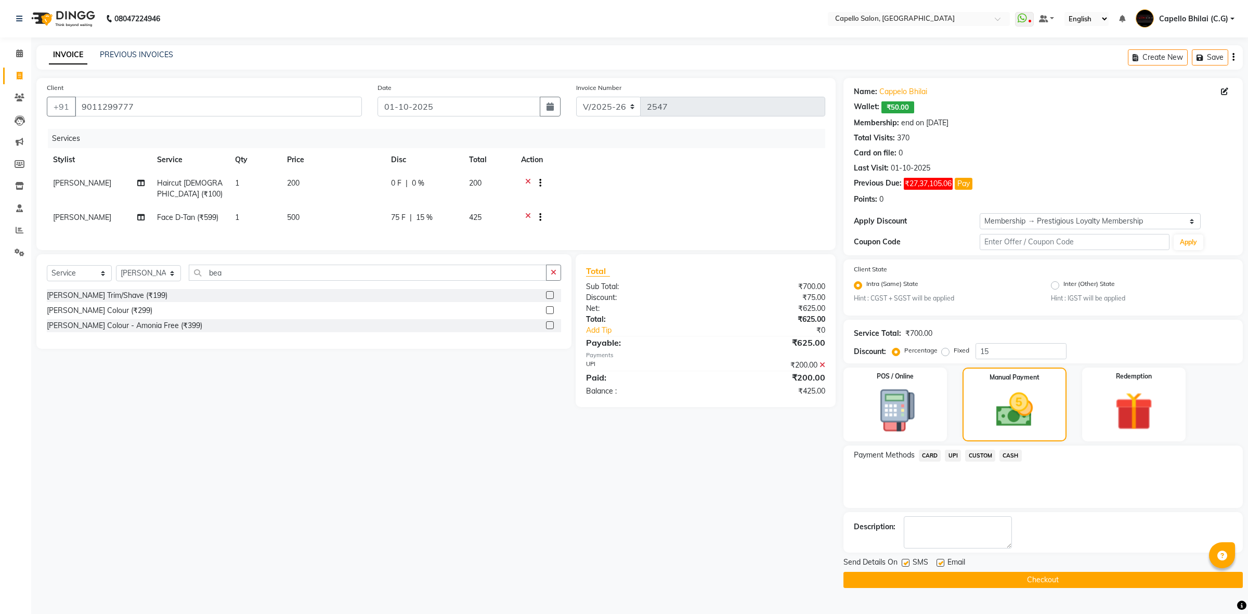
click at [276, 183] on td "1" at bounding box center [255, 189] width 52 height 34
select select "60545"
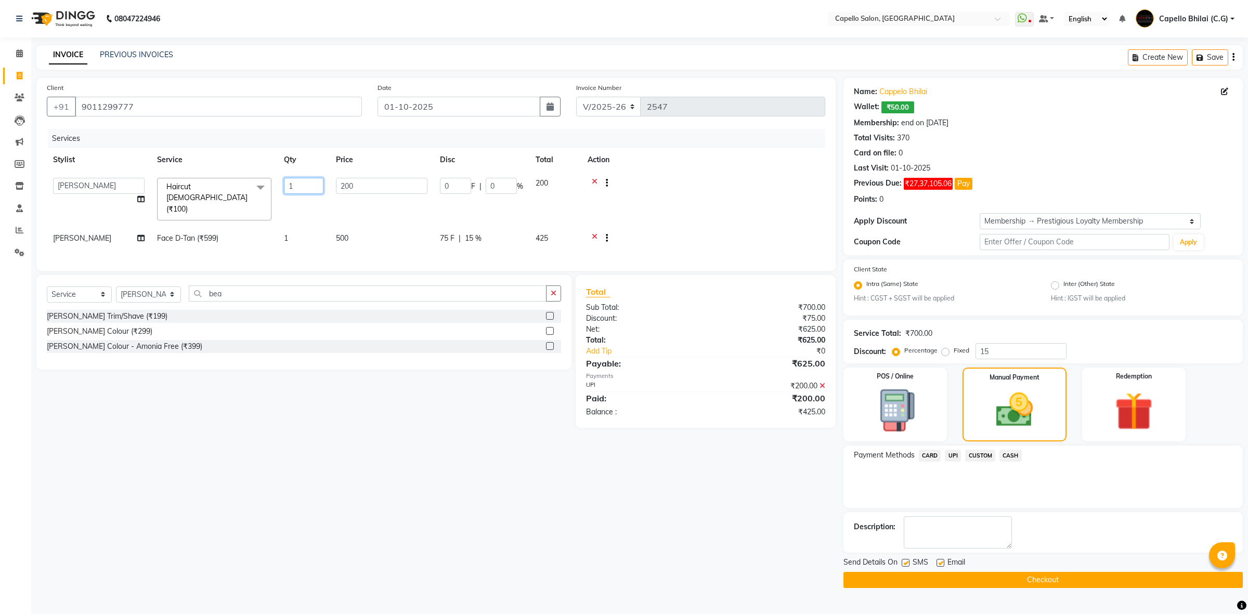
drag, startPoint x: 268, startPoint y: 185, endPoint x: 246, endPoint y: 186, distance: 22.9
click at [246, 186] on tr "ADMIN Anjali Tandia Ashish Kadwe Capello Bhilai (C.G) Nazma Sheikh Nitish Sen P…" at bounding box center [436, 199] width 779 height 55
type input "2"
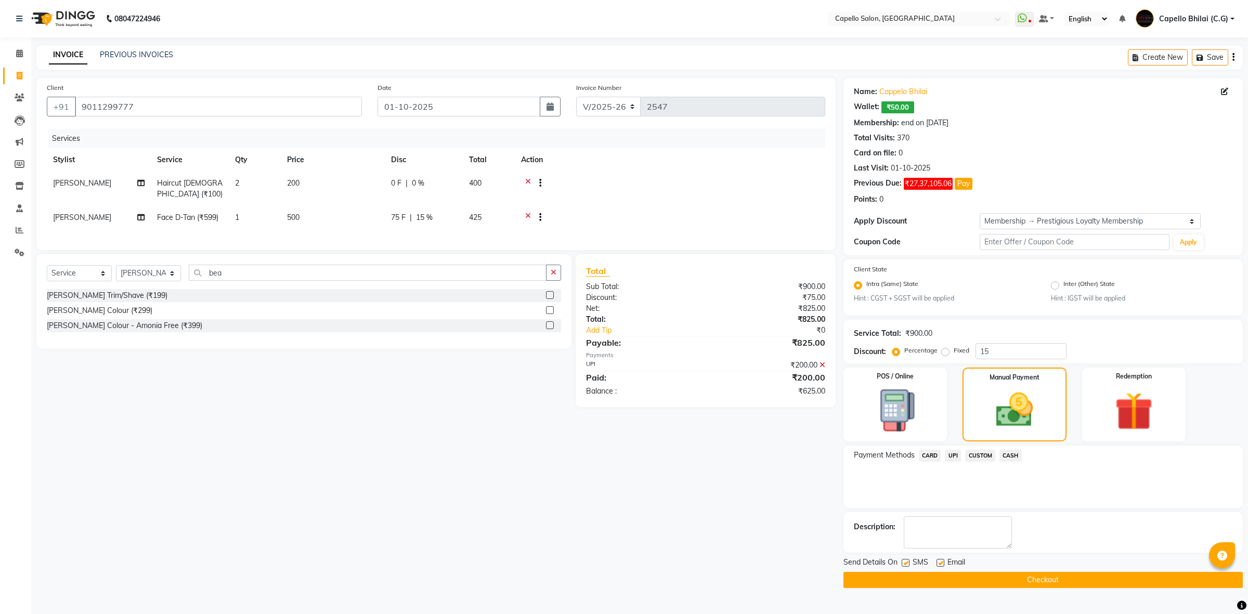
click at [714, 397] on div "Total Sub Total: ₹900.00 Discount: ₹75.00 Net: ₹825.00 Total: ₹825.00 Add Tip ₹…" at bounding box center [705, 331] width 239 height 132
click at [427, 217] on span "15 %" at bounding box center [424, 217] width 17 height 11
select select "21871"
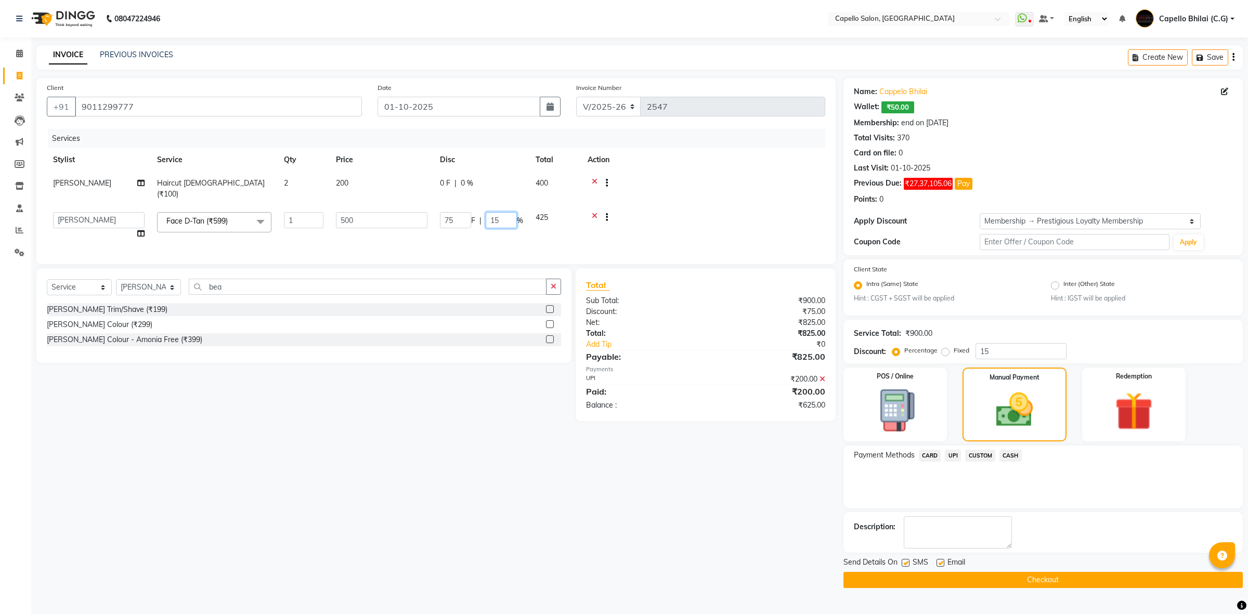
drag, startPoint x: 500, startPoint y: 215, endPoint x: 469, endPoint y: 215, distance: 31.7
click at [469, 215] on div "75 F | 15 %" at bounding box center [481, 220] width 83 height 16
type input "0"
click at [716, 441] on div "Client +91 9011299777 Date 01-10-2025 Invoice Number V/2025 V/2025-26 2547 Serv…" at bounding box center [436, 333] width 815 height 510
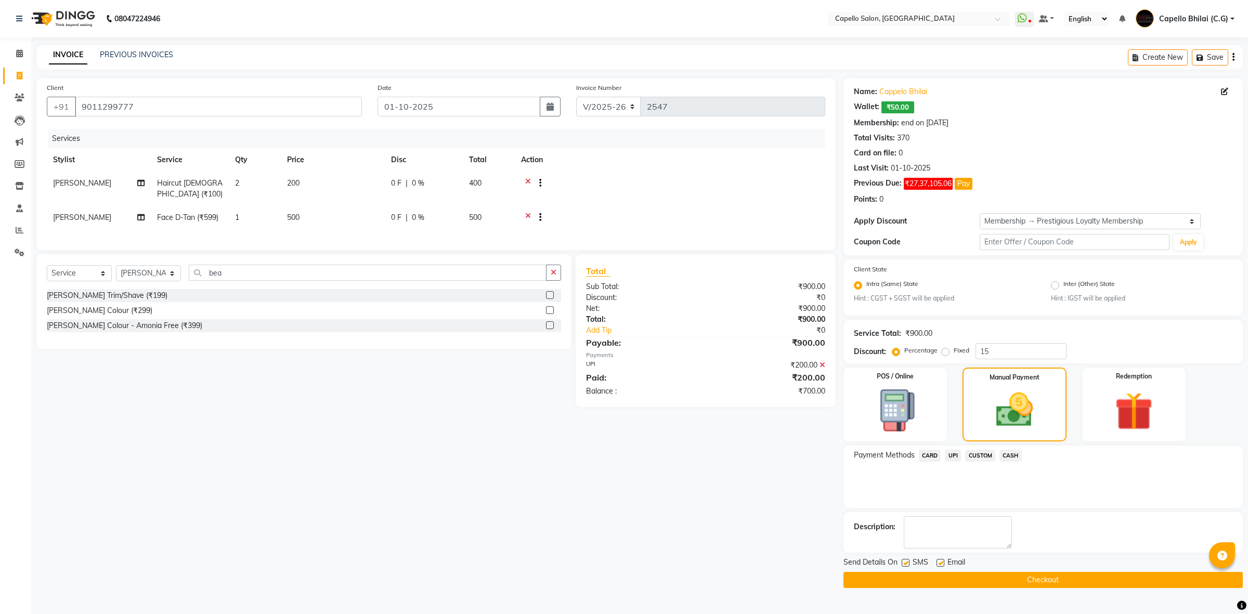
click at [953, 454] on span "UPI" at bounding box center [953, 456] width 16 height 12
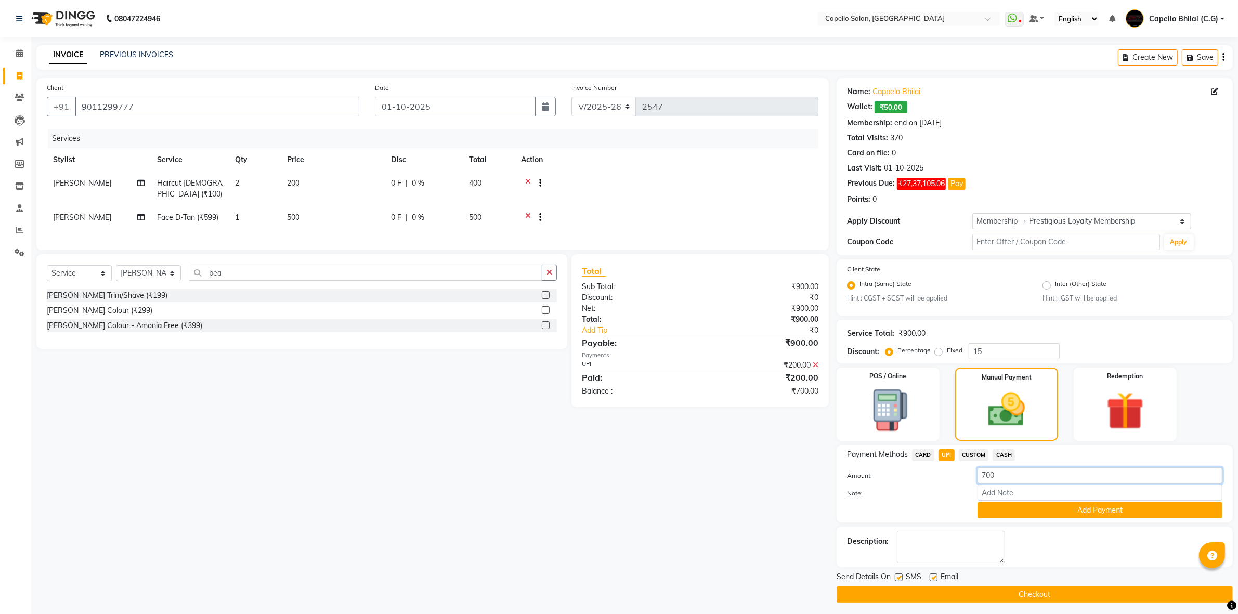
drag, startPoint x: 1000, startPoint y: 477, endPoint x: 927, endPoint y: 477, distance: 72.8
click at [933, 477] on div "Amount: 700" at bounding box center [1035, 477] width 391 height 18
type input "200"
click at [1014, 506] on button "Add Payment" at bounding box center [1100, 510] width 245 height 16
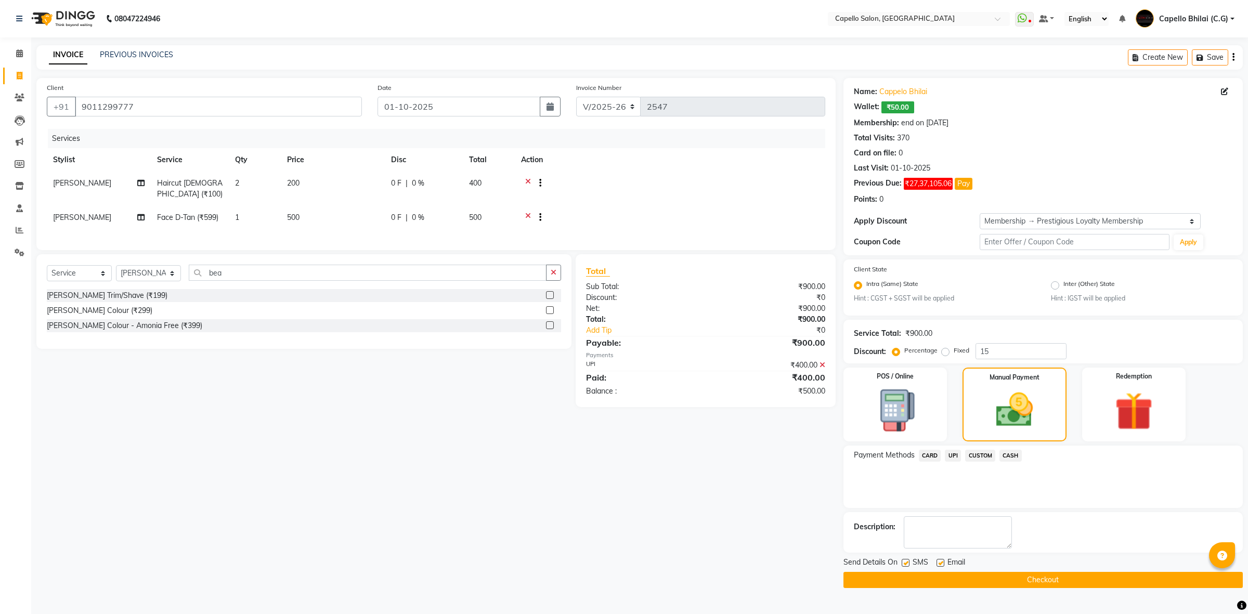
click at [954, 453] on span "UPI" at bounding box center [953, 456] width 16 height 12
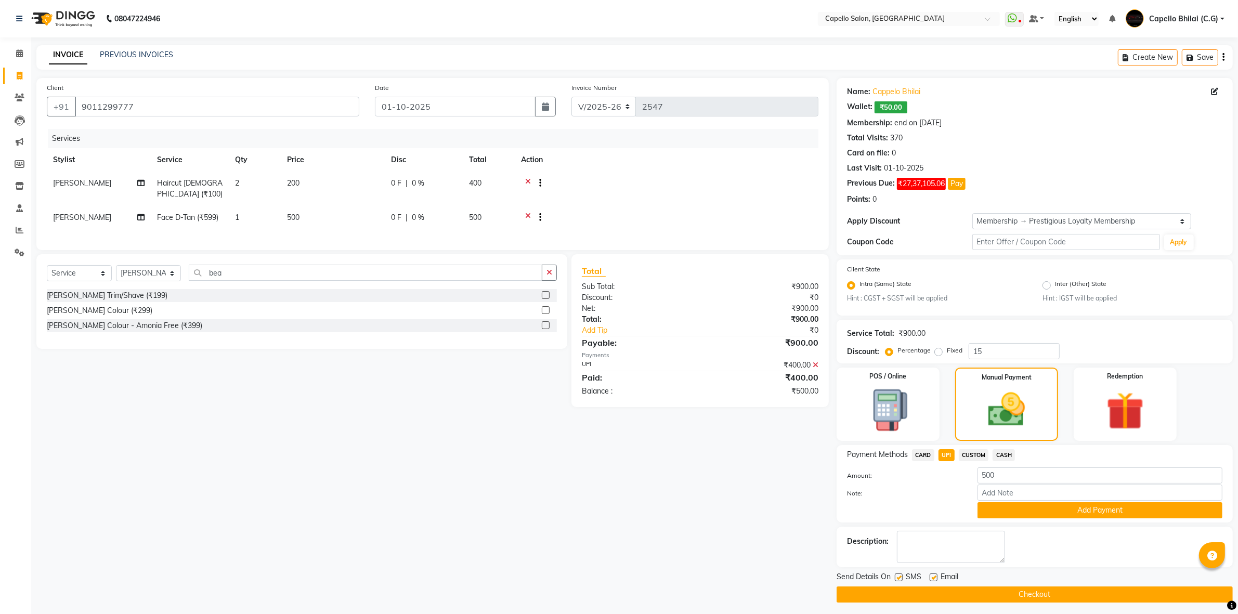
click at [1004, 461] on div "CASH" at bounding box center [1002, 456] width 27 height 14
click at [1011, 456] on span "CASH" at bounding box center [1004, 455] width 22 height 12
click at [1012, 502] on button "Add Payment" at bounding box center [1100, 510] width 245 height 16
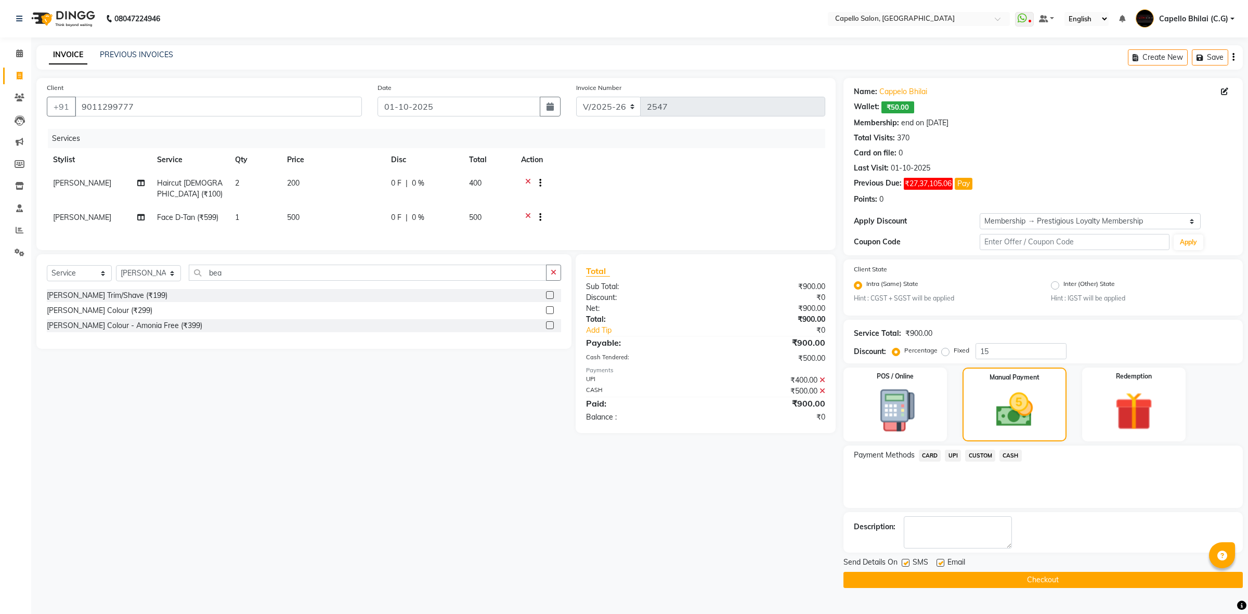
click at [888, 580] on button "Checkout" at bounding box center [1043, 580] width 399 height 16
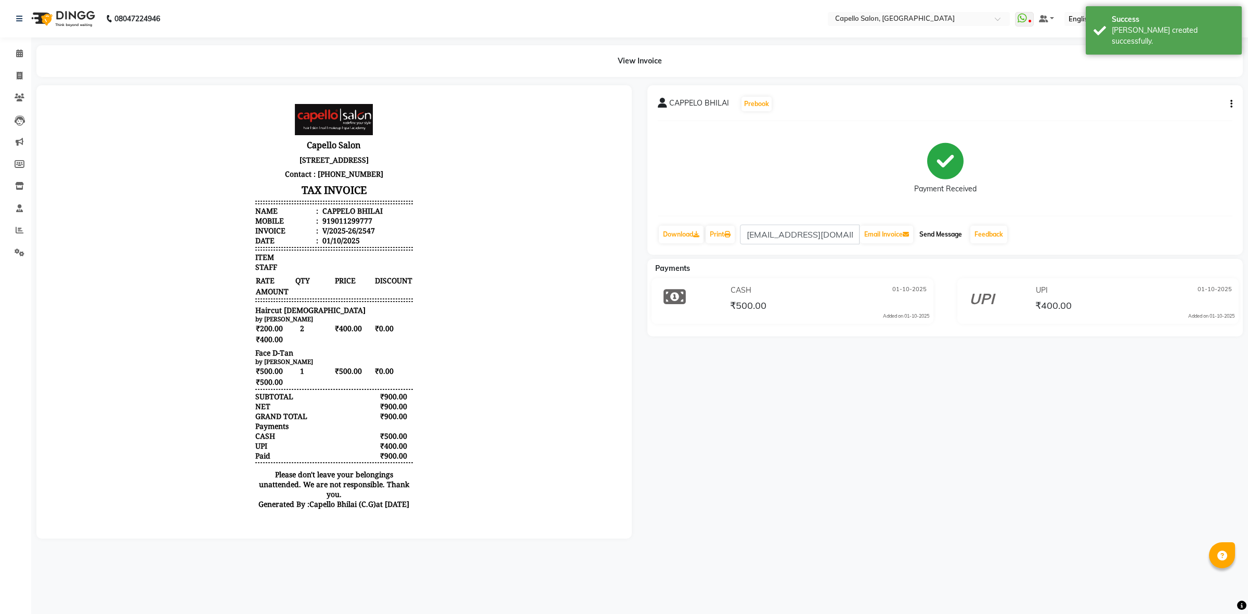
click at [936, 237] on button "Send Message" at bounding box center [940, 235] width 51 height 18
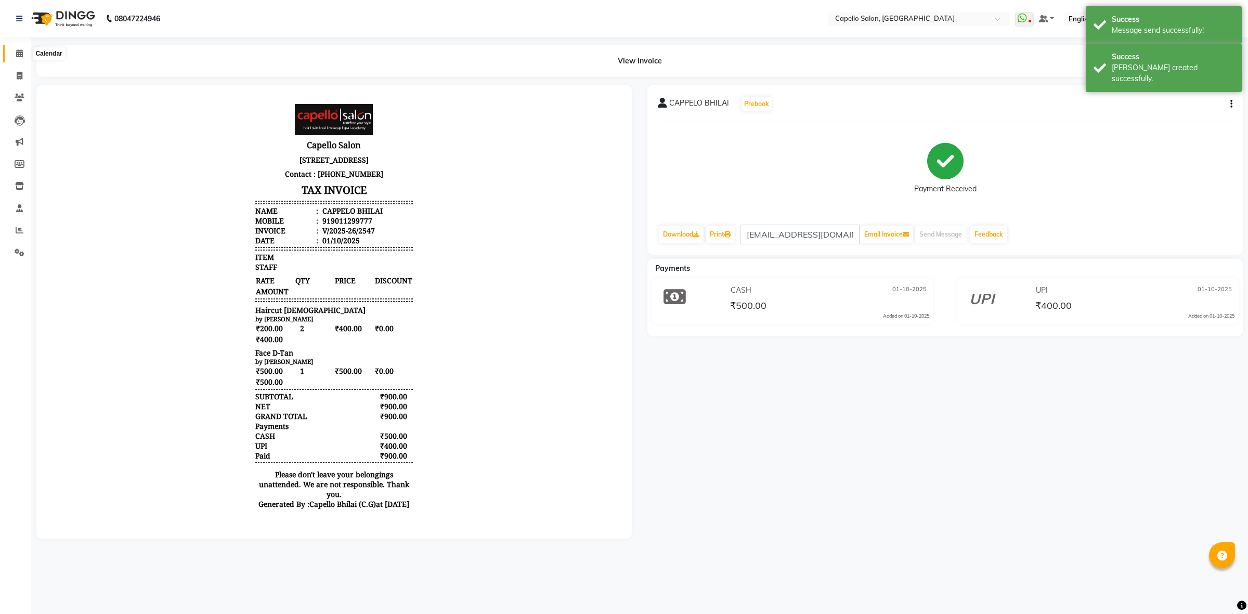
click at [15, 53] on span at bounding box center [19, 54] width 18 height 12
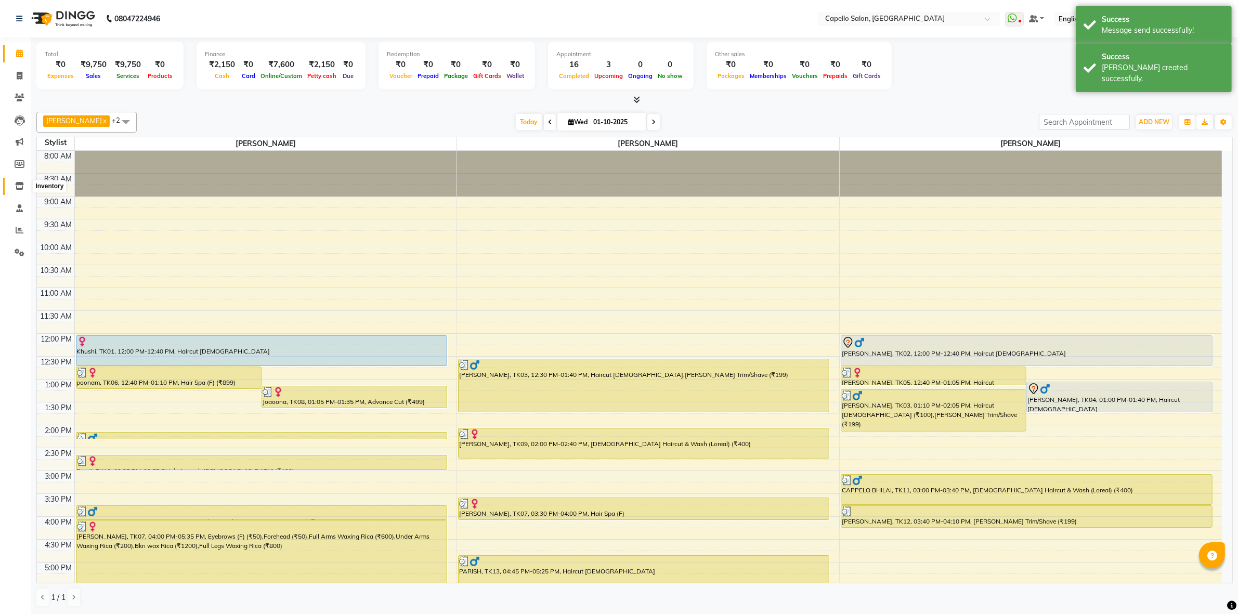
click at [22, 184] on icon at bounding box center [19, 186] width 9 height 8
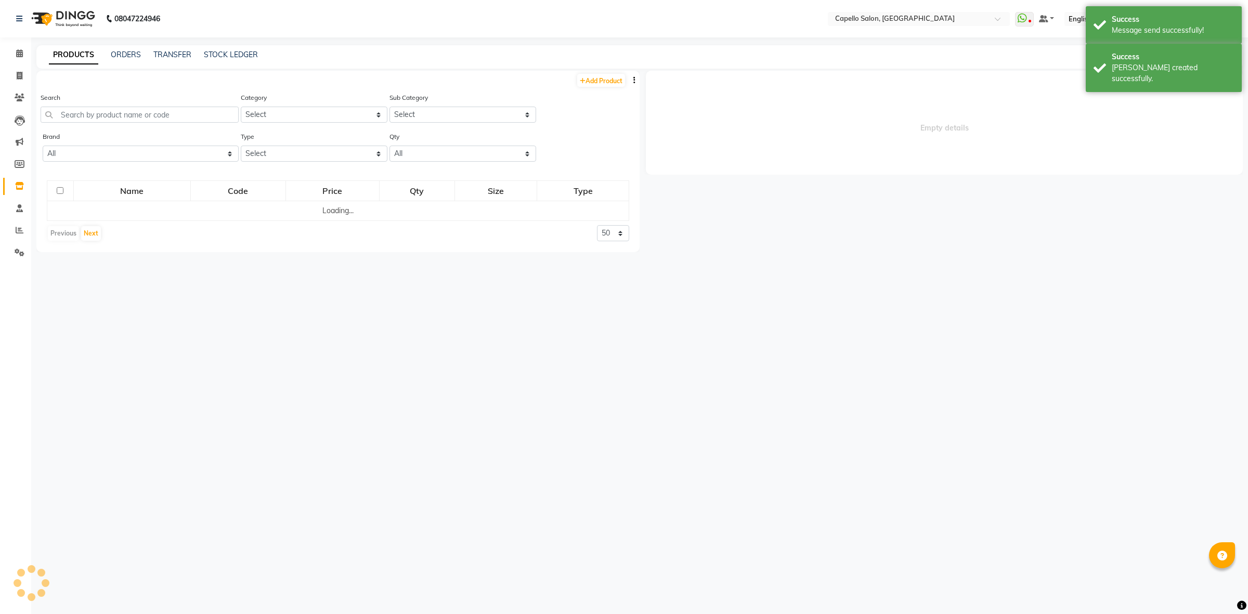
select select
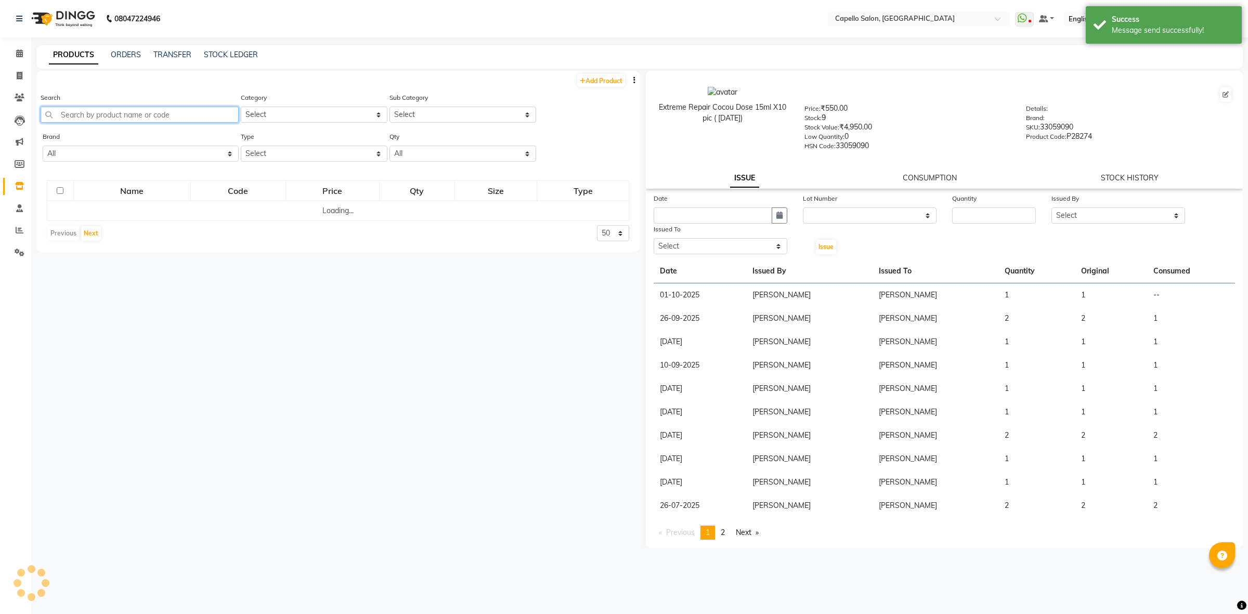
click at [89, 110] on input "text" at bounding box center [140, 115] width 198 height 16
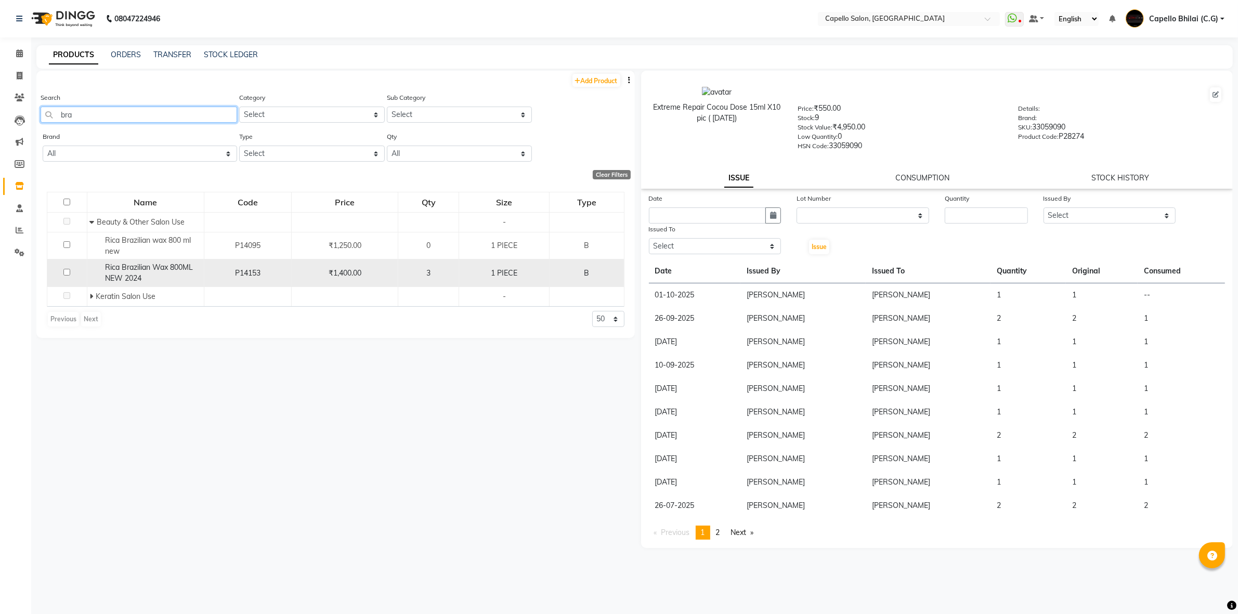
type input "bra"
click at [66, 273] on input "checkbox" at bounding box center [66, 272] width 7 height 7
checkbox input "true"
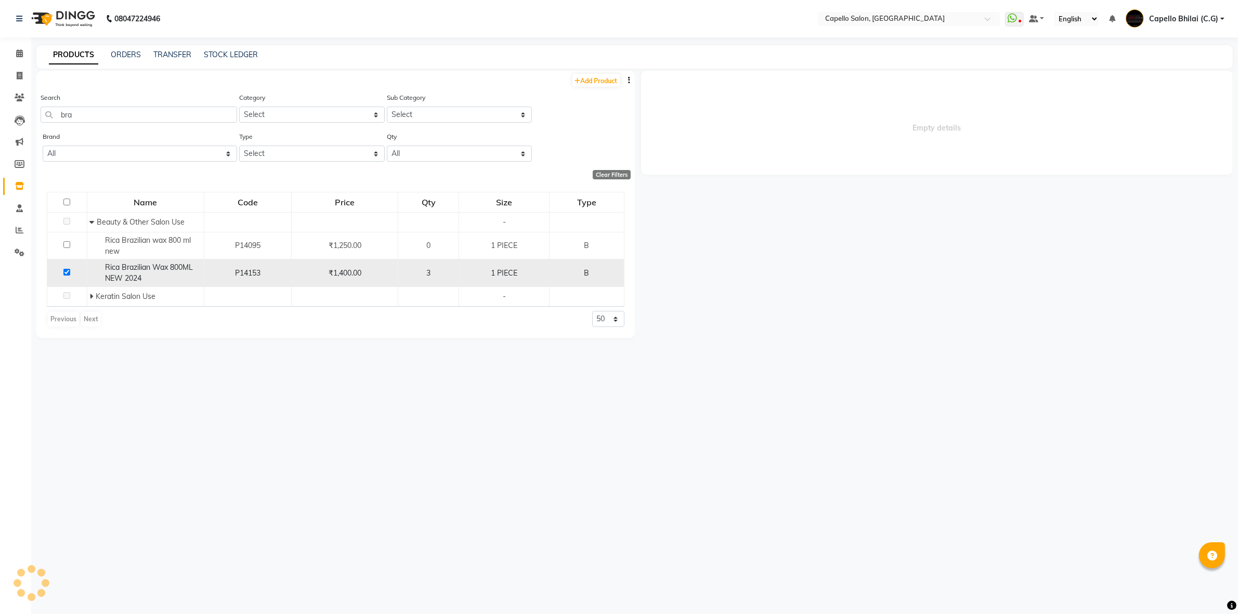
select select
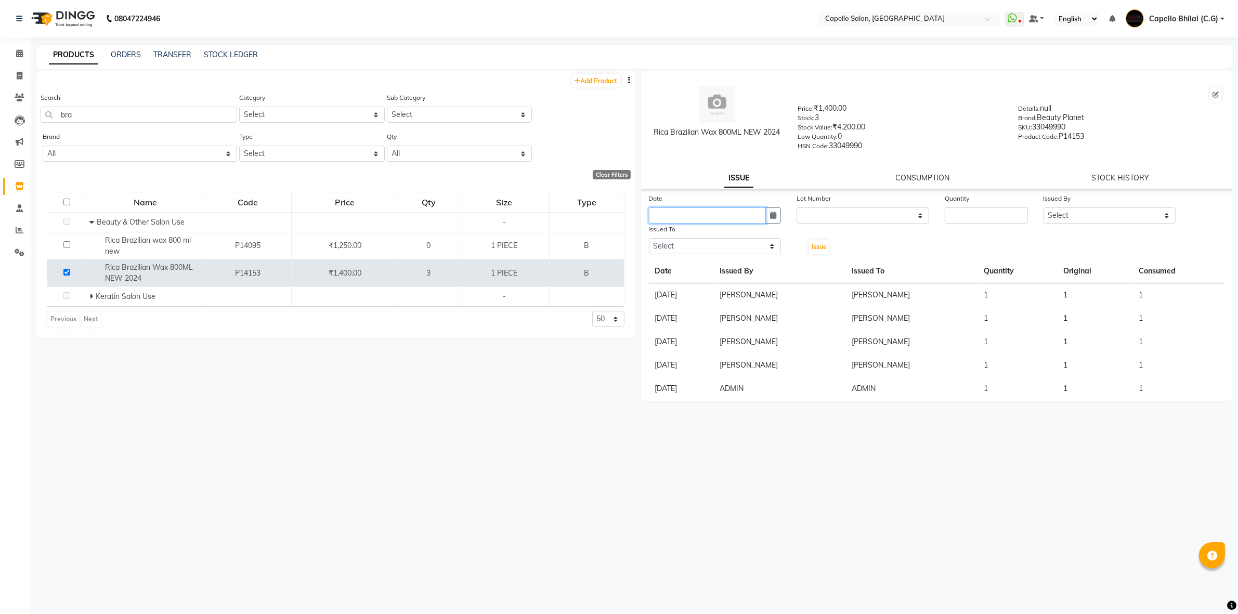
click at [740, 216] on input "text" at bounding box center [708, 216] width 118 height 16
select select "10"
select select "2025"
click at [697, 265] on div "1" at bounding box center [693, 269] width 17 height 17
type input "01-10-2025"
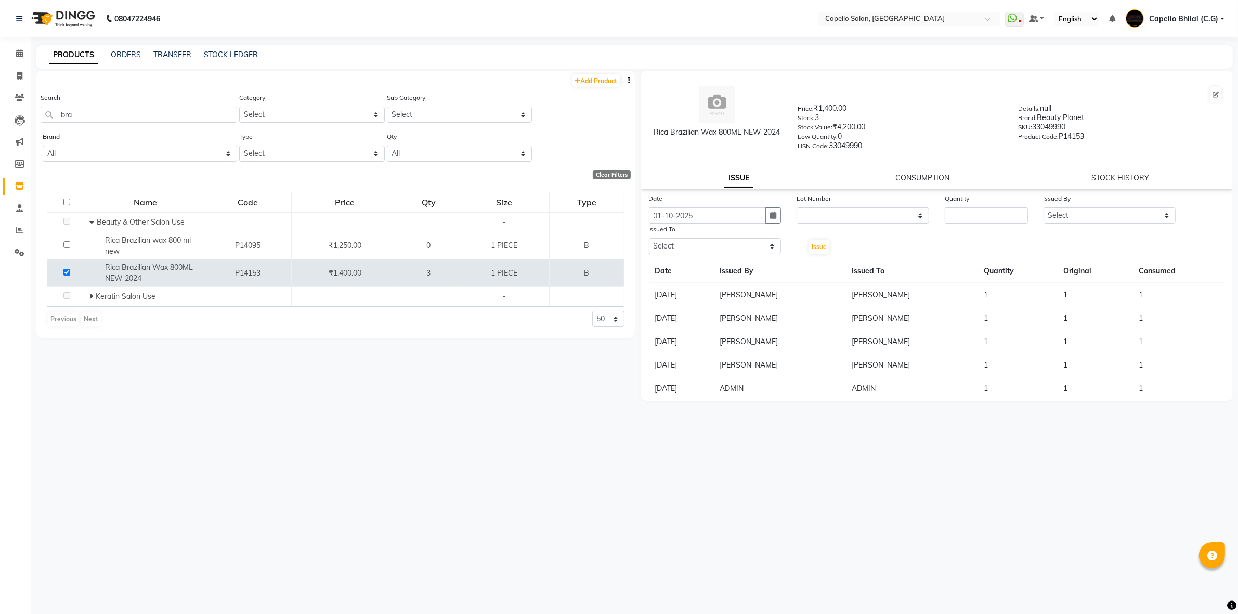
click at [871, 201] on div "Lot Number" at bounding box center [863, 200] width 133 height 15
drag, startPoint x: 874, startPoint y: 211, endPoint x: 880, endPoint y: 218, distance: 8.9
click at [874, 211] on select "None" at bounding box center [863, 216] width 133 height 16
select select "0: null"
click at [797, 208] on select "None" at bounding box center [863, 216] width 133 height 16
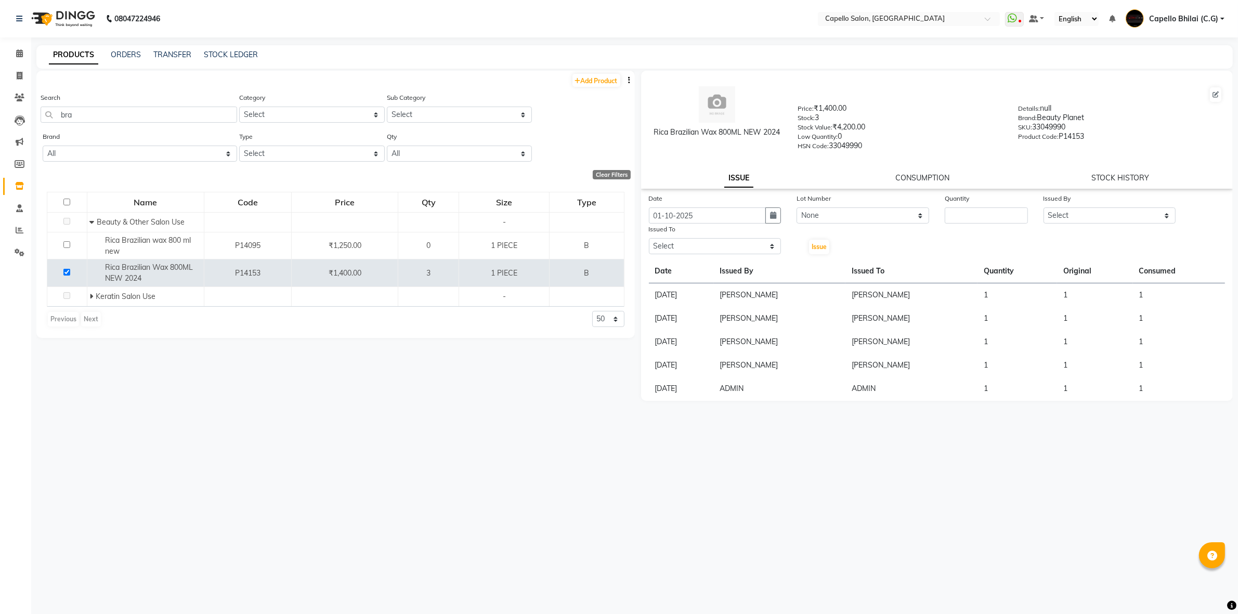
click at [956, 222] on div "Date 01-10-2025 Lot Number None Quantity Issued By Select ADMIN Anjali Tandia A…" at bounding box center [937, 224] width 592 height 62
click at [969, 212] on input "number" at bounding box center [986, 216] width 83 height 16
type input "1"
click at [1068, 214] on select "Select ADMIN Anjali Tandia Ashish Kadwe Capello Bhilai (C.G) Nazma Sheikh Nitis…" at bounding box center [1110, 216] width 133 height 16
select select "48401"
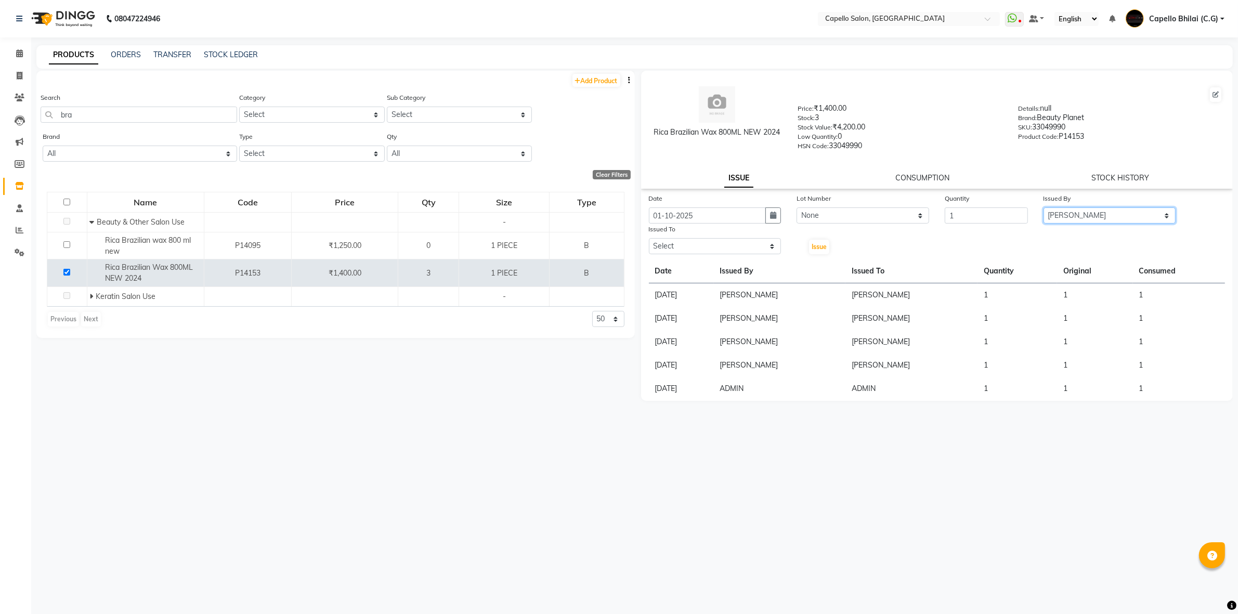
click at [1044, 208] on select "Select ADMIN Anjali Tandia Ashish Kadwe Capello Bhilai (C.G) Nazma Sheikh Nitis…" at bounding box center [1110, 216] width 133 height 16
drag, startPoint x: 734, startPoint y: 242, endPoint x: 736, endPoint y: 248, distance: 6.6
click at [734, 242] on select "Select ADMIN Anjali Tandia Ashish Kadwe Capello Bhilai (C.G) Nazma Sheikh Nitis…" at bounding box center [715, 246] width 133 height 16
select select "48401"
click at [649, 238] on select "Select ADMIN Anjali Tandia Ashish Kadwe Capello Bhilai (C.G) Nazma Sheikh Nitis…" at bounding box center [715, 246] width 133 height 16
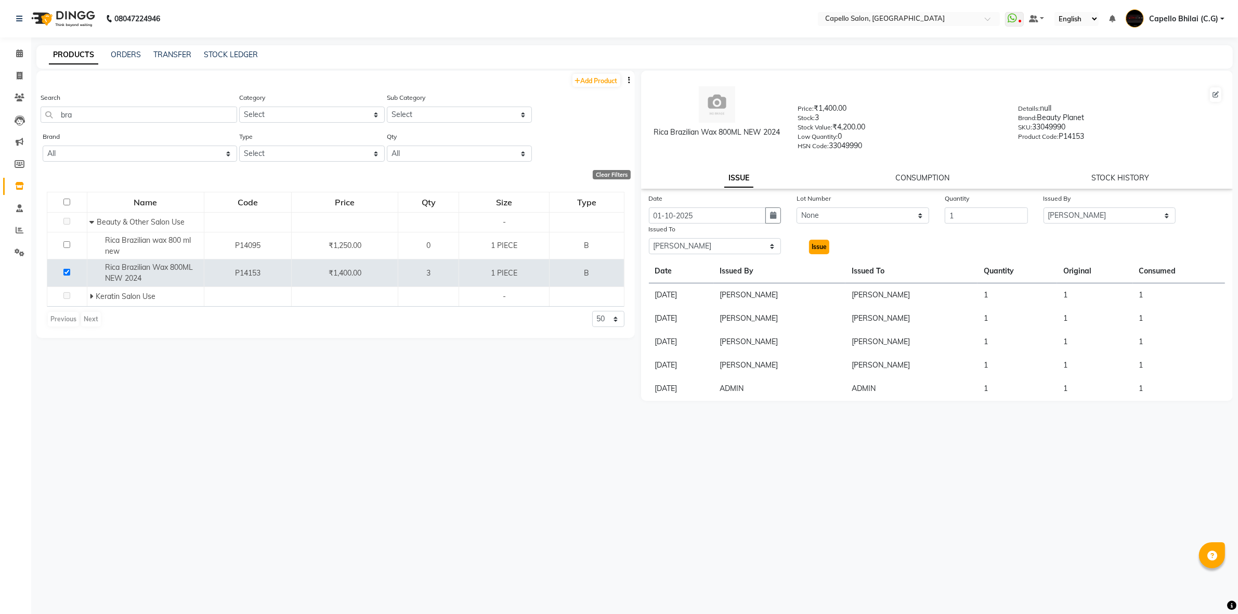
click at [815, 243] on span "Issue" at bounding box center [819, 247] width 15 height 8
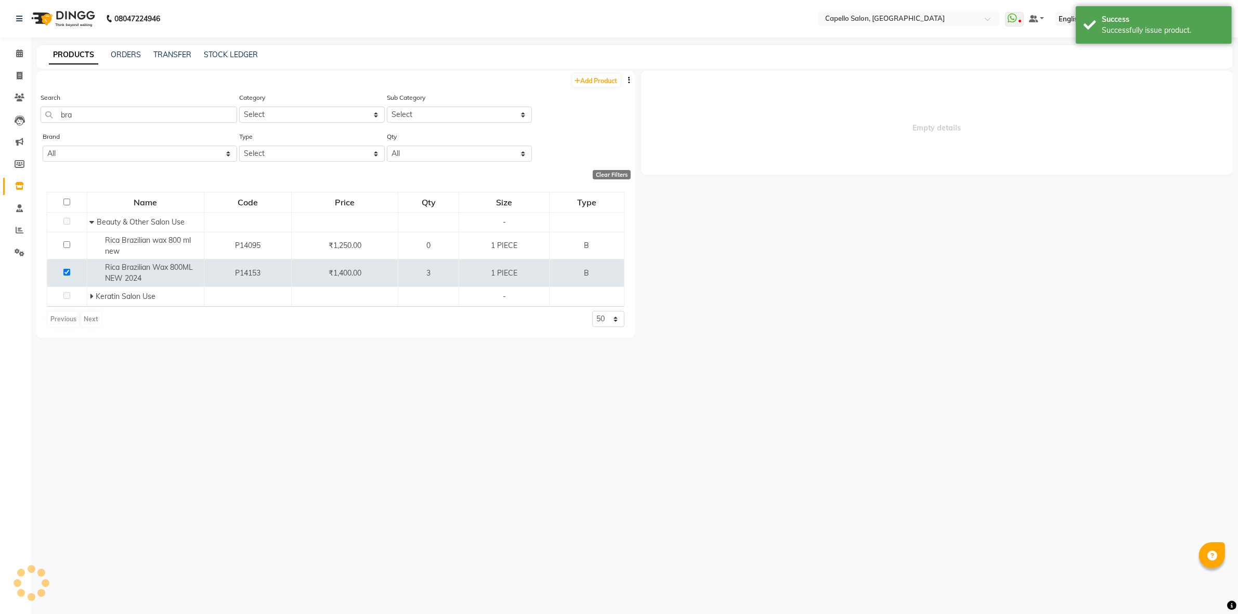
select select
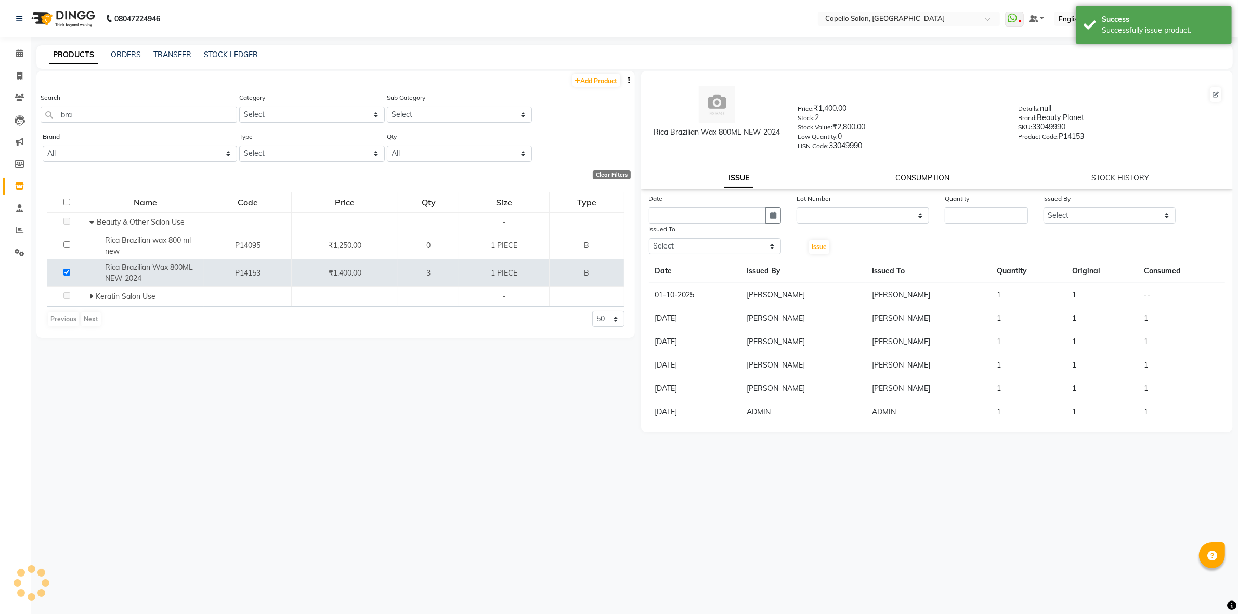
click at [931, 178] on link "CONSUMPTION" at bounding box center [923, 177] width 54 height 9
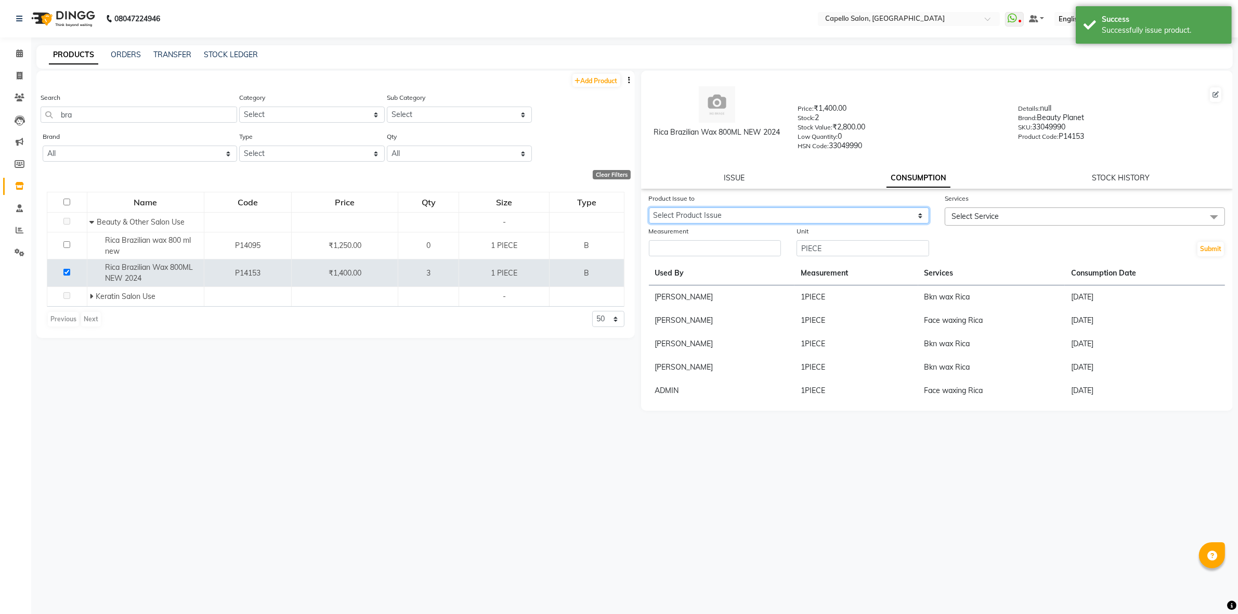
click at [771, 219] on select "Select Product Issue 2025-10-01, Issued to: Pragya Jaiswal, Balance: 1" at bounding box center [789, 216] width 280 height 16
select select "1278071"
click at [649, 208] on select "Select Product Issue 2025-10-01, Issued to: Pragya Jaiswal, Balance: 1" at bounding box center [789, 216] width 280 height 16
click at [735, 243] on input "number" at bounding box center [715, 248] width 133 height 16
type input "1"
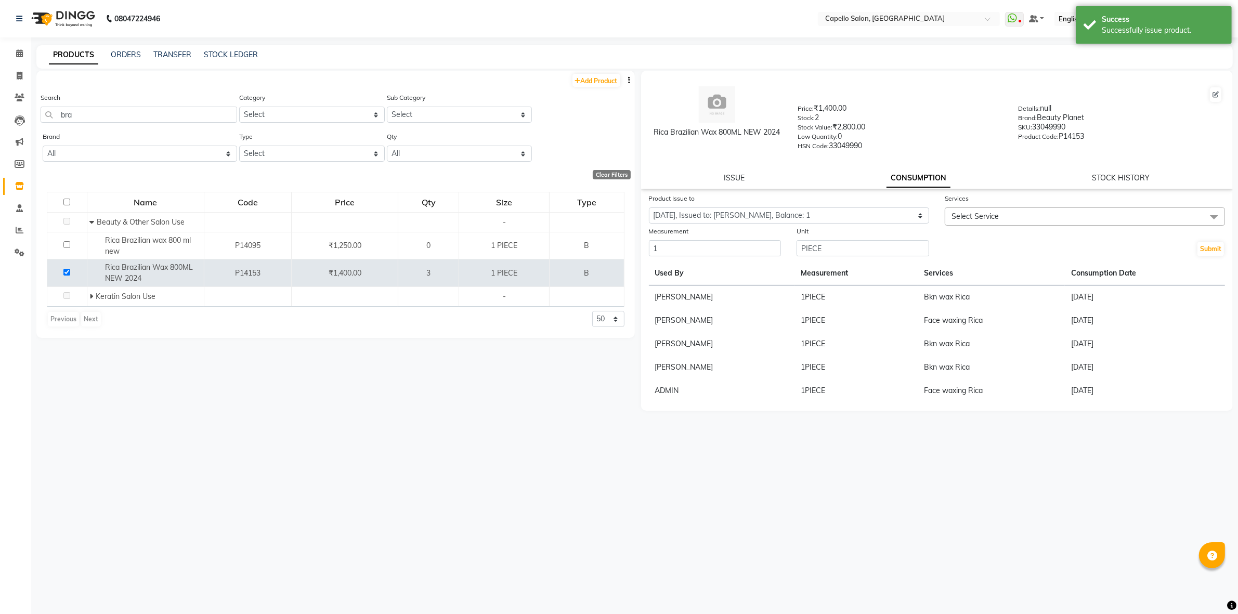
click at [943, 222] on div "Services Select Service Hair Styling Back D tan Splitend Removal Baby Hair Cut …" at bounding box center [1085, 209] width 296 height 33
click at [984, 217] on span "Select Service" at bounding box center [975, 216] width 47 height 9
click at [981, 247] on input "multiselect-search" at bounding box center [1085, 245] width 269 height 11
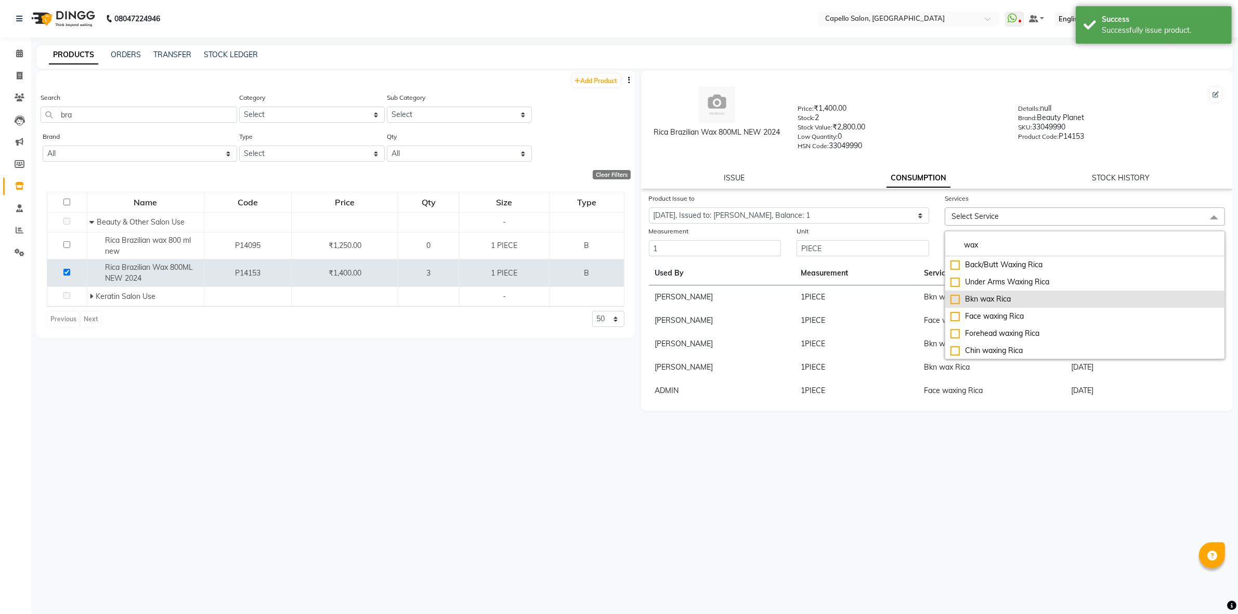
type input "wax"
click at [1000, 302] on div "Bkn wax Rica" at bounding box center [1085, 299] width 269 height 11
checkbox input "true"
click at [1002, 174] on div "ISSUE CONSUMPTION STOCK HISTORY" at bounding box center [937, 178] width 567 height 11
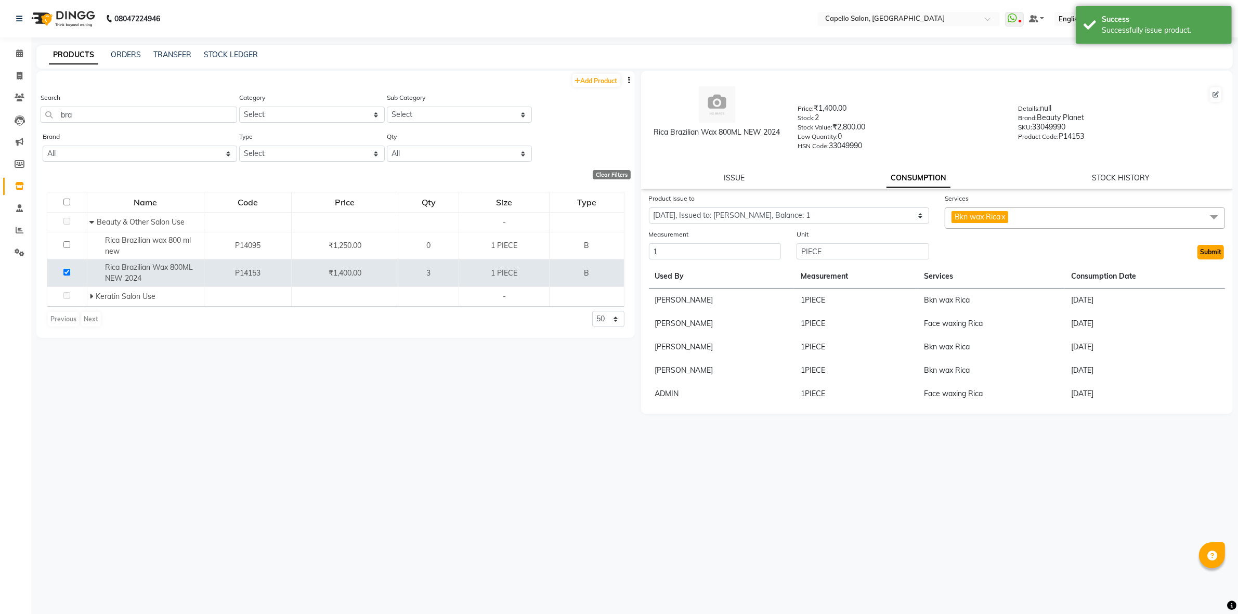
click at [1216, 246] on button "Submit" at bounding box center [1211, 252] width 27 height 15
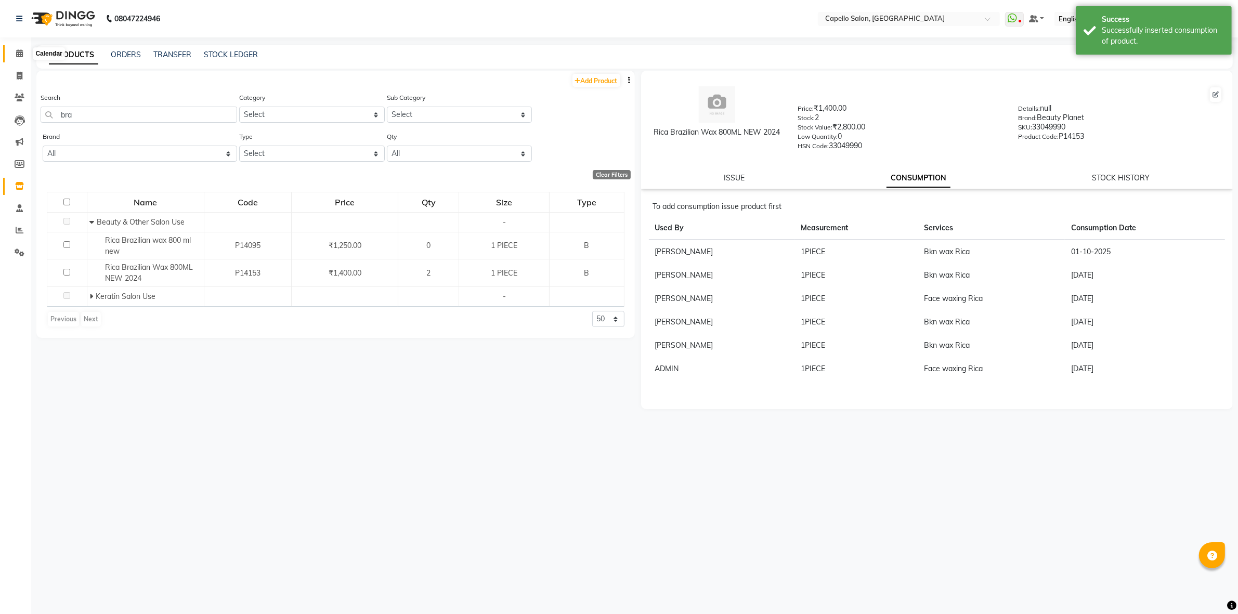
click at [19, 54] on icon at bounding box center [19, 53] width 7 height 8
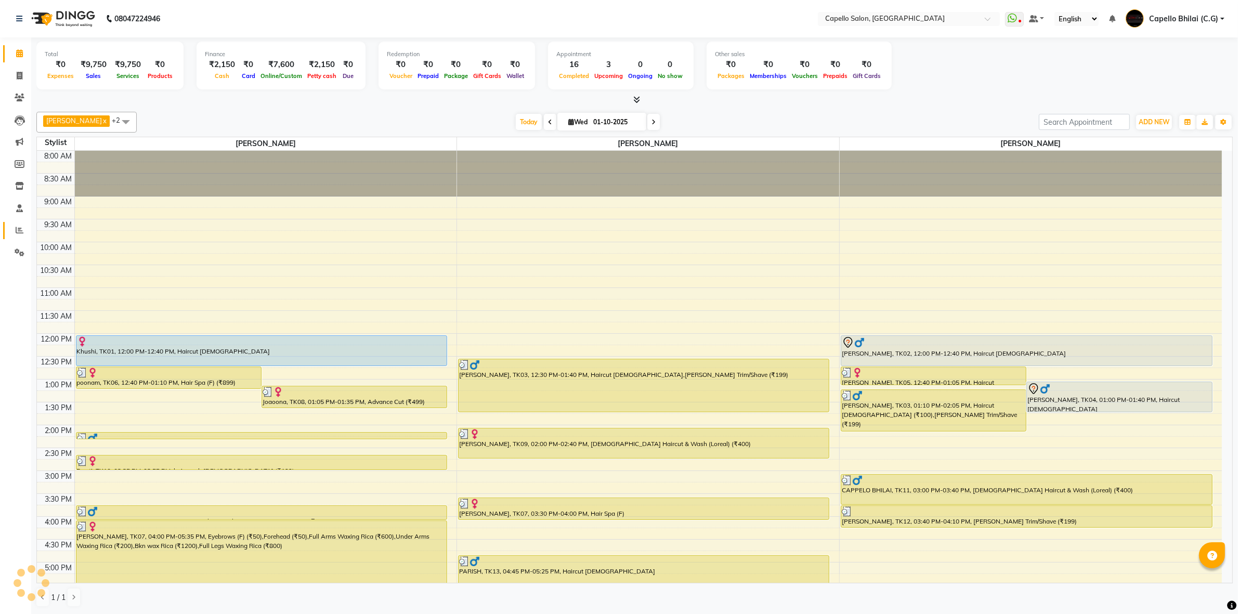
click at [19, 225] on span at bounding box center [19, 231] width 18 height 12
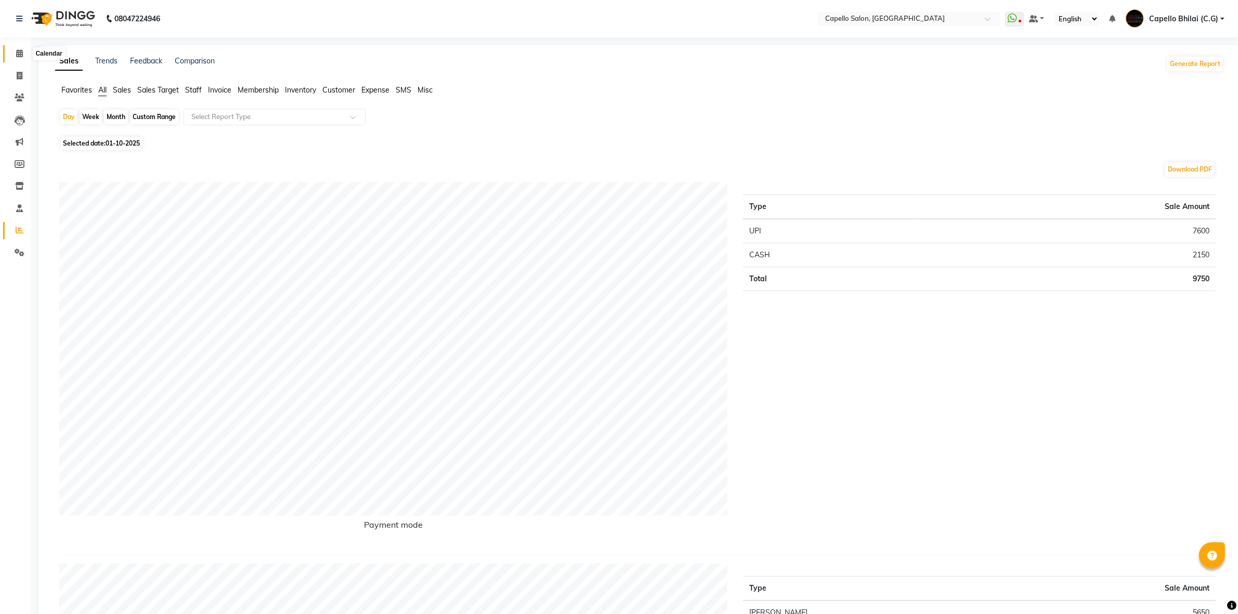
click at [17, 56] on icon at bounding box center [19, 53] width 7 height 8
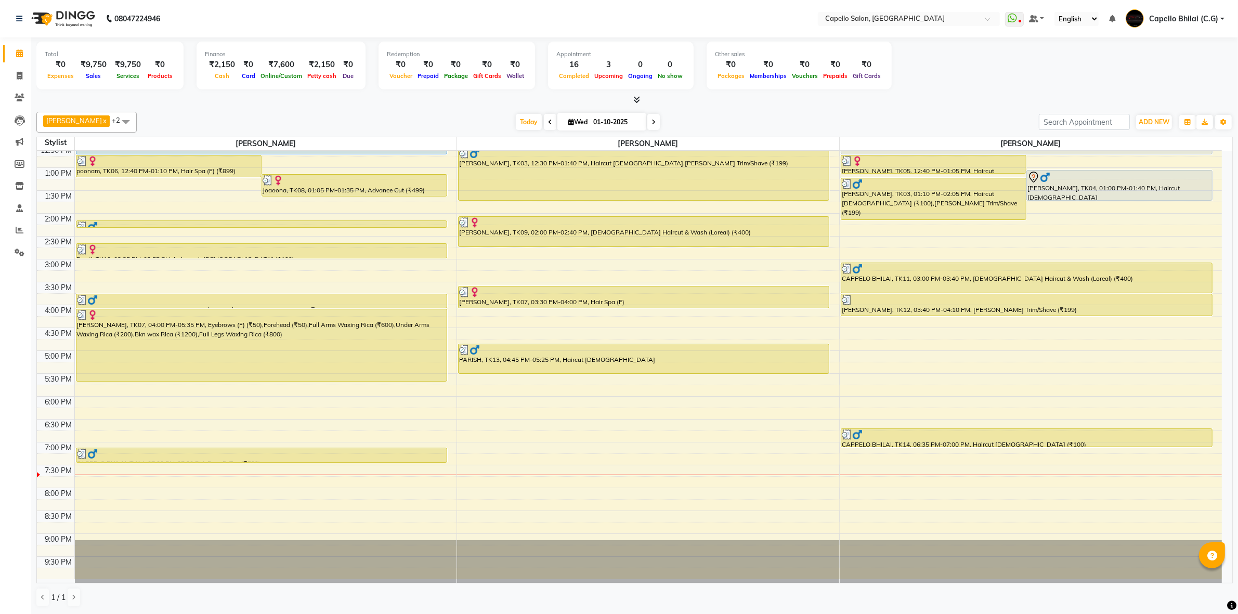
scroll to position [216, 0]
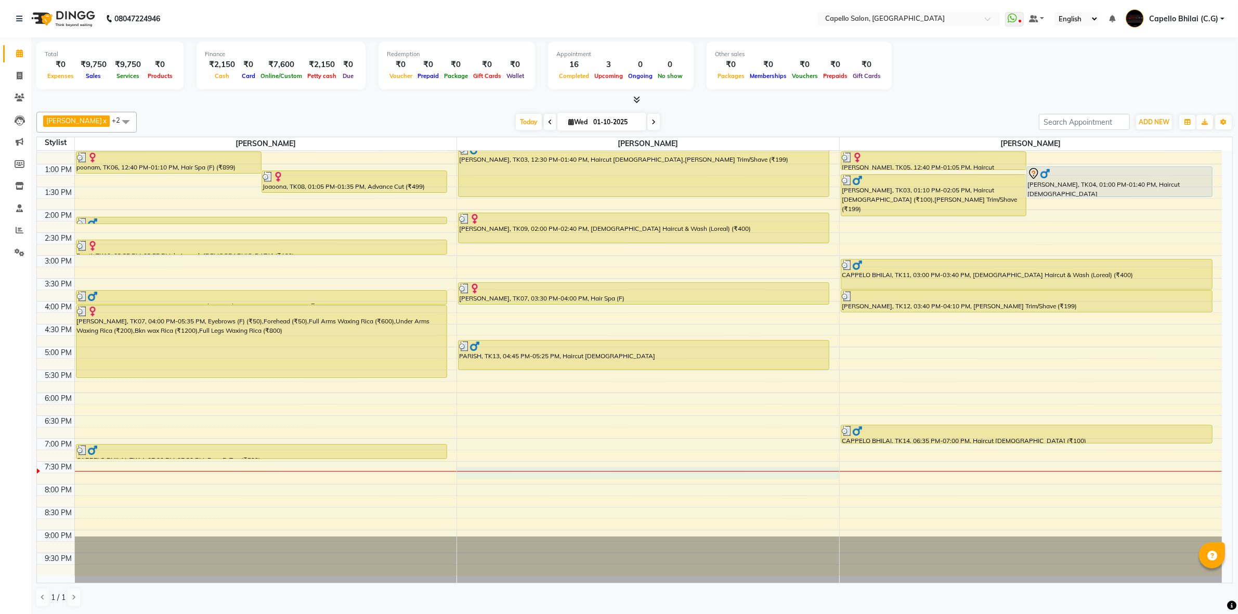
click at [531, 472] on div "8:00 AM 8:30 AM 9:00 AM 9:30 AM 10:00 AM 10:30 AM 11:00 AM 11:30 AM 12:00 PM 12…" at bounding box center [629, 256] width 1185 height 640
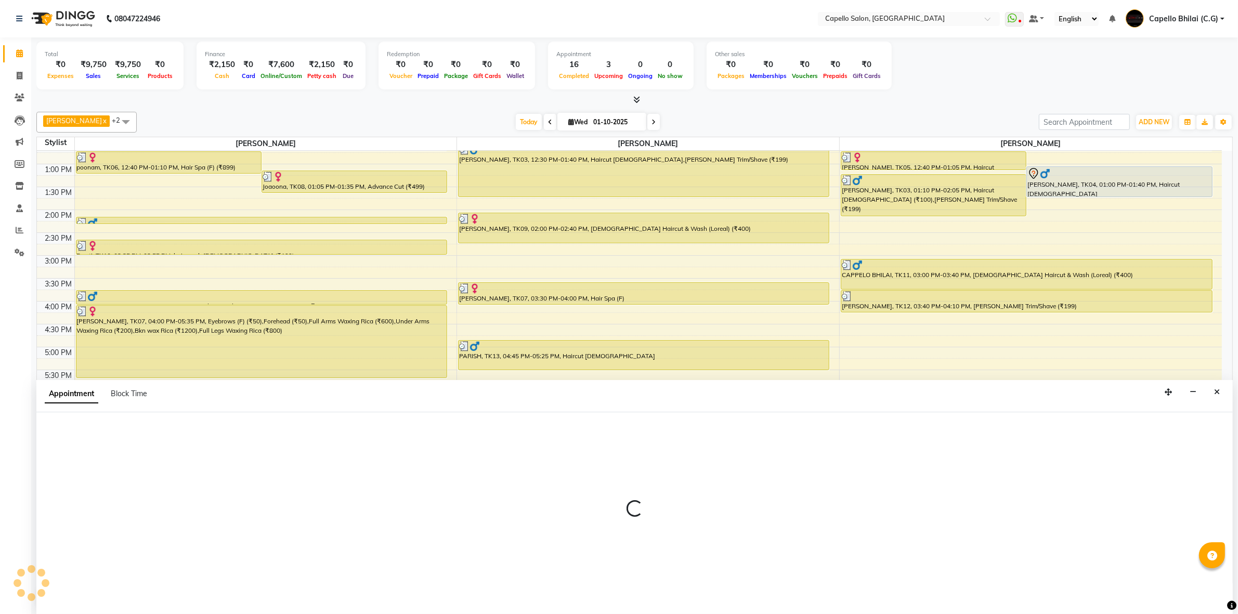
scroll to position [1, 0]
select select "17882"
select select "1170"
select select "tentative"
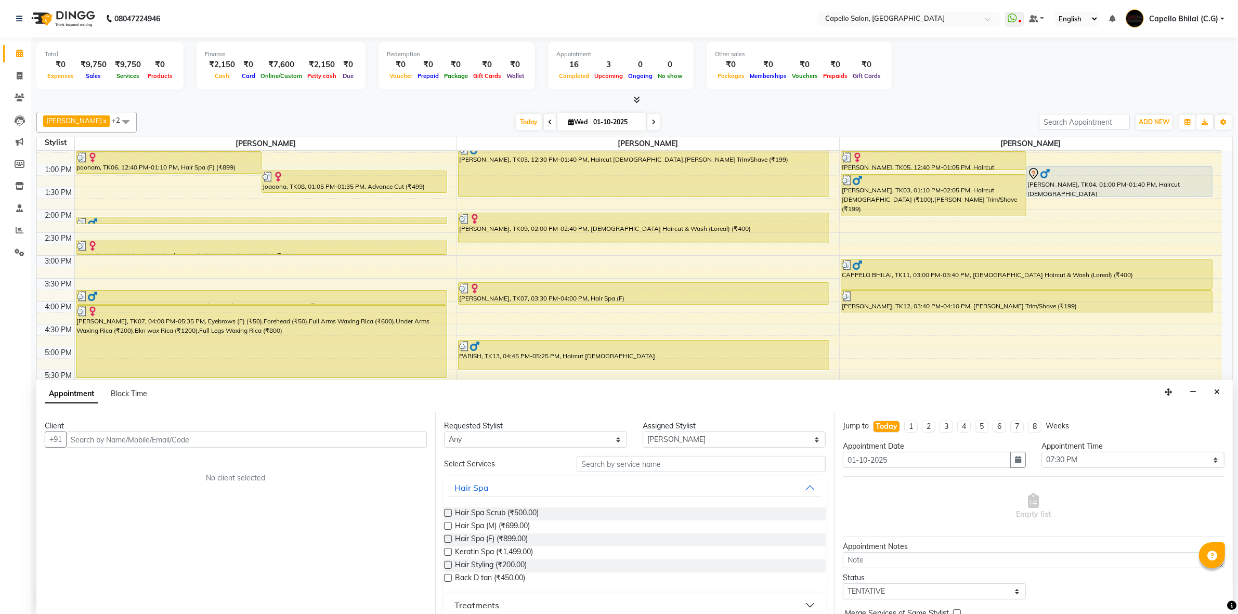
click at [21, 65] on li "Invoice" at bounding box center [15, 76] width 31 height 22
click at [17, 76] on icon at bounding box center [20, 76] width 6 height 8
select select "service"
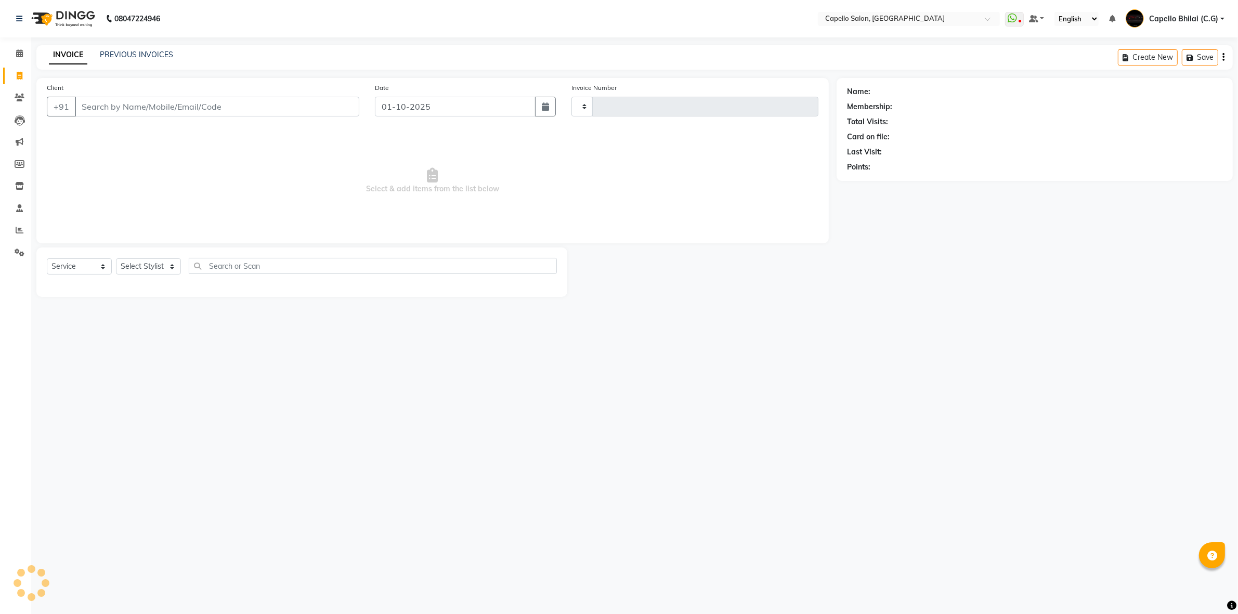
type input "2548"
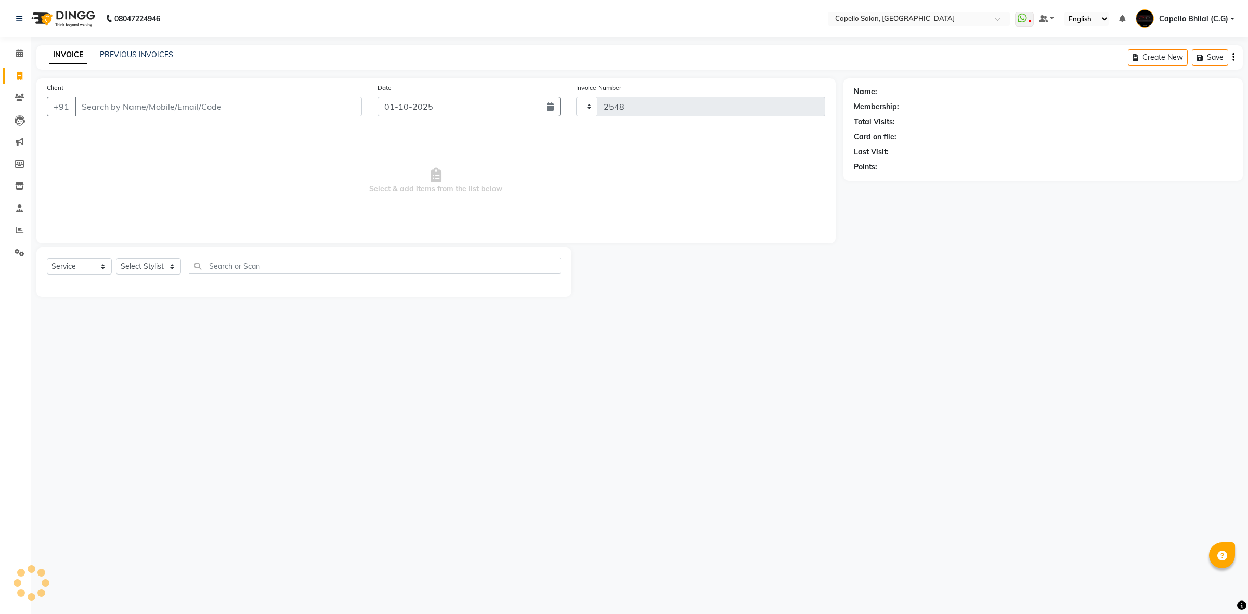
select select "809"
click at [138, 103] on input "Client" at bounding box center [218, 107] width 287 height 20
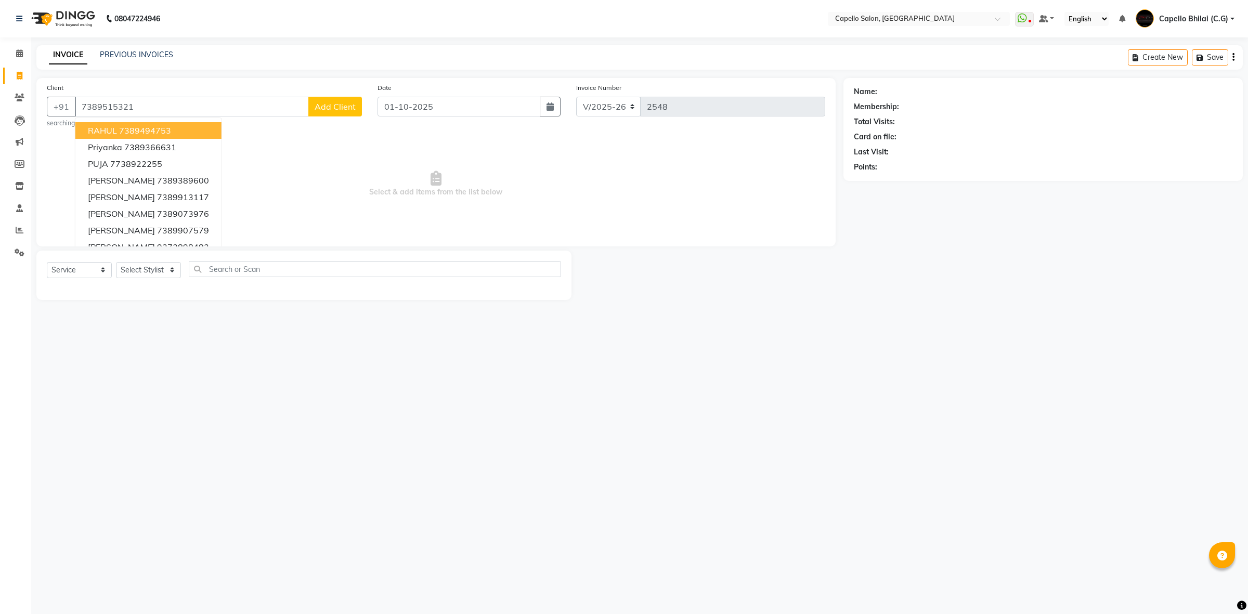
type input "7389515321"
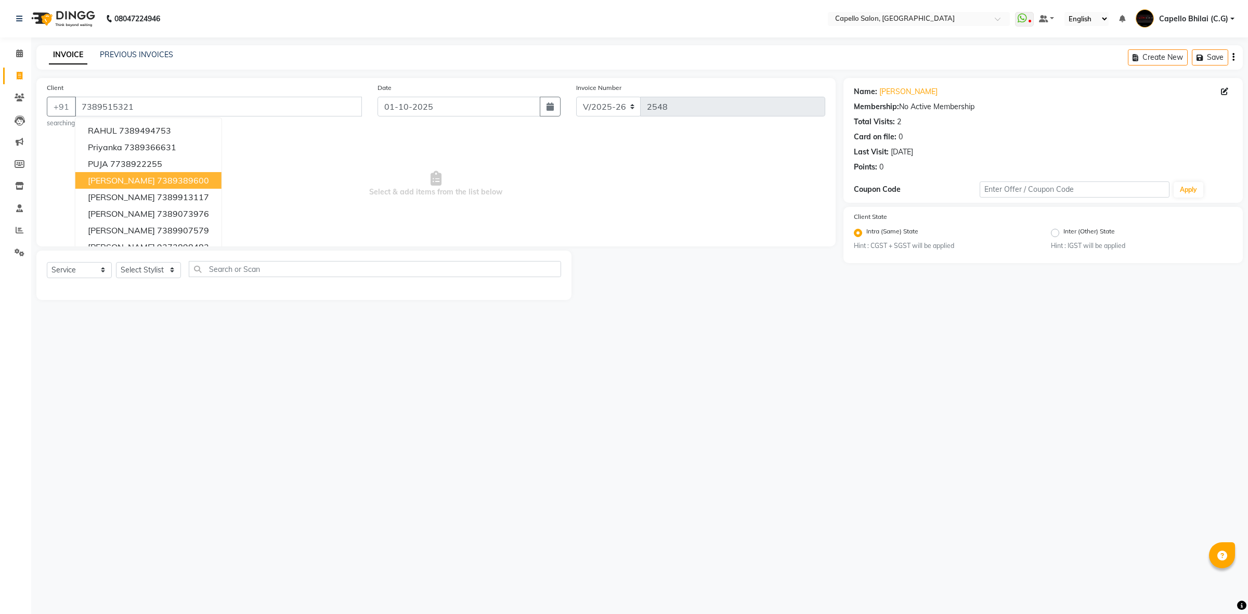
click at [321, 157] on span "Select & add items from the list below" at bounding box center [436, 184] width 779 height 104
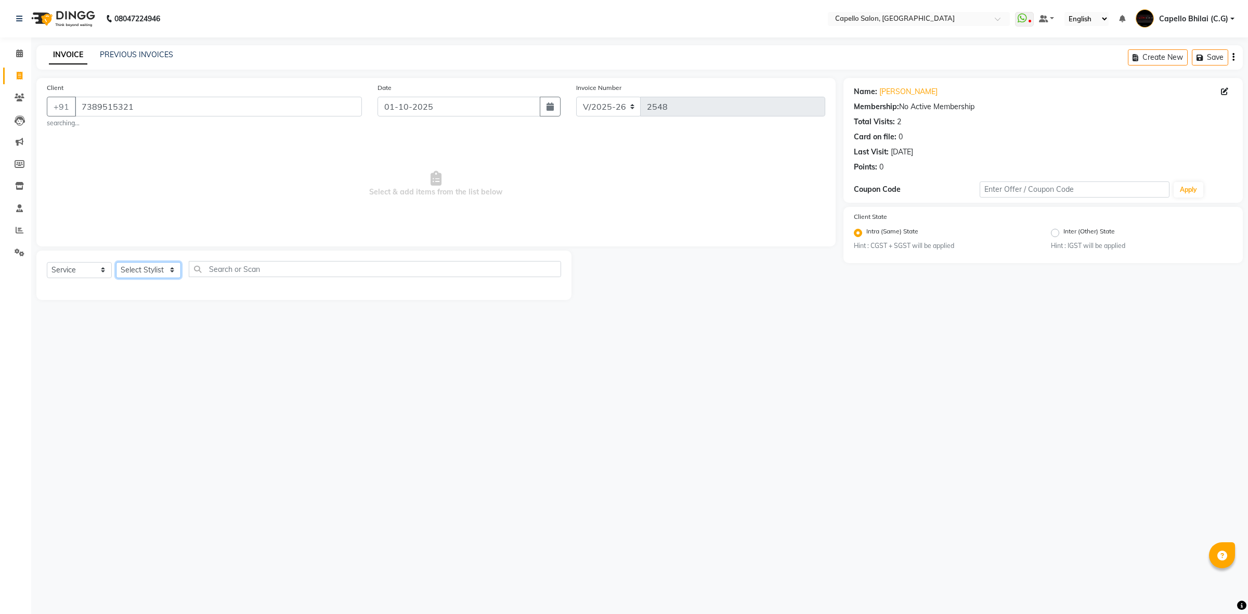
click at [139, 272] on select "Select Stylist ADMIN Anjali Tandia Ashish Kadwe Capello Bhilai (C.G) Nazma Shei…" at bounding box center [148, 270] width 65 height 16
select select "17882"
click at [116, 262] on select "Select Stylist ADMIN Anjali Tandia Ashish Kadwe Capello Bhilai (C.G) Nazma Shei…" at bounding box center [148, 270] width 65 height 16
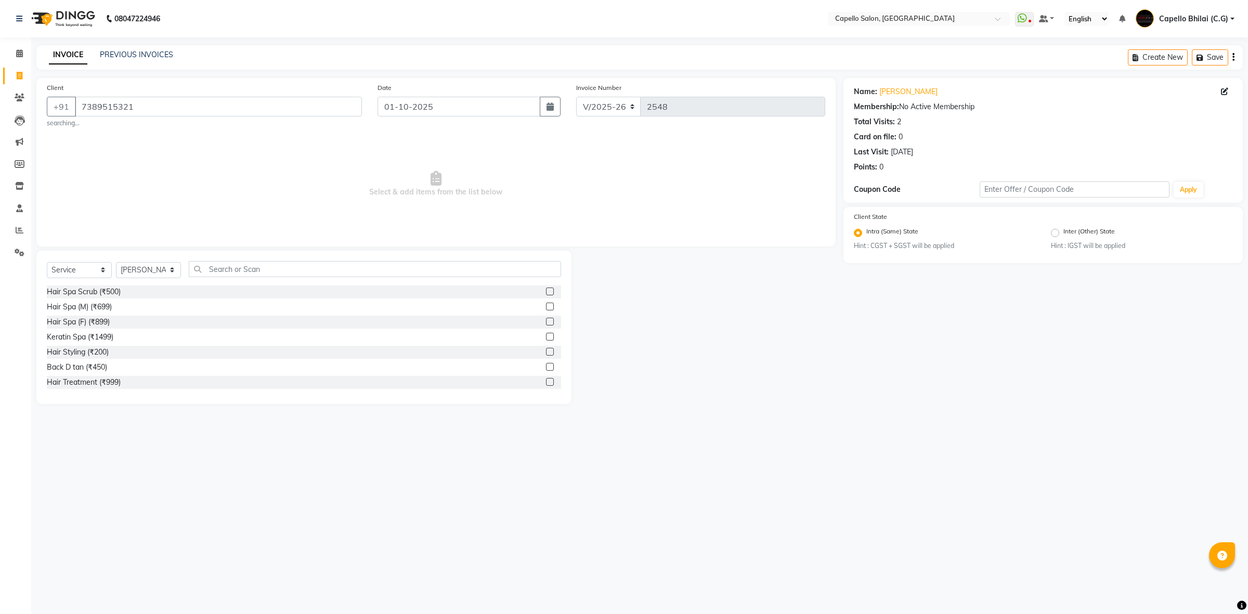
click at [382, 256] on div "Select Service Product Membership Package Voucher Prepaid Gift Card Select Styl…" at bounding box center [303, 327] width 535 height 153
click at [266, 266] on input "text" at bounding box center [375, 269] width 372 height 16
type input "cut"
click at [546, 306] on label at bounding box center [550, 307] width 8 height 8
click at [546, 306] on input "checkbox" at bounding box center [549, 307] width 7 height 7
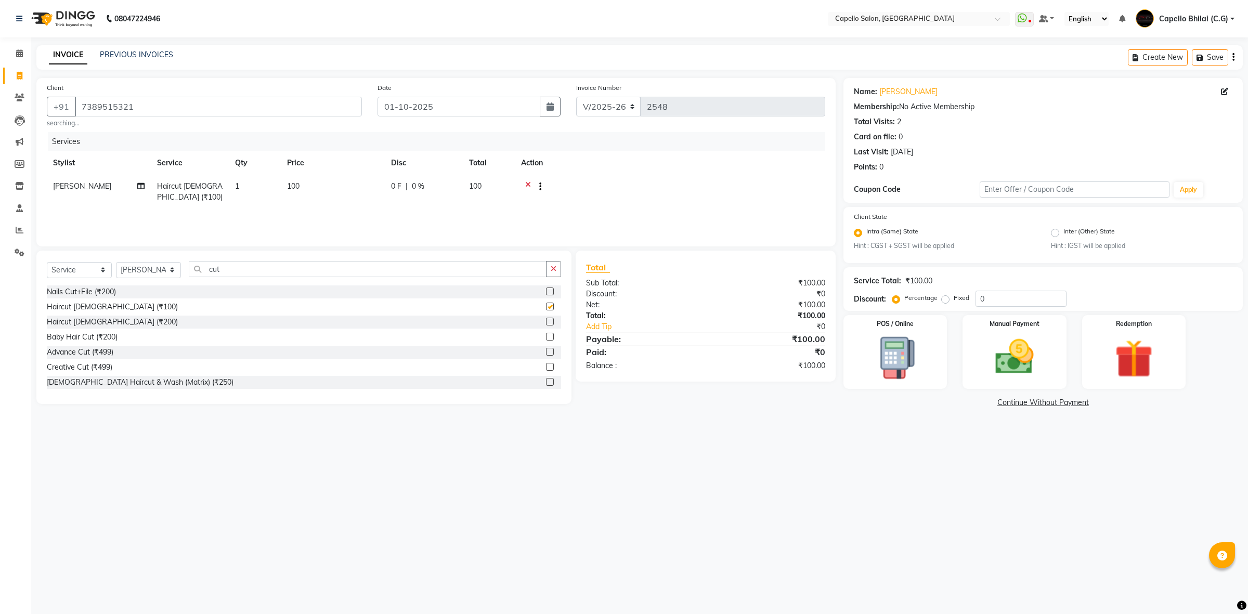
checkbox input "false"
click at [312, 178] on td "100" at bounding box center [333, 192] width 104 height 34
select select "17882"
click at [371, 189] on input "100" at bounding box center [382, 189] width 92 height 16
type input "1"
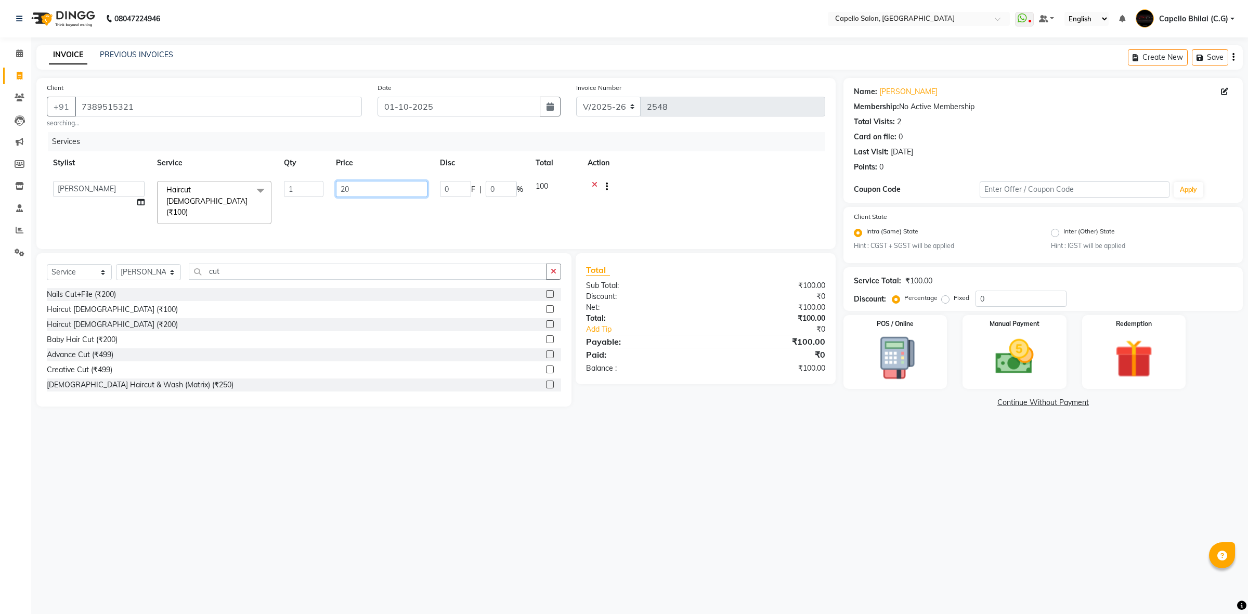
type input "200"
click at [995, 350] on img at bounding box center [1015, 357] width 64 height 46
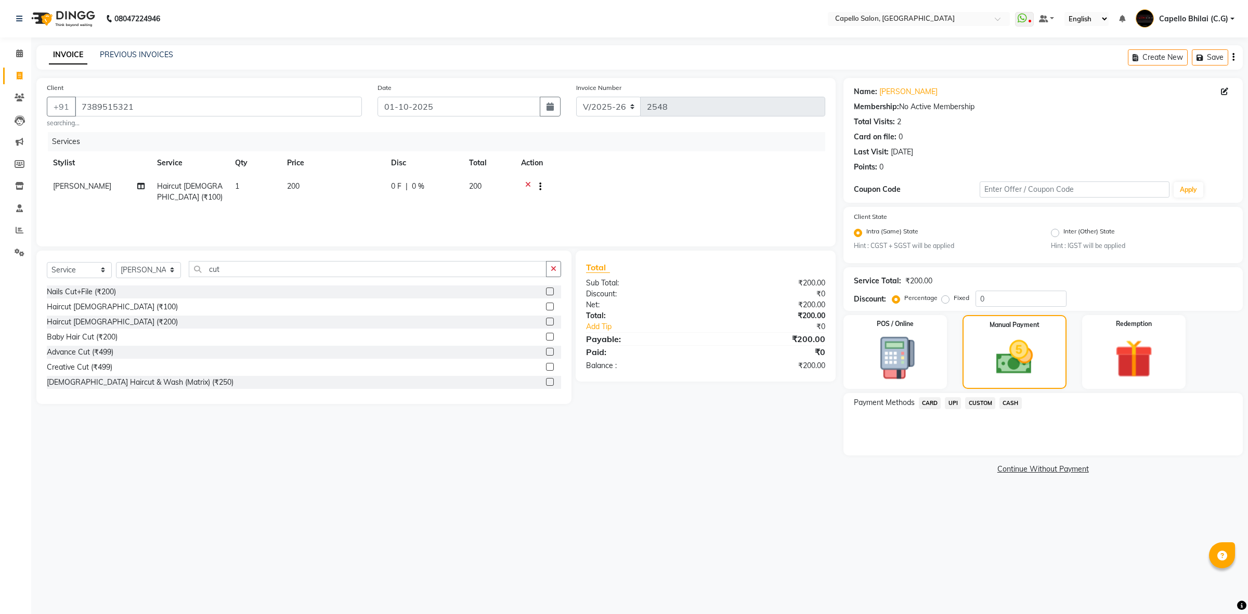
click at [954, 401] on span "UPI" at bounding box center [953, 403] width 16 height 12
click at [1041, 451] on button "Add Payment" at bounding box center [1109, 458] width 248 height 16
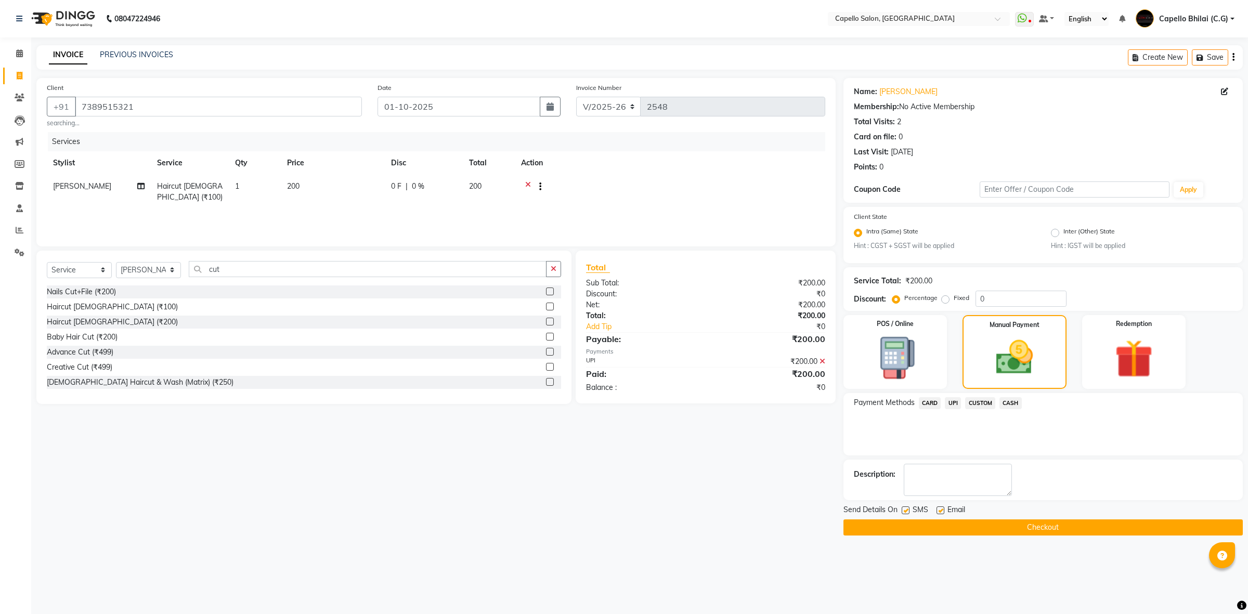
click at [965, 518] on div "Send Details On SMS Email Checkout" at bounding box center [1043, 520] width 399 height 31
click at [968, 523] on button "Checkout" at bounding box center [1043, 528] width 399 height 16
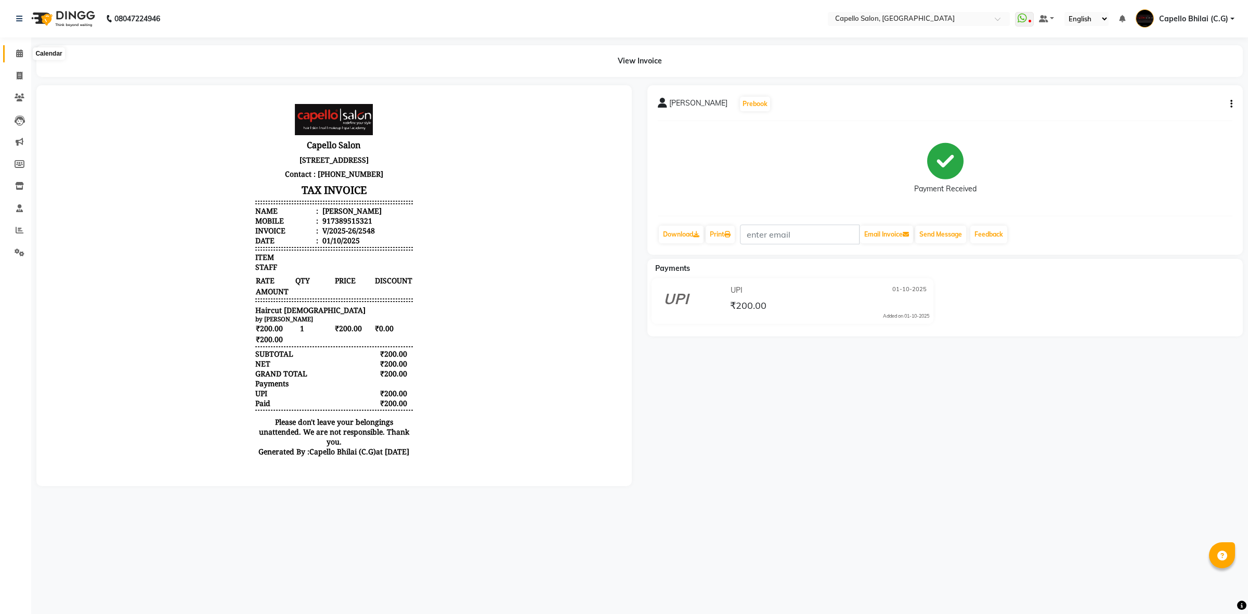
click at [17, 56] on icon at bounding box center [19, 53] width 7 height 8
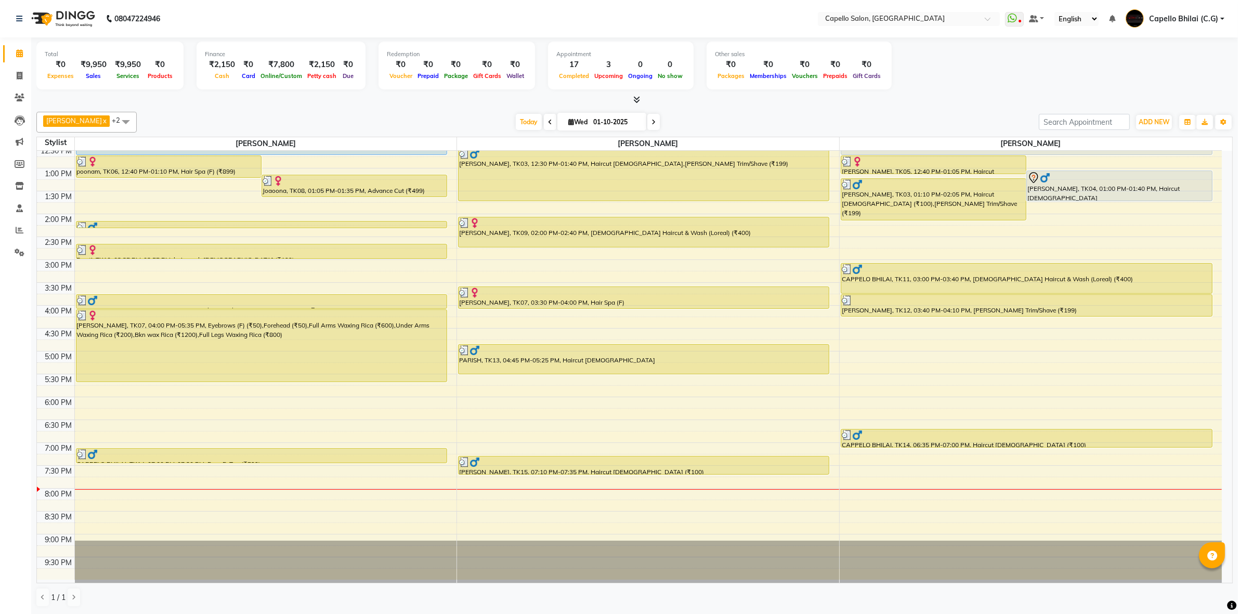
scroll to position [216, 0]
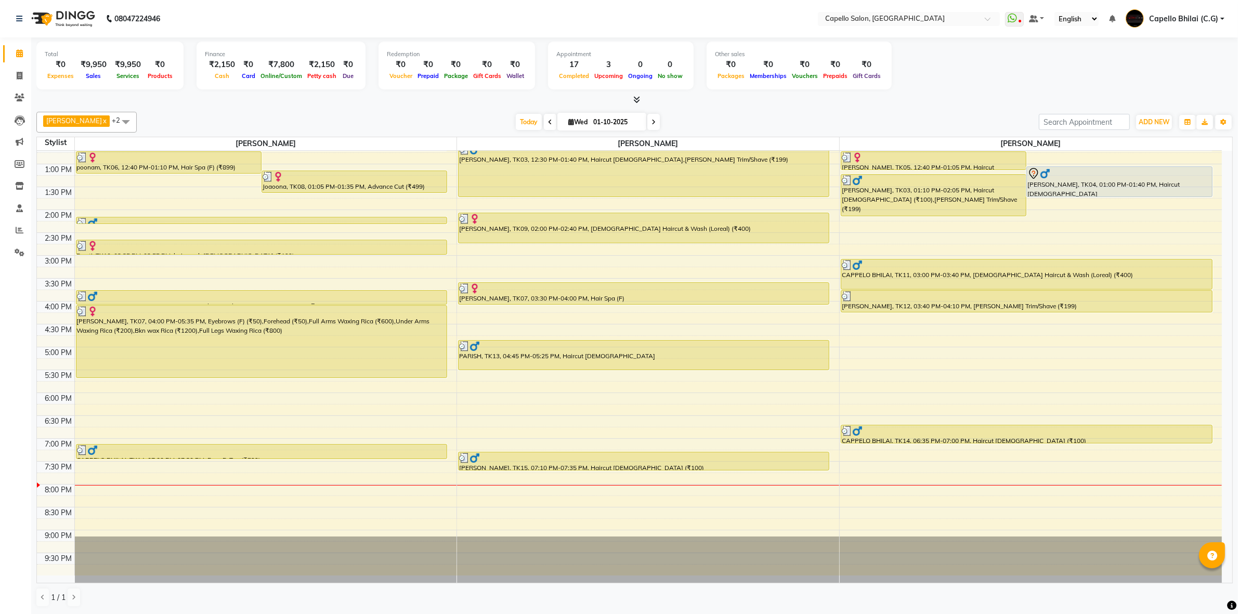
click at [656, 121] on icon at bounding box center [654, 122] width 4 height 6
type input "02-10-2025"
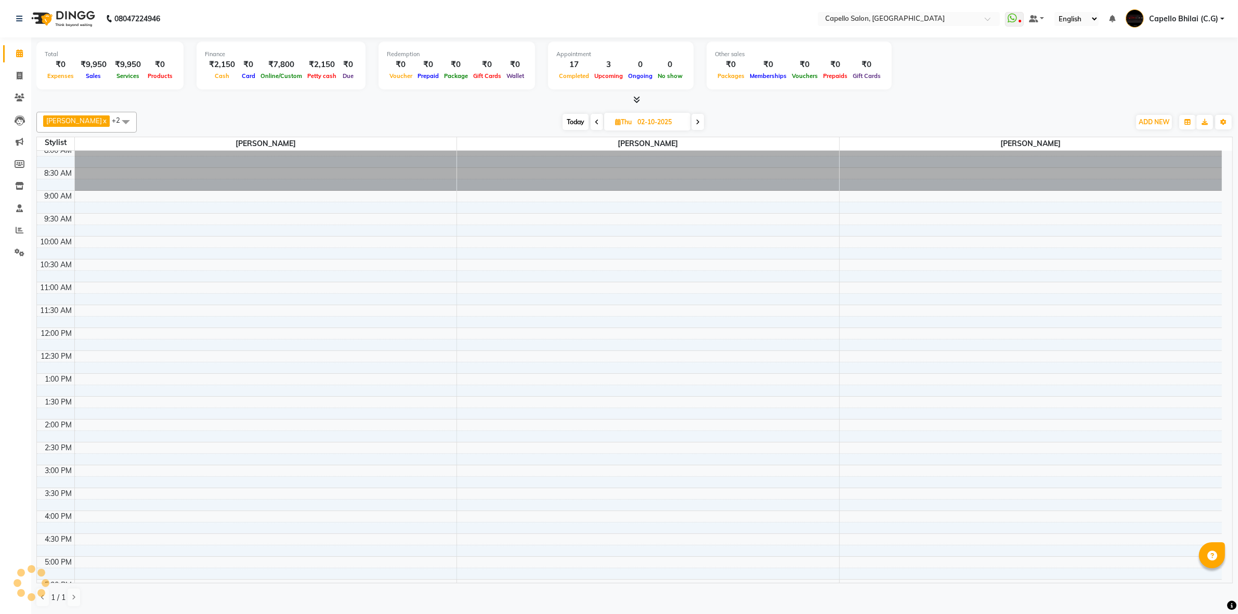
scroll to position [0, 0]
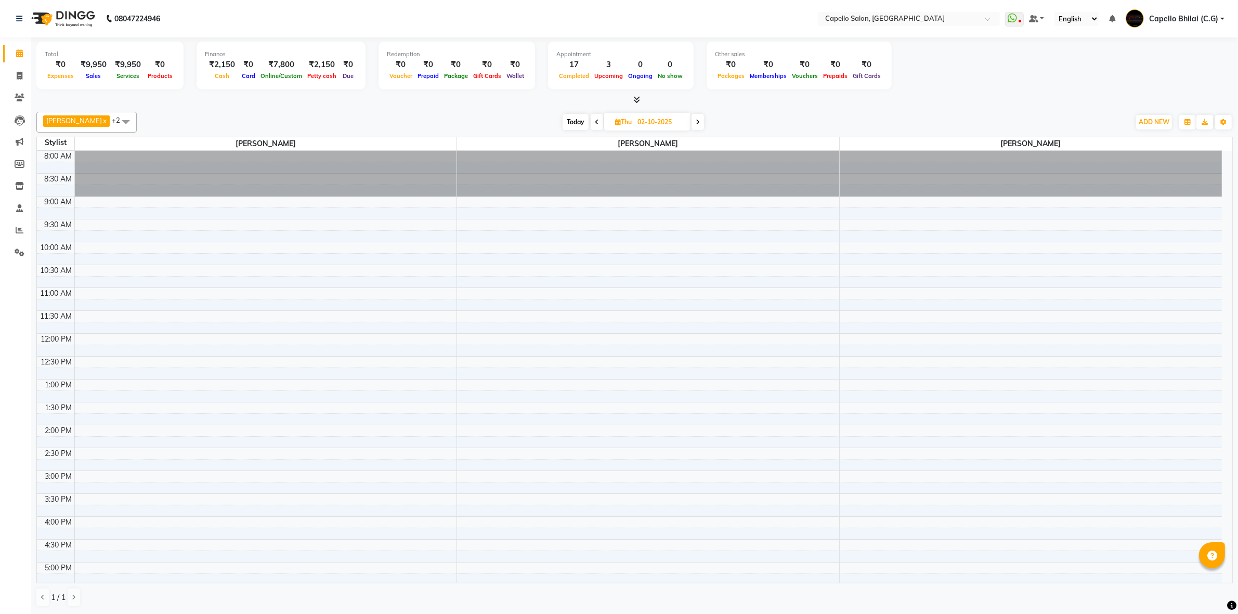
click at [531, 291] on div "8:00 AM 8:30 AM 9:00 AM 9:30 AM 10:00 AM 10:30 AM 11:00 AM 11:30 AM 12:00 PM 12…" at bounding box center [629, 471] width 1185 height 640
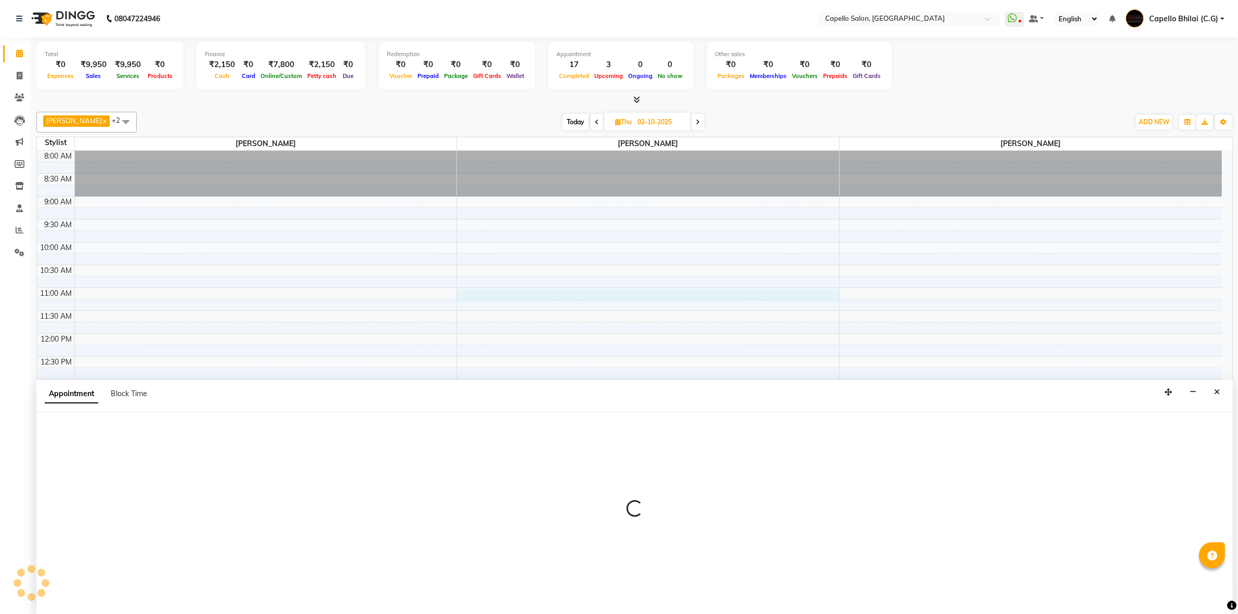
scroll to position [1, 0]
select select "17882"
select select "tentative"
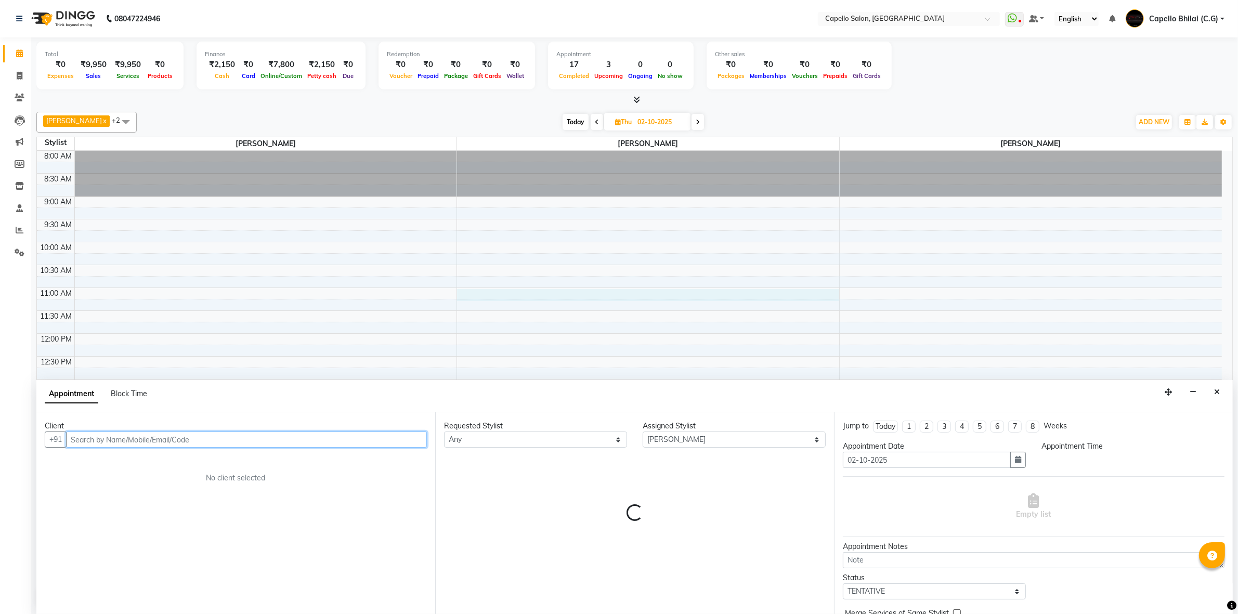
select select "660"
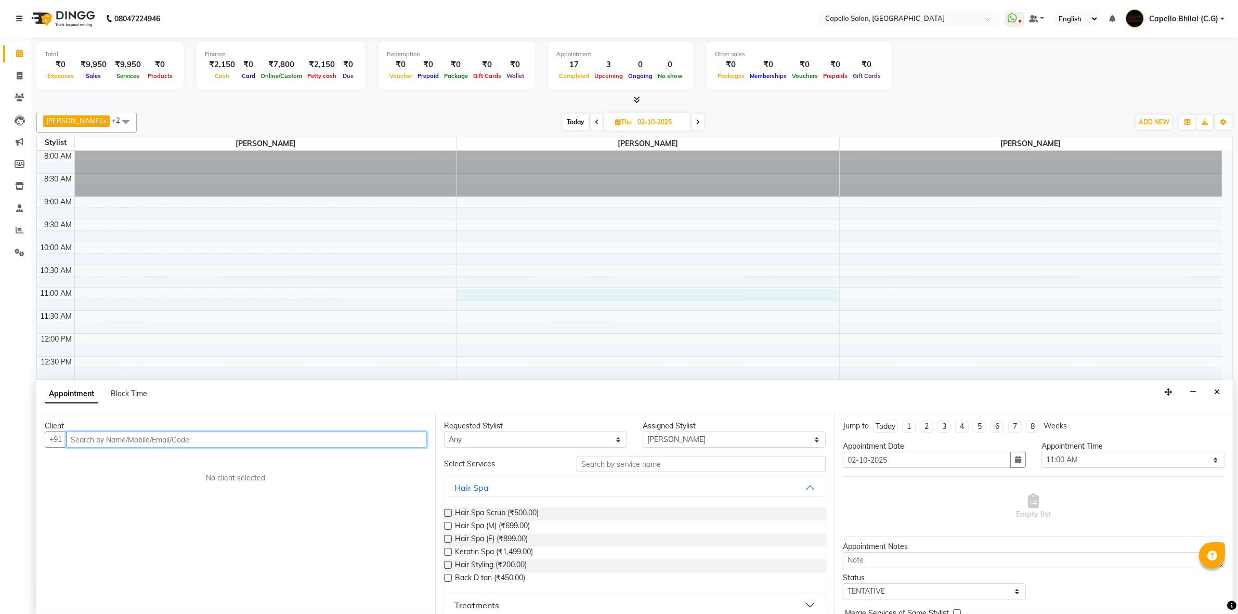
click at [177, 443] on input "text" at bounding box center [246, 440] width 361 height 16
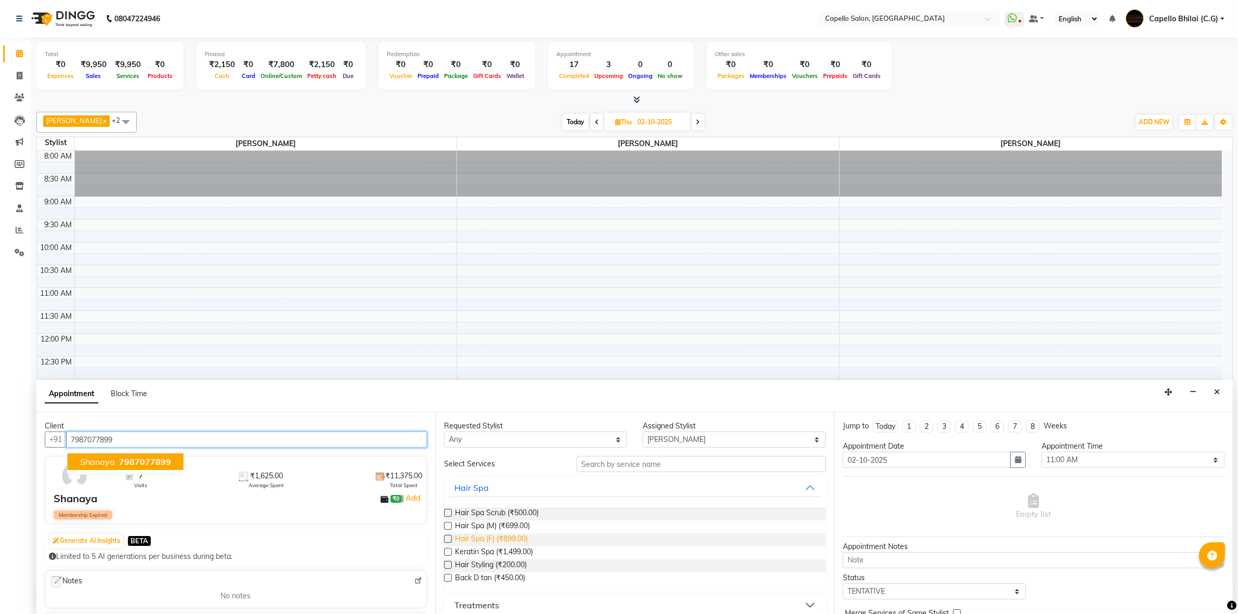
type input "7987077899"
click at [503, 540] on span "Hair Spa (F) (₹899.00)" at bounding box center [491, 540] width 73 height 13
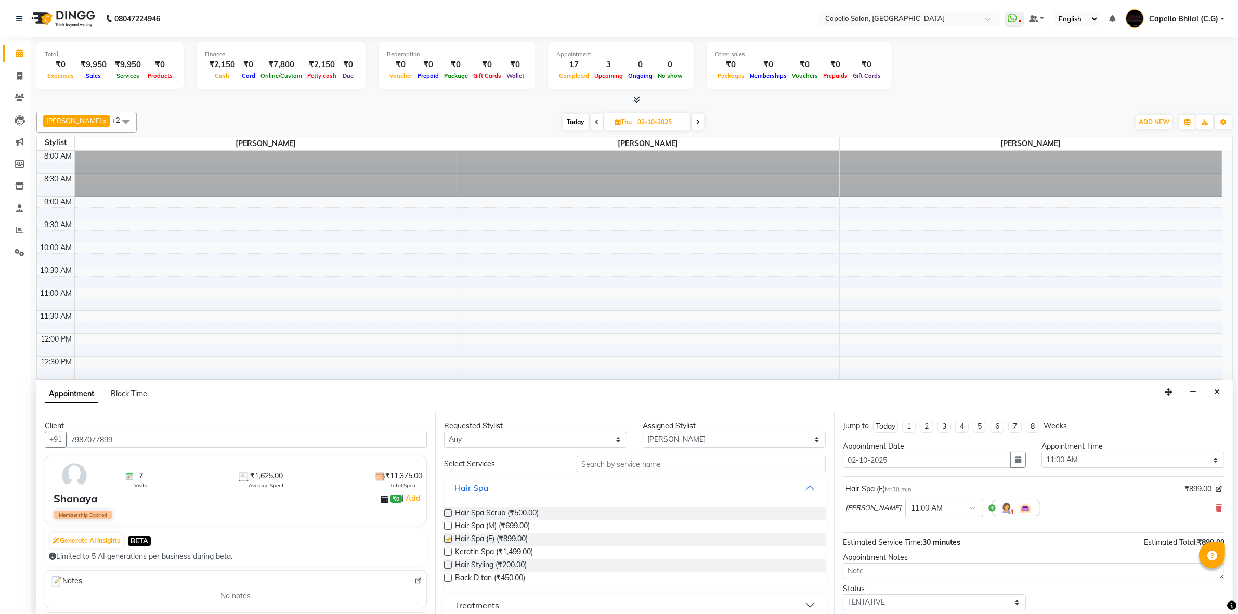
checkbox input "false"
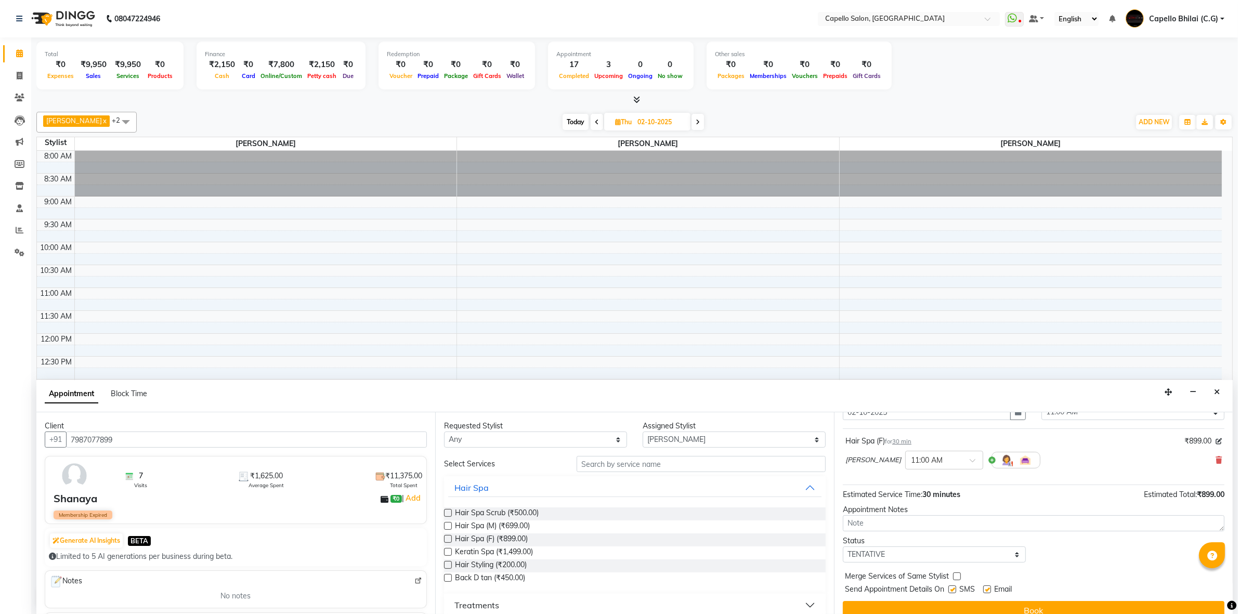
scroll to position [62, 0]
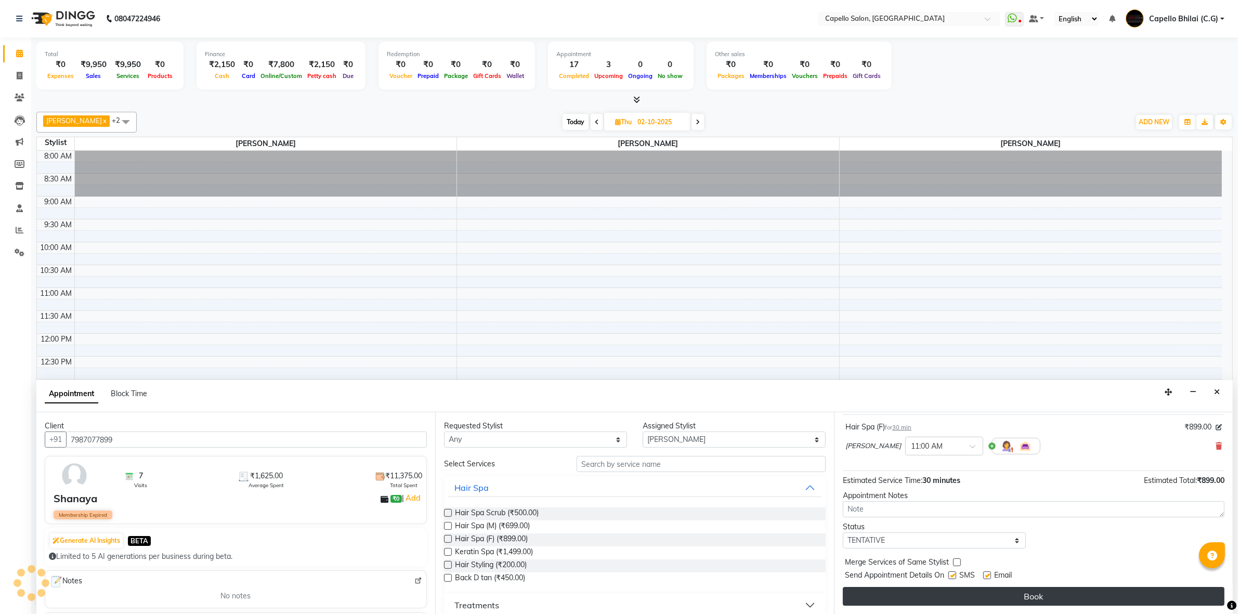
click at [959, 599] on button "Book" at bounding box center [1034, 596] width 382 height 19
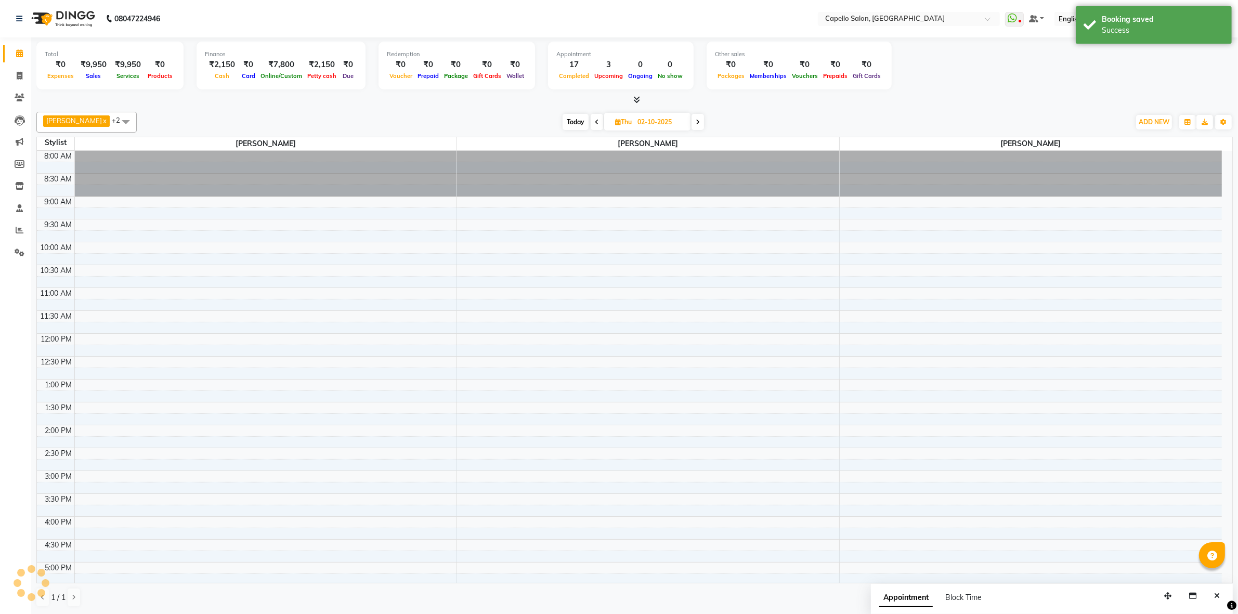
scroll to position [0, 0]
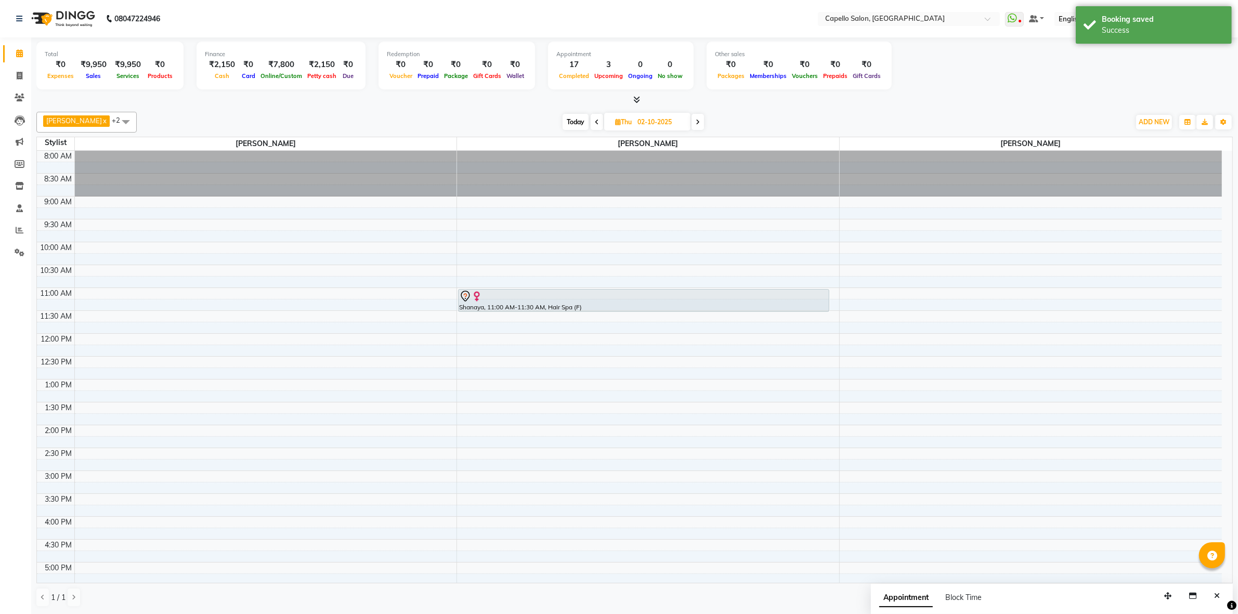
click at [584, 120] on span "Today" at bounding box center [576, 122] width 26 height 16
type input "01-10-2025"
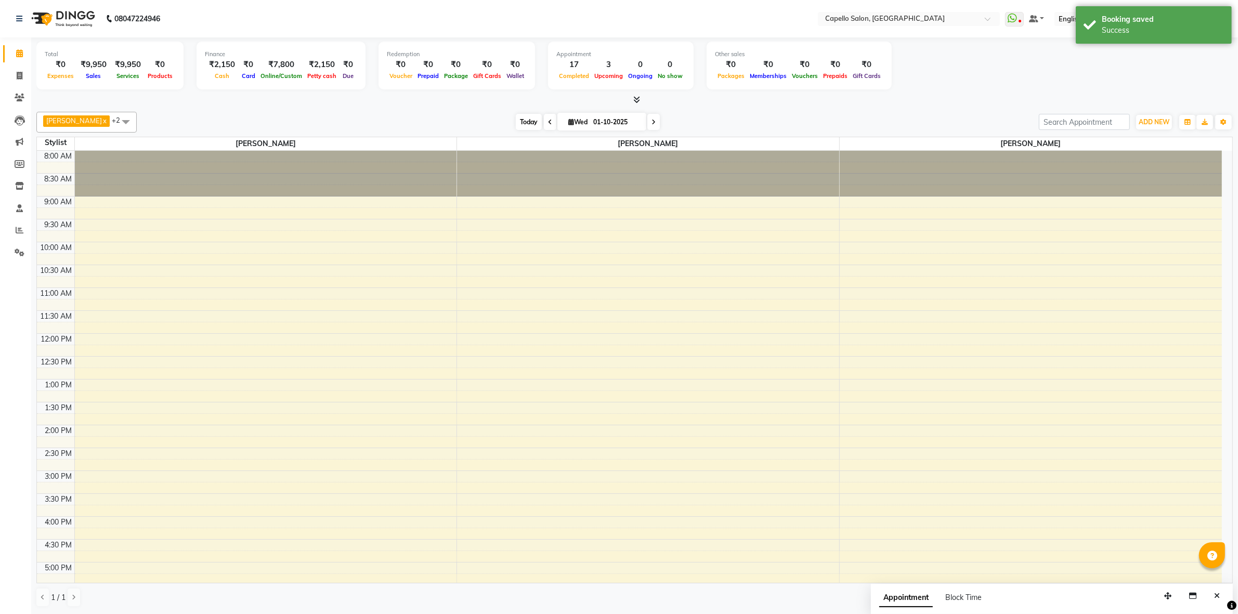
scroll to position [216, 0]
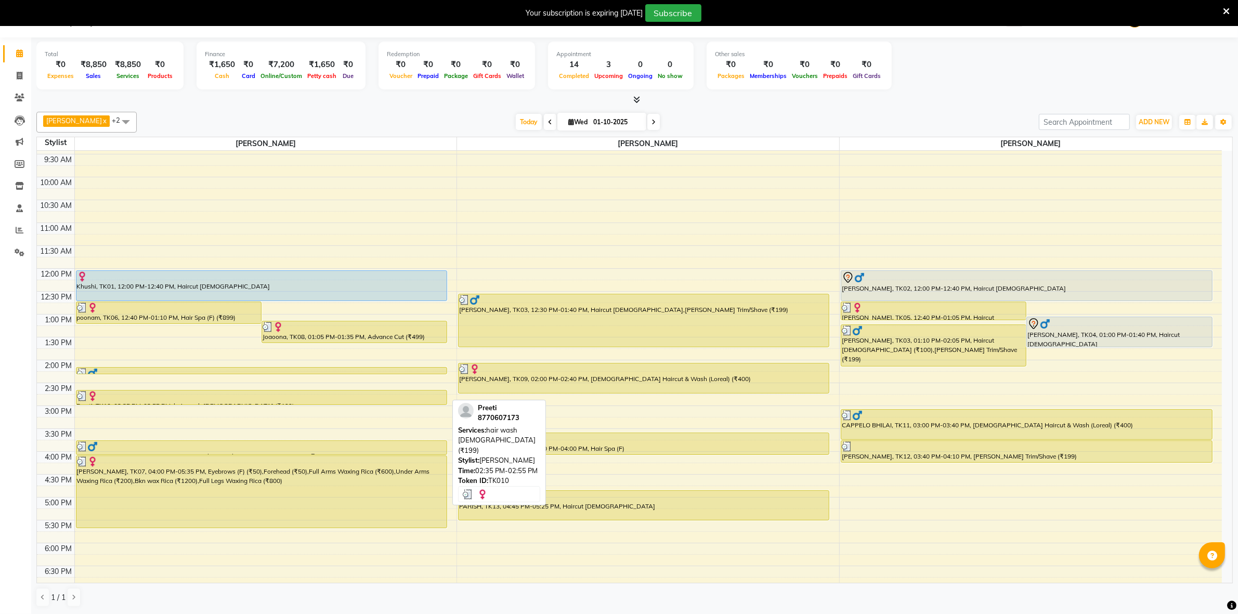
scroll to position [216, 0]
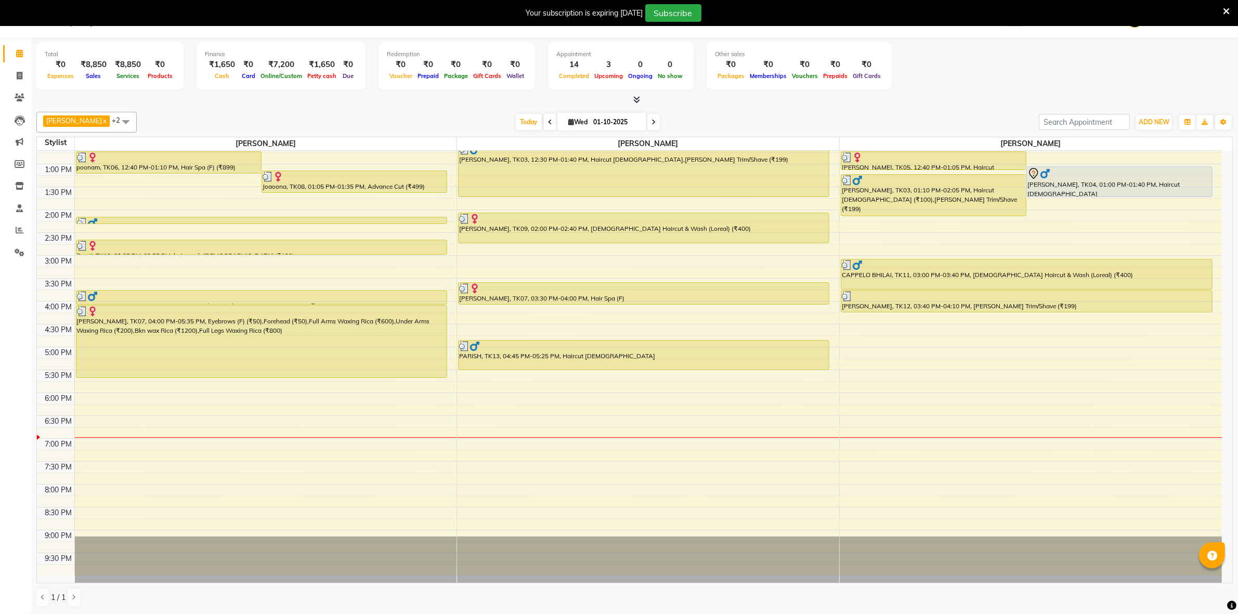
click at [1228, 13] on icon at bounding box center [1226, 11] width 7 height 9
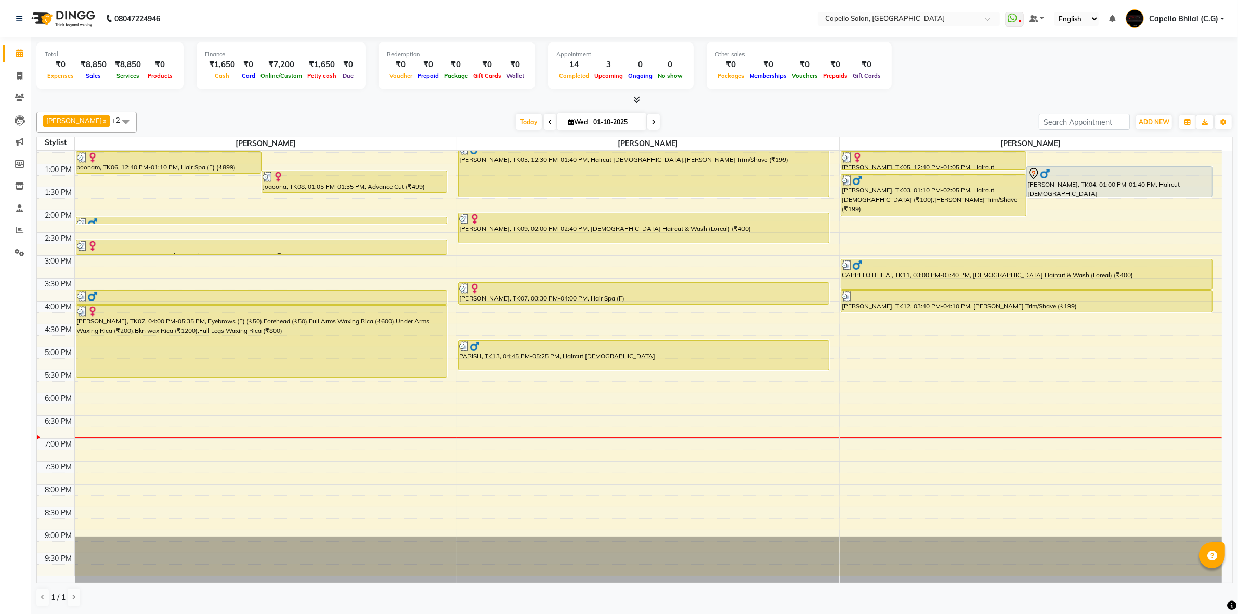
scroll to position [1, 0]
